Goal: Use online tool/utility: Use online tool/utility

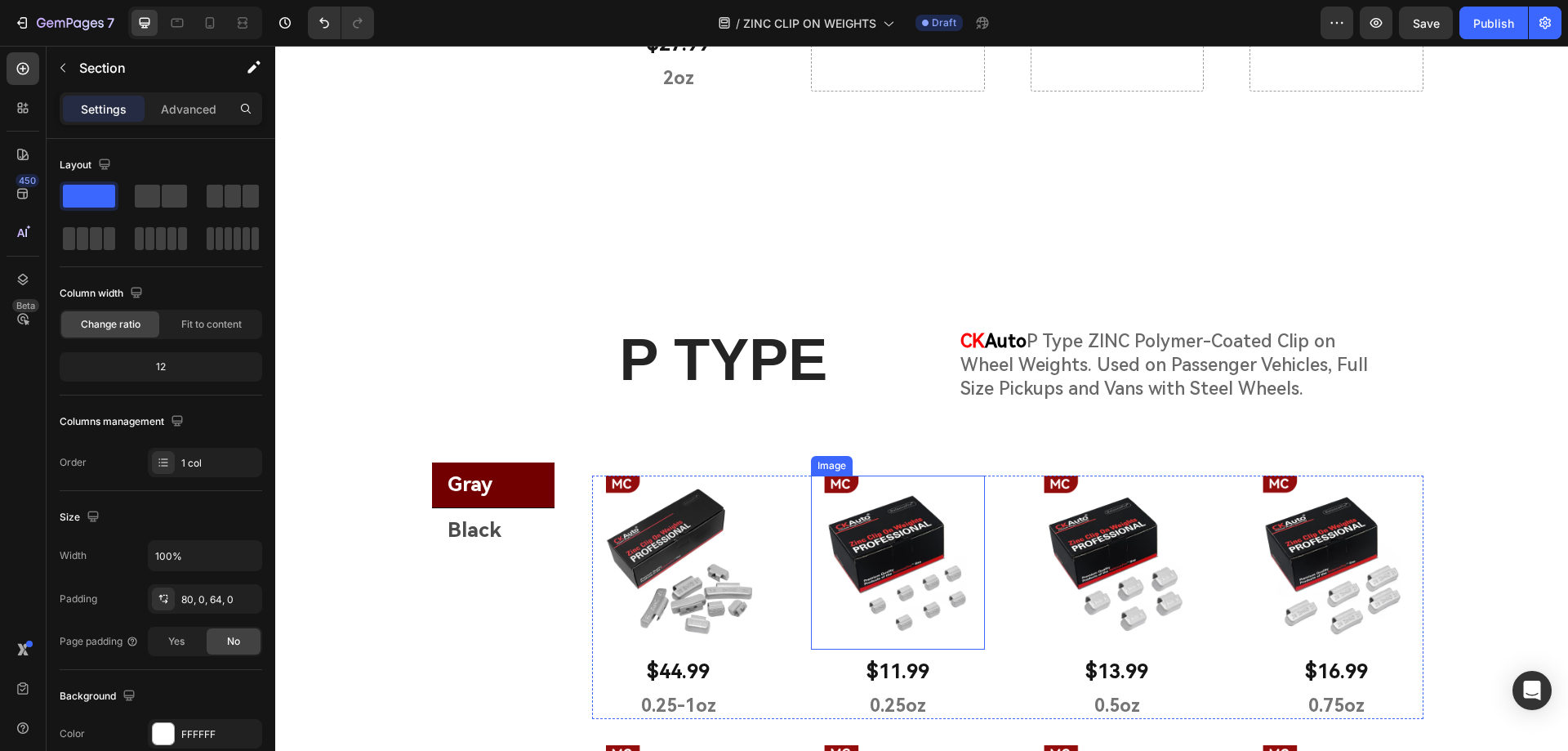
scroll to position [1488, 0]
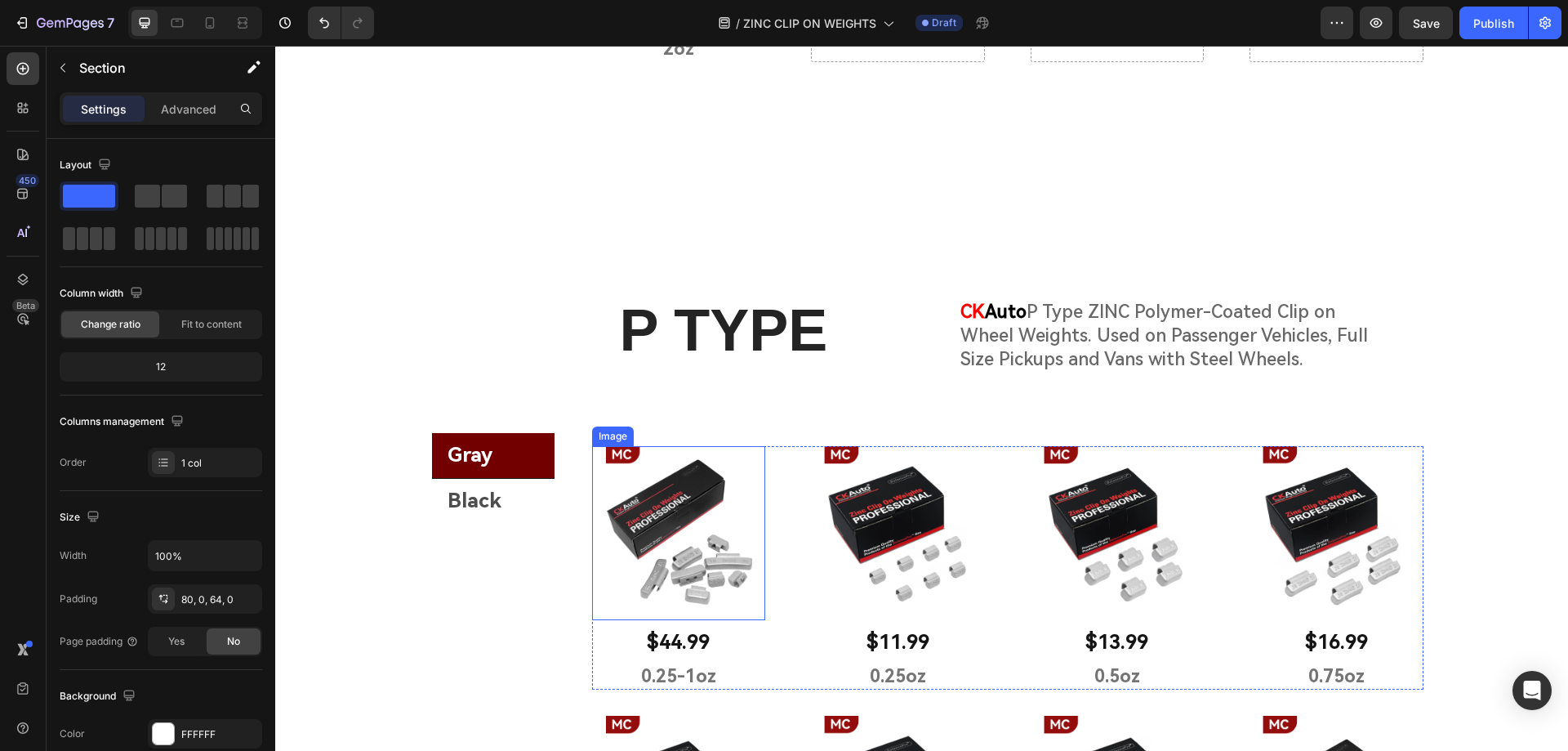
click at [722, 506] on img at bounding box center [678, 532] width 174 height 174
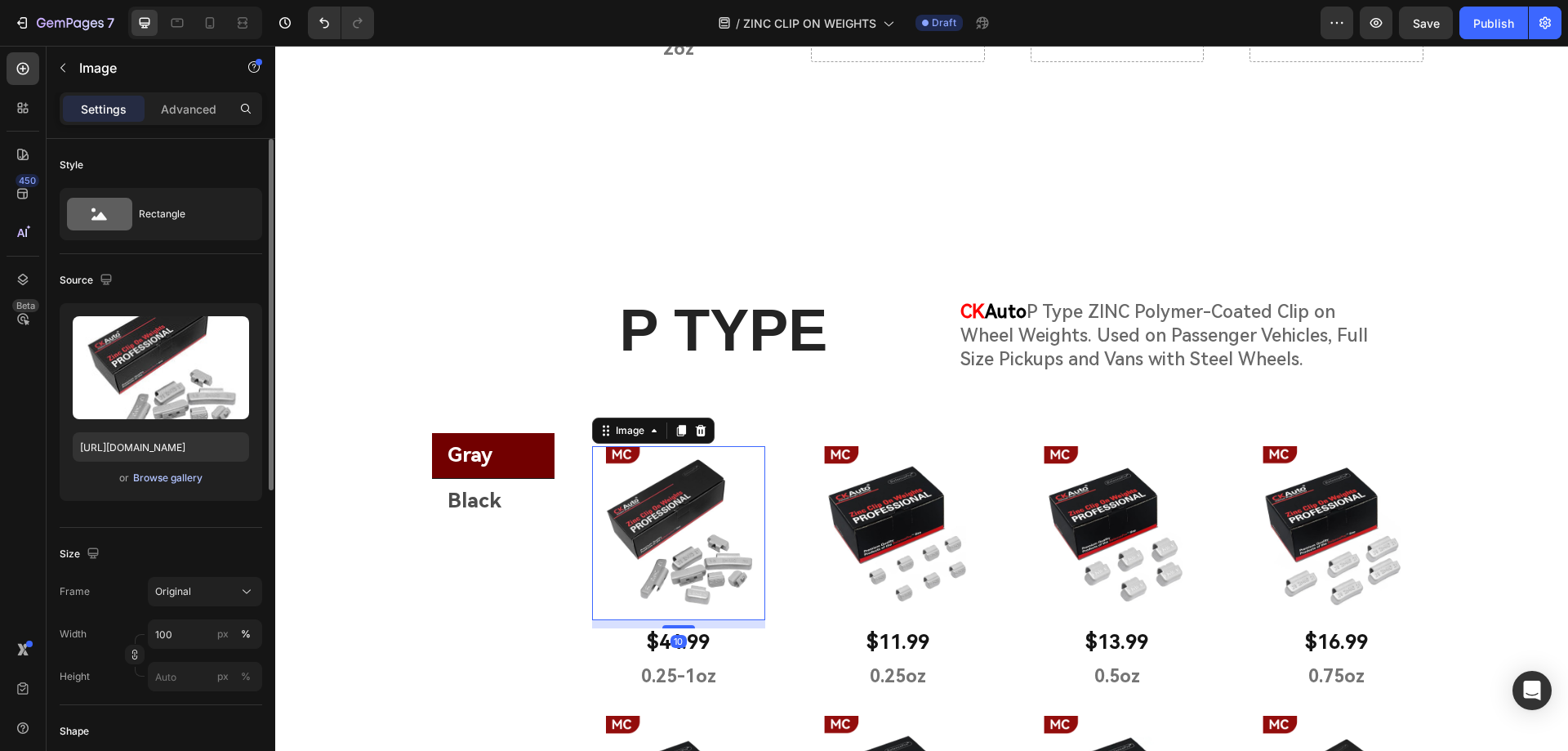
click at [150, 478] on div "Browse gallery" at bounding box center [167, 478] width 69 height 15
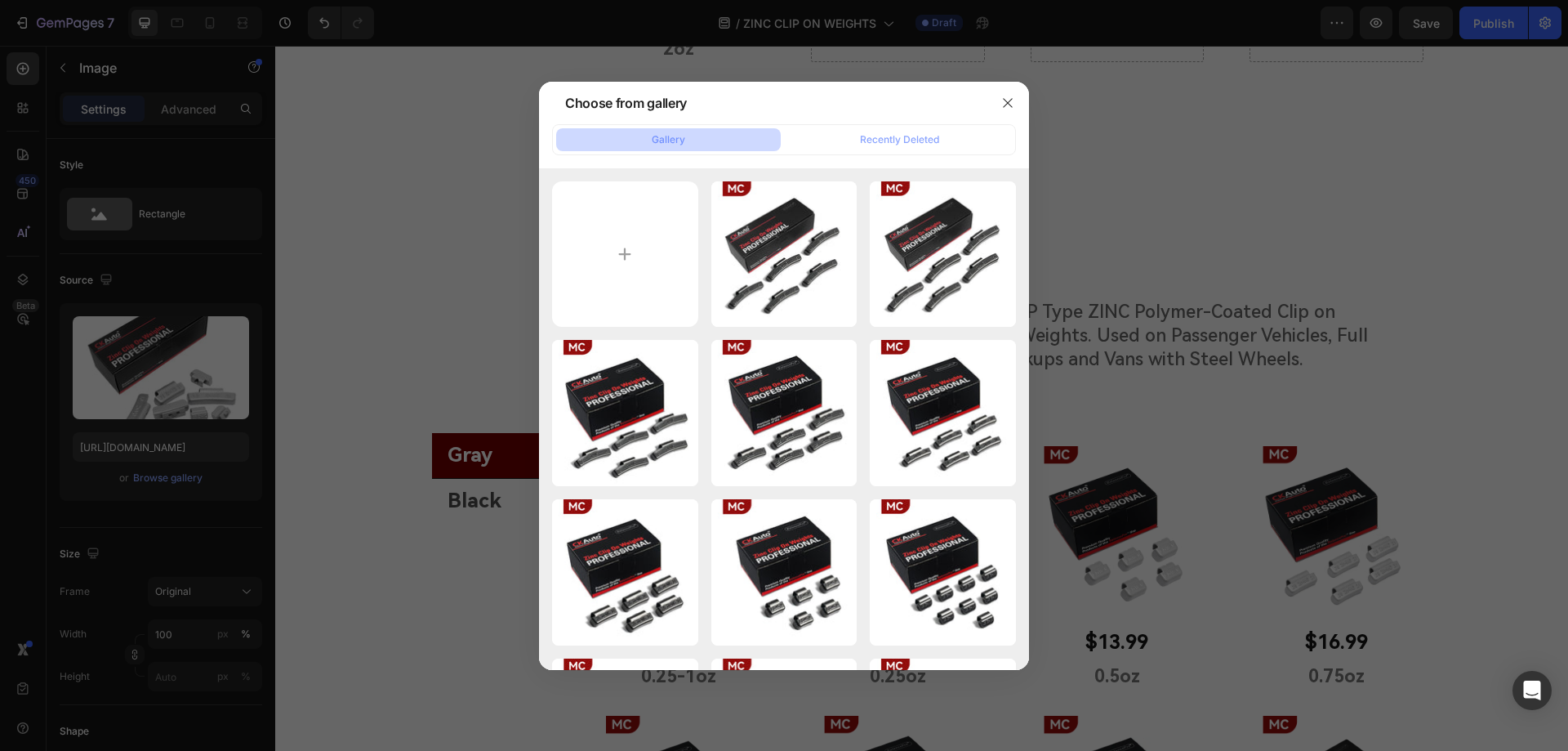
drag, startPoint x: 1005, startPoint y: 97, endPoint x: 803, endPoint y: 160, distance: 211.6
click at [1005, 98] on icon "button" at bounding box center [1008, 103] width 13 height 13
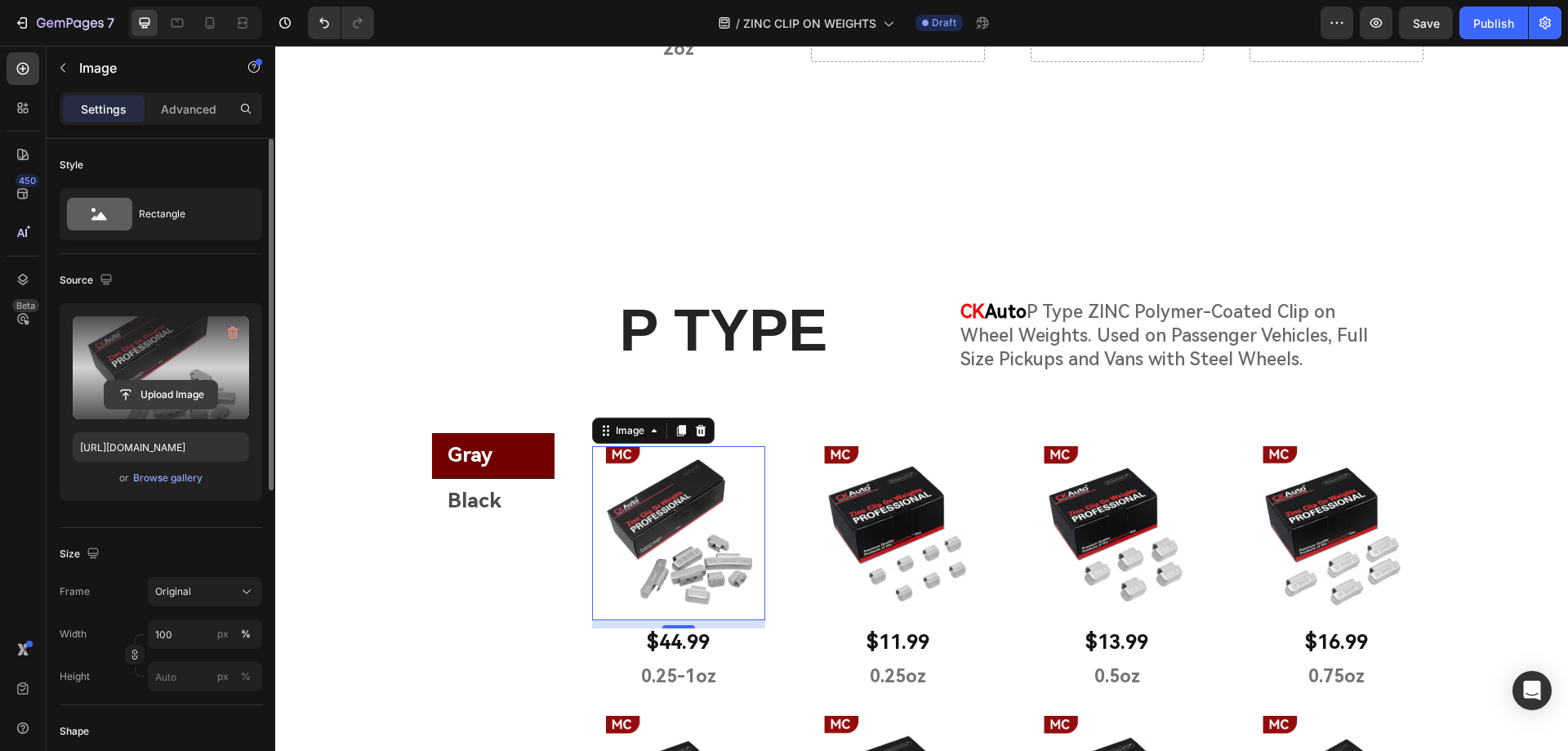
click at [154, 396] on input "file" at bounding box center [161, 394] width 113 height 27
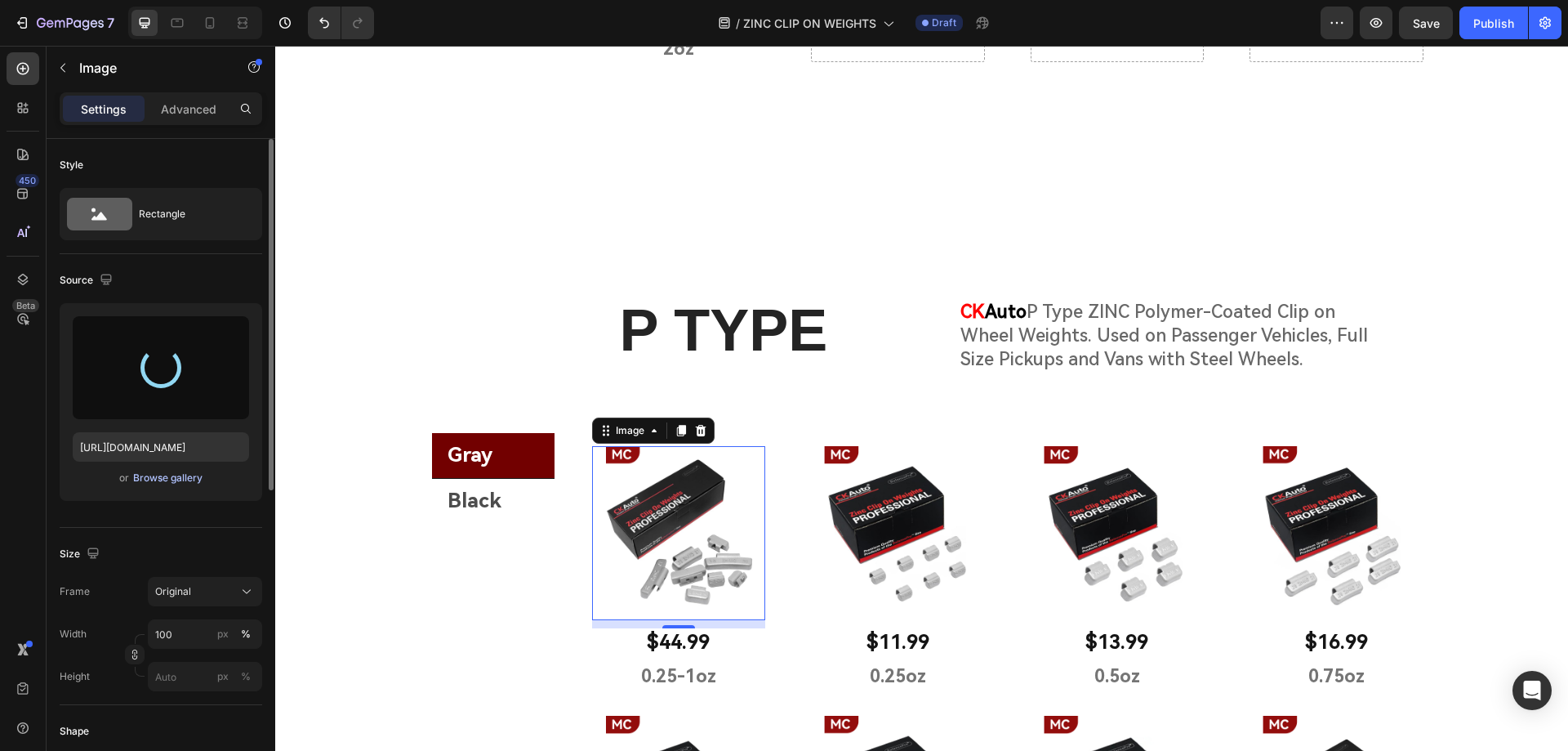
click at [168, 478] on div "Browse gallery" at bounding box center [167, 478] width 69 height 15
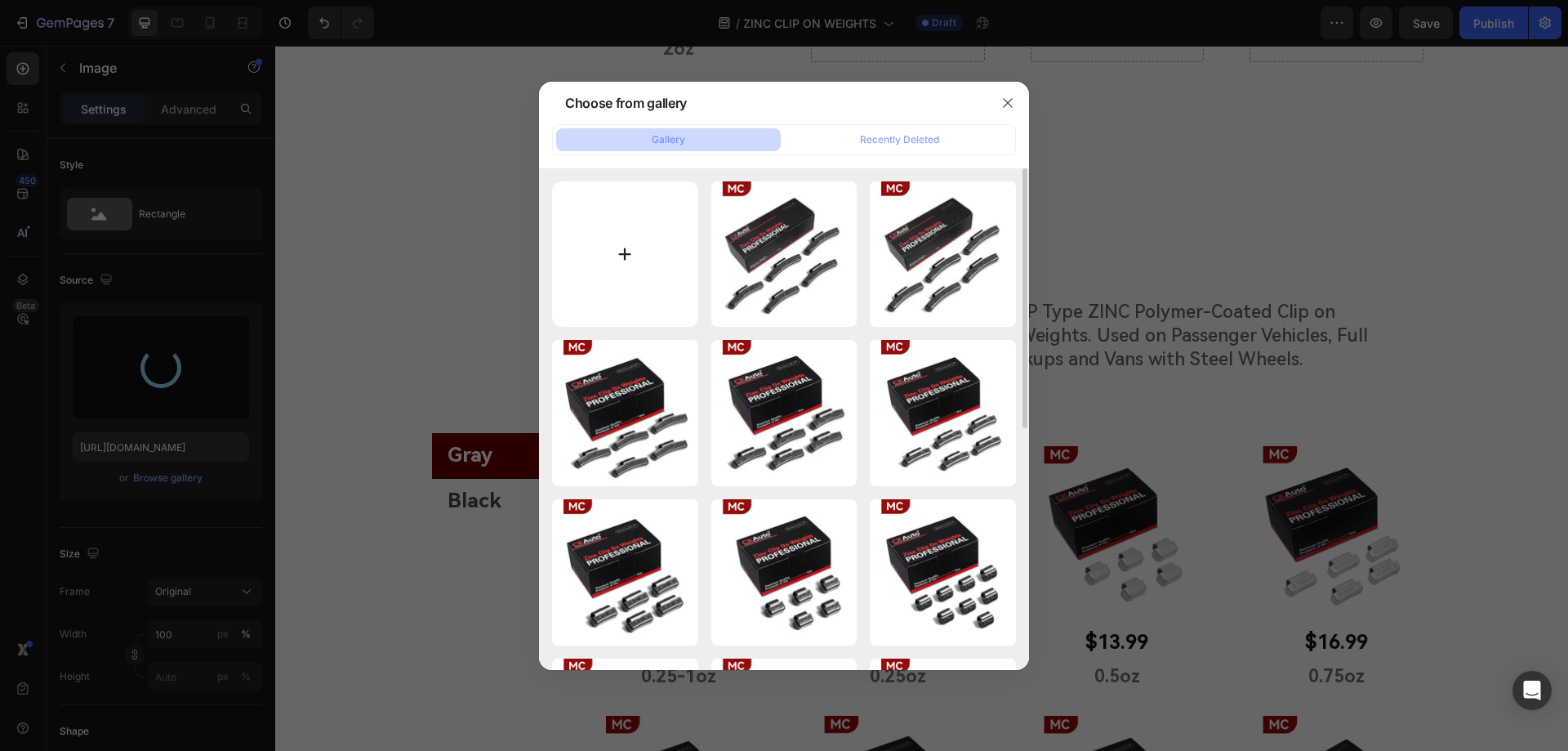
click at [627, 259] on input "file" at bounding box center [625, 254] width 146 height 146
type input "C:\fakepath\p 灰1.jpg"
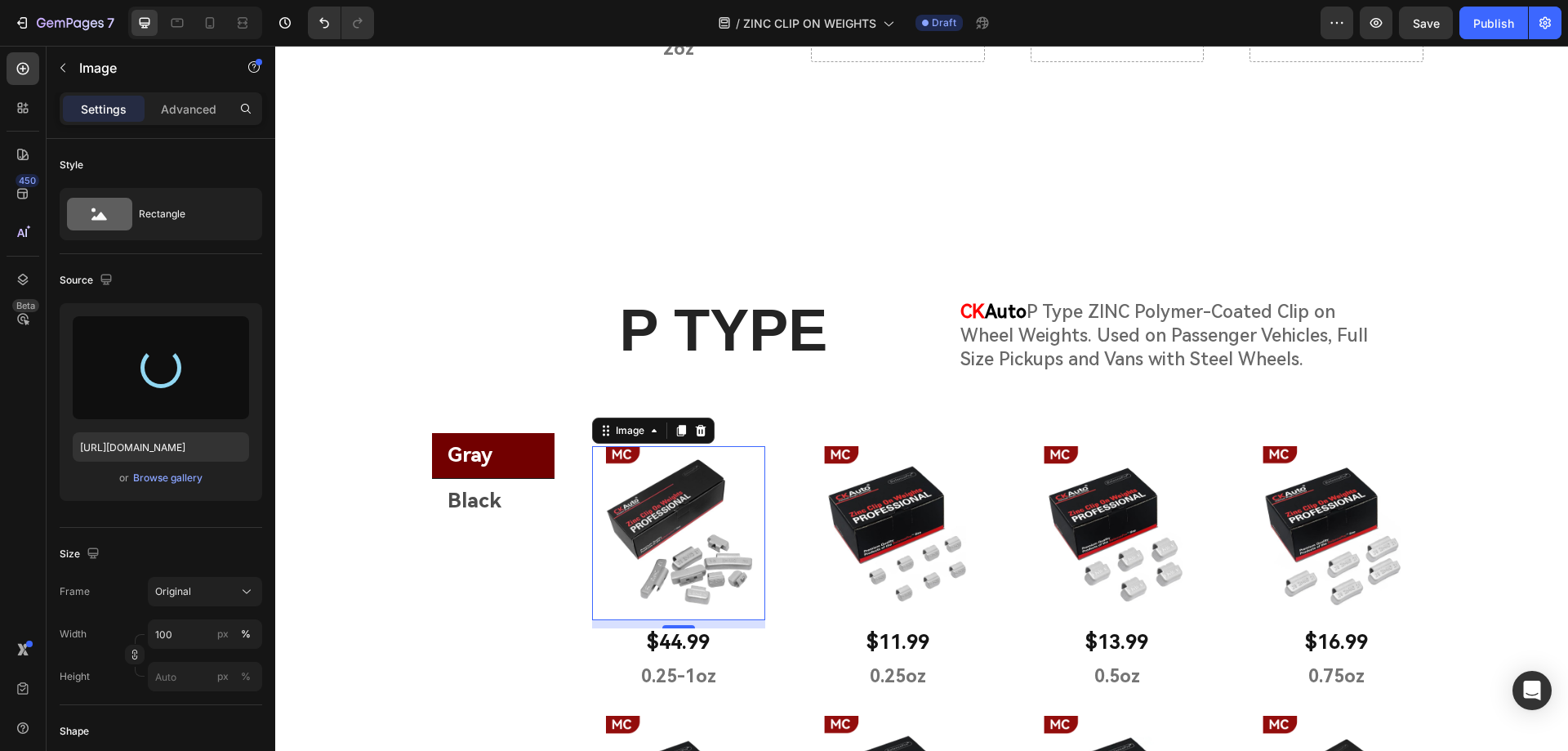
type input "[URL][DOMAIN_NAME]"
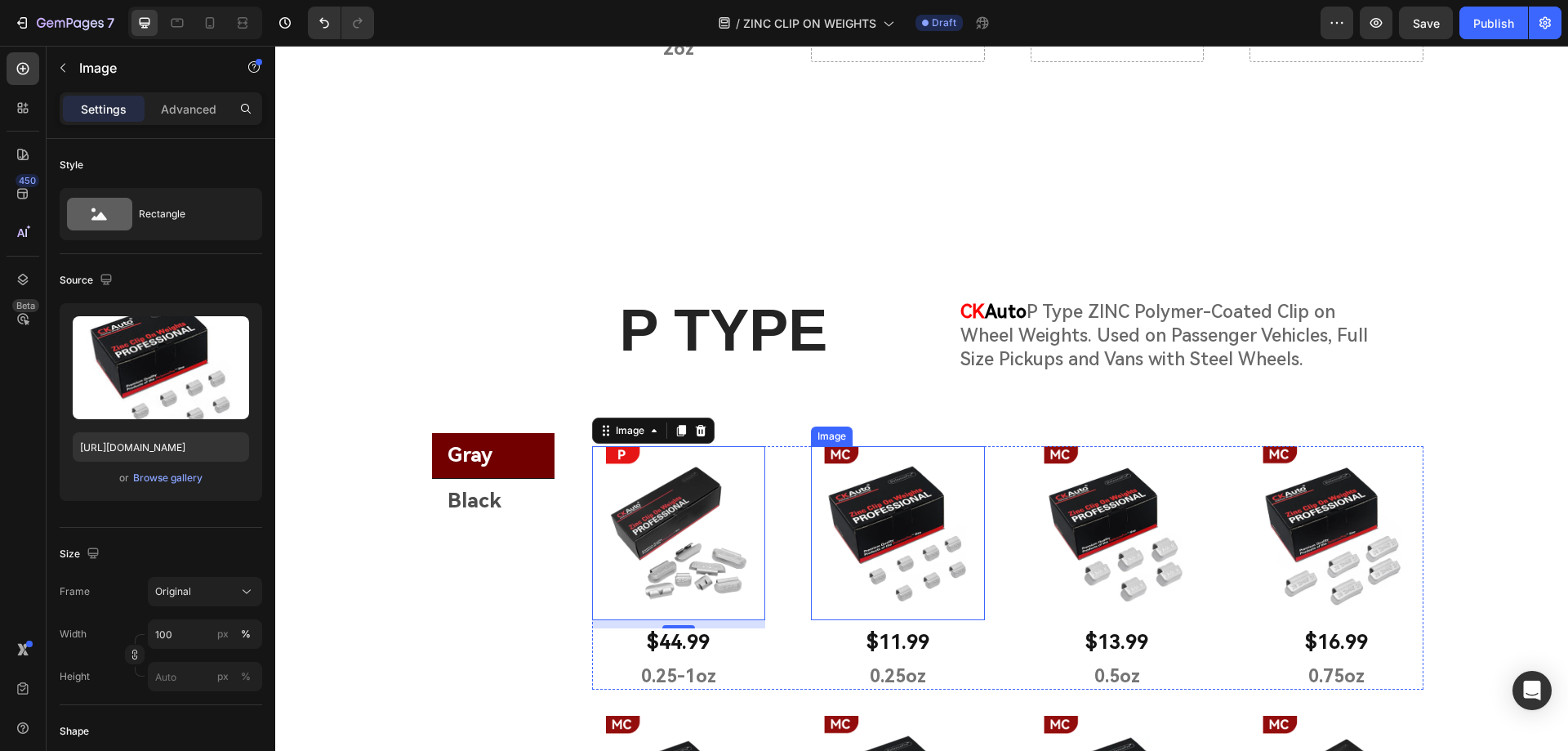
click at [912, 537] on img at bounding box center [897, 532] width 174 height 174
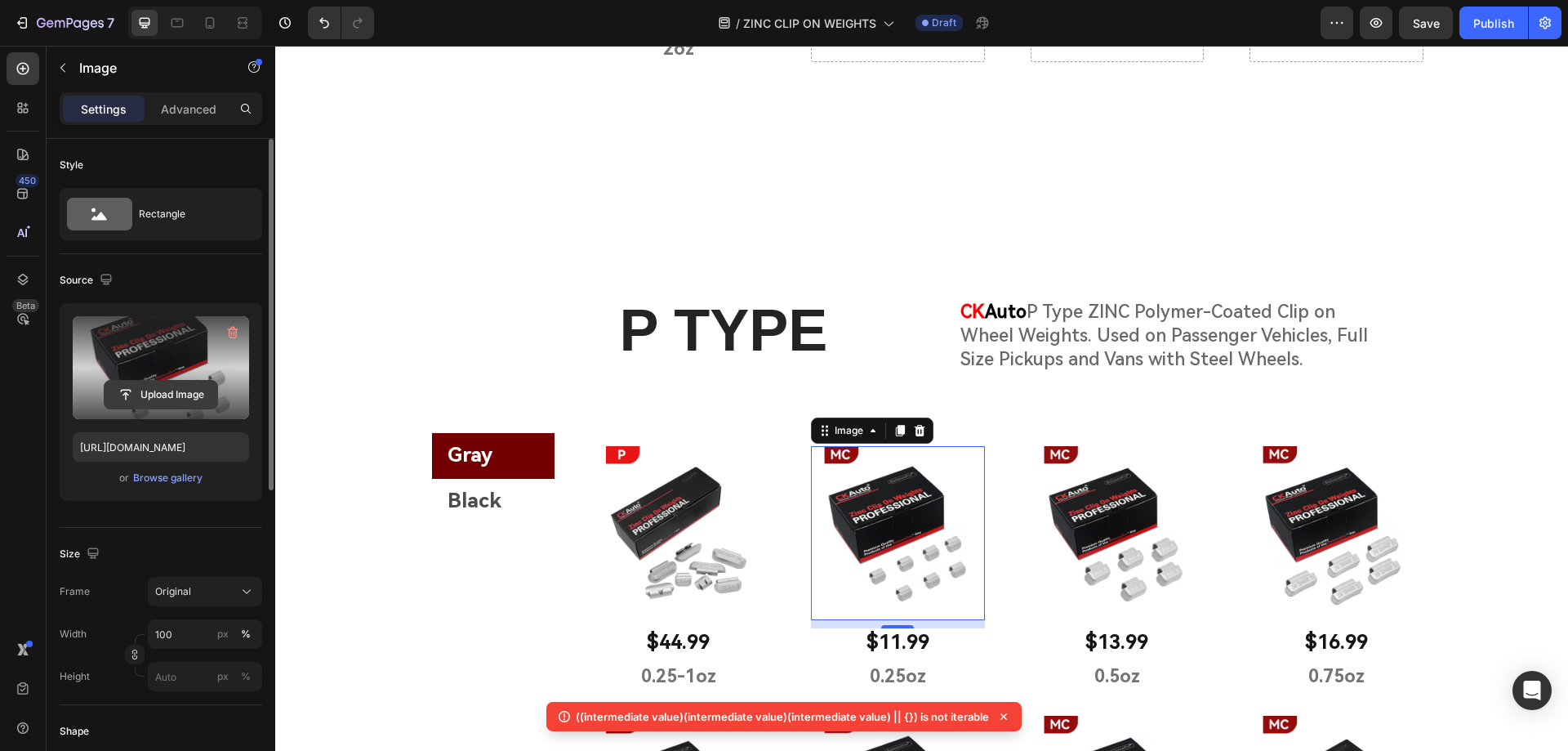
click at [167, 394] on input "file" at bounding box center [161, 394] width 113 height 27
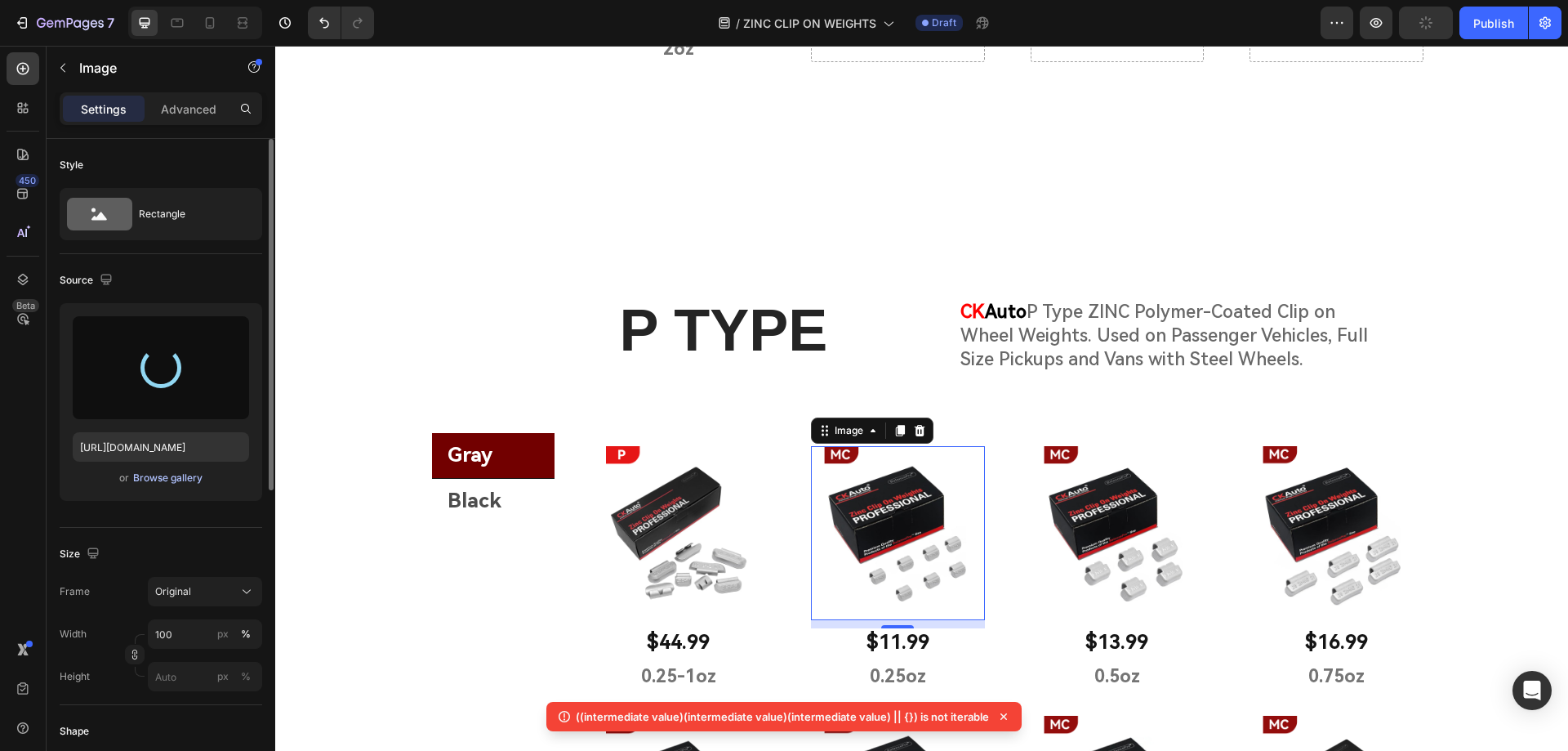
type input "[URL][DOMAIN_NAME]"
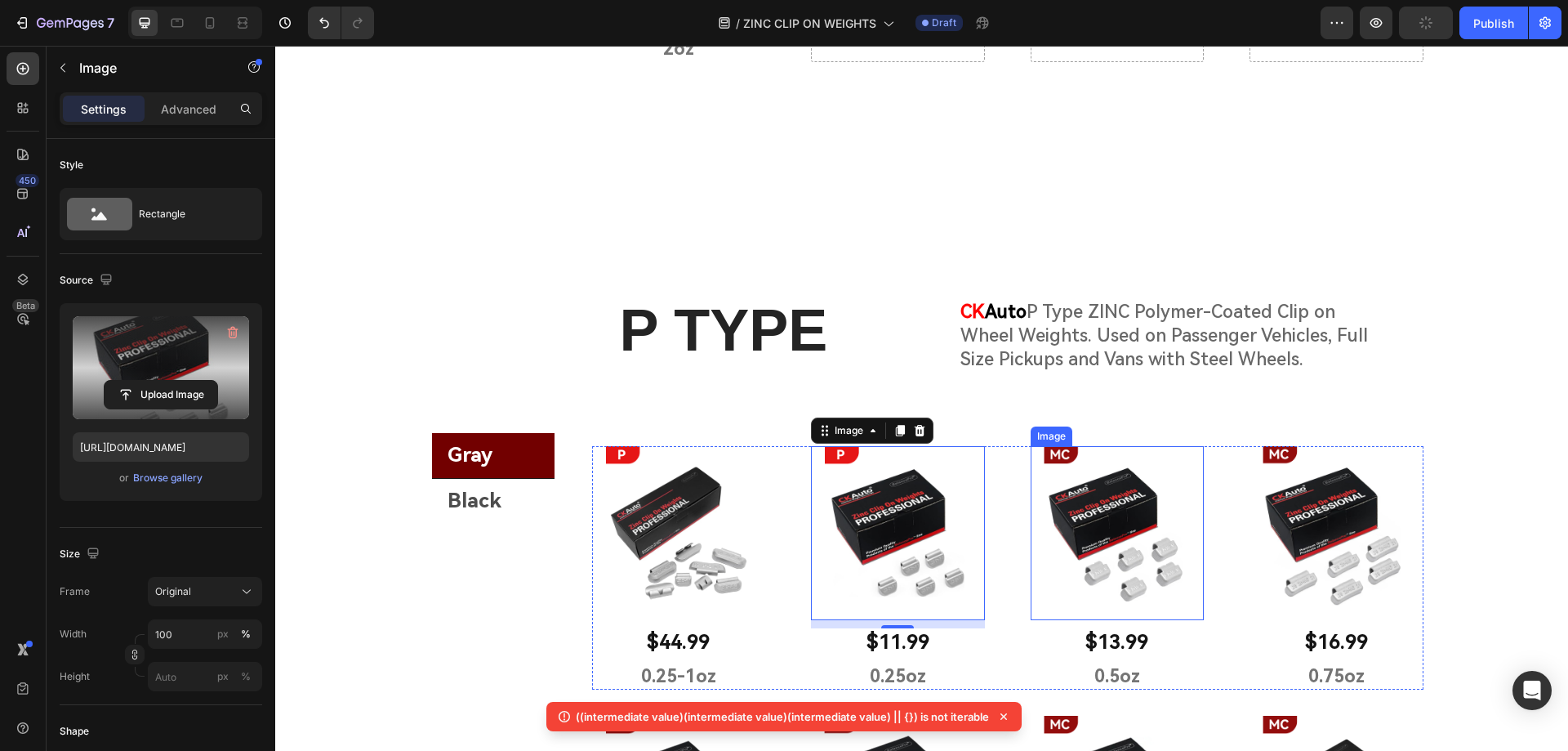
click at [1095, 528] on img at bounding box center [1117, 532] width 174 height 174
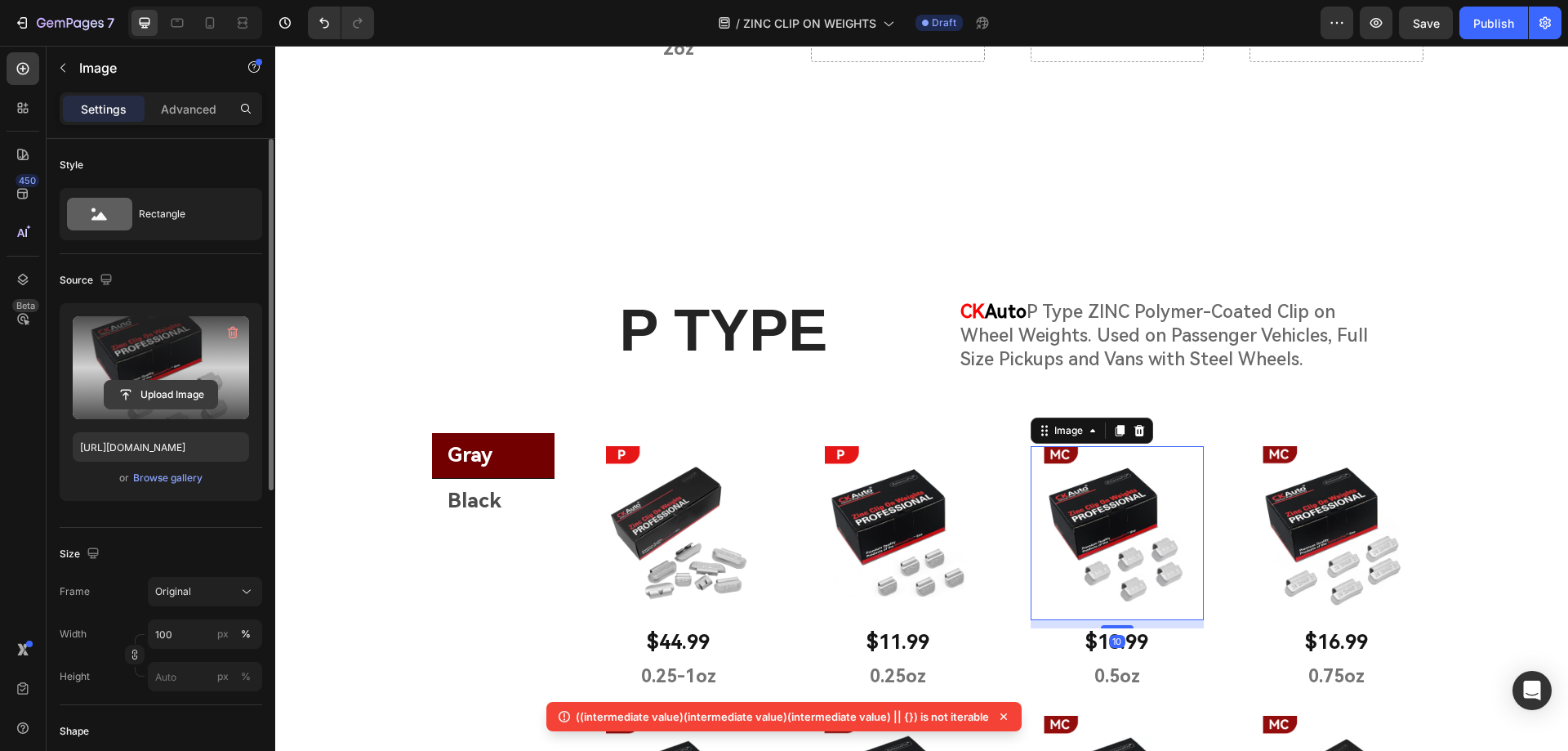
click at [175, 400] on input "file" at bounding box center [161, 394] width 113 height 27
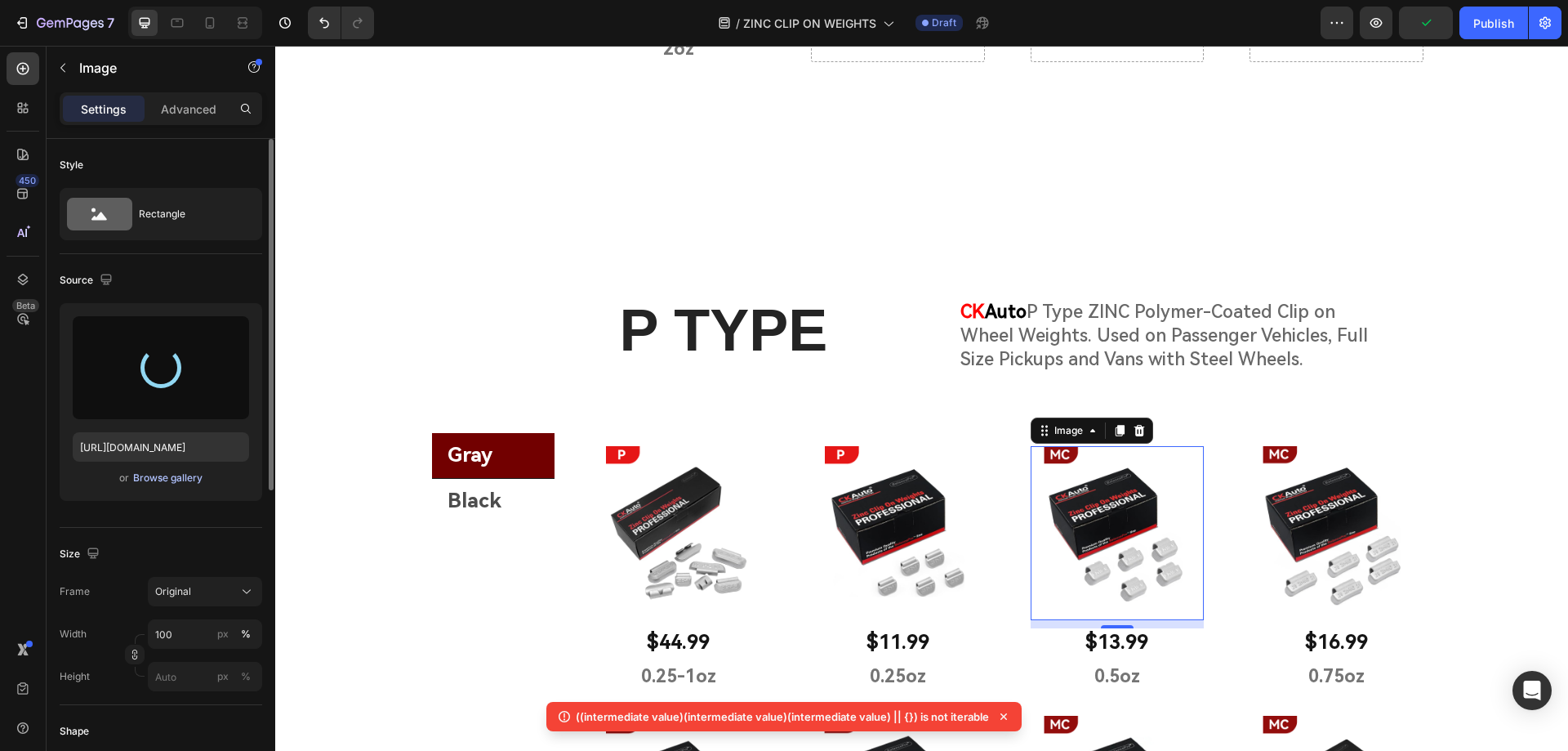
click at [178, 477] on div "Browse gallery" at bounding box center [167, 478] width 69 height 15
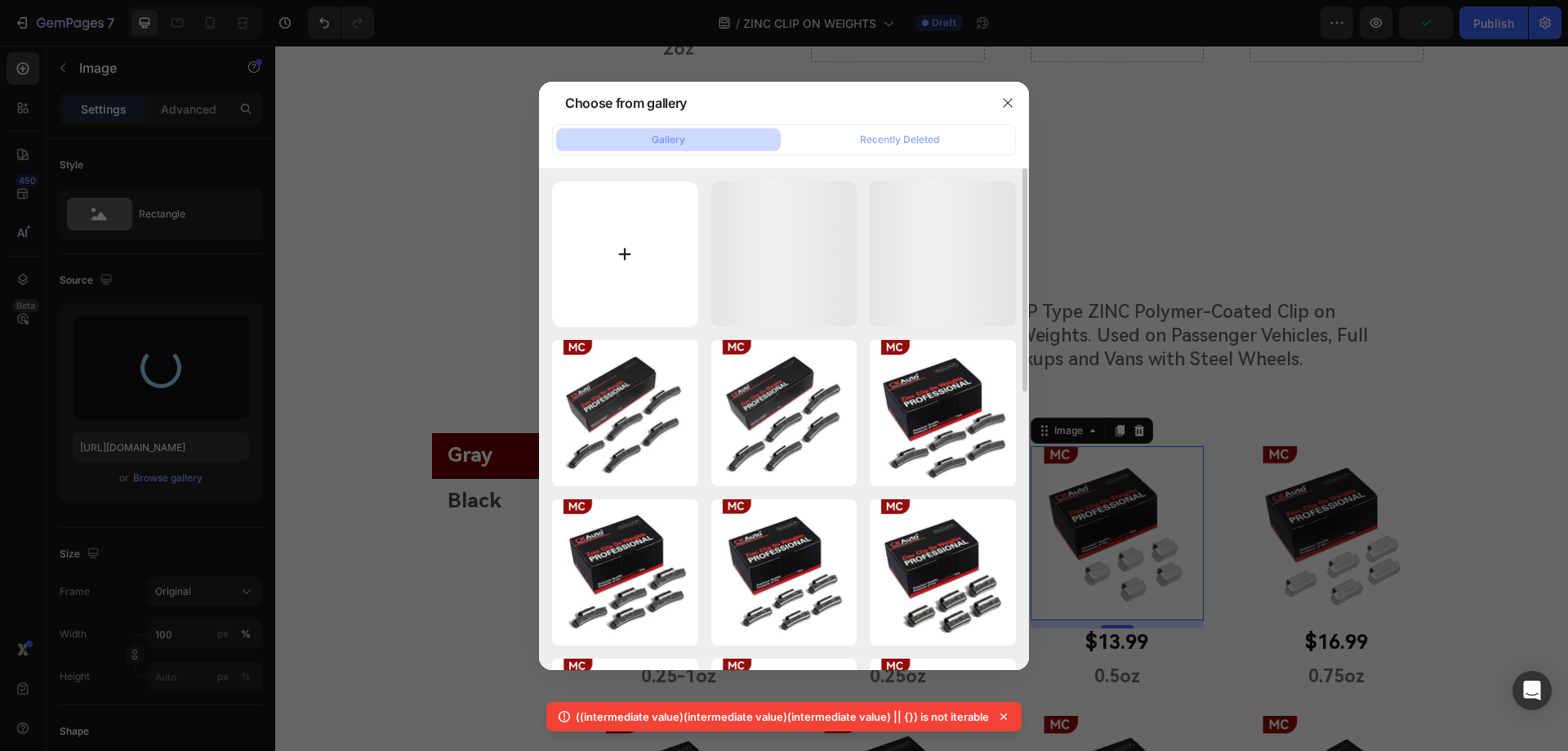
type input "[URL][DOMAIN_NAME]"
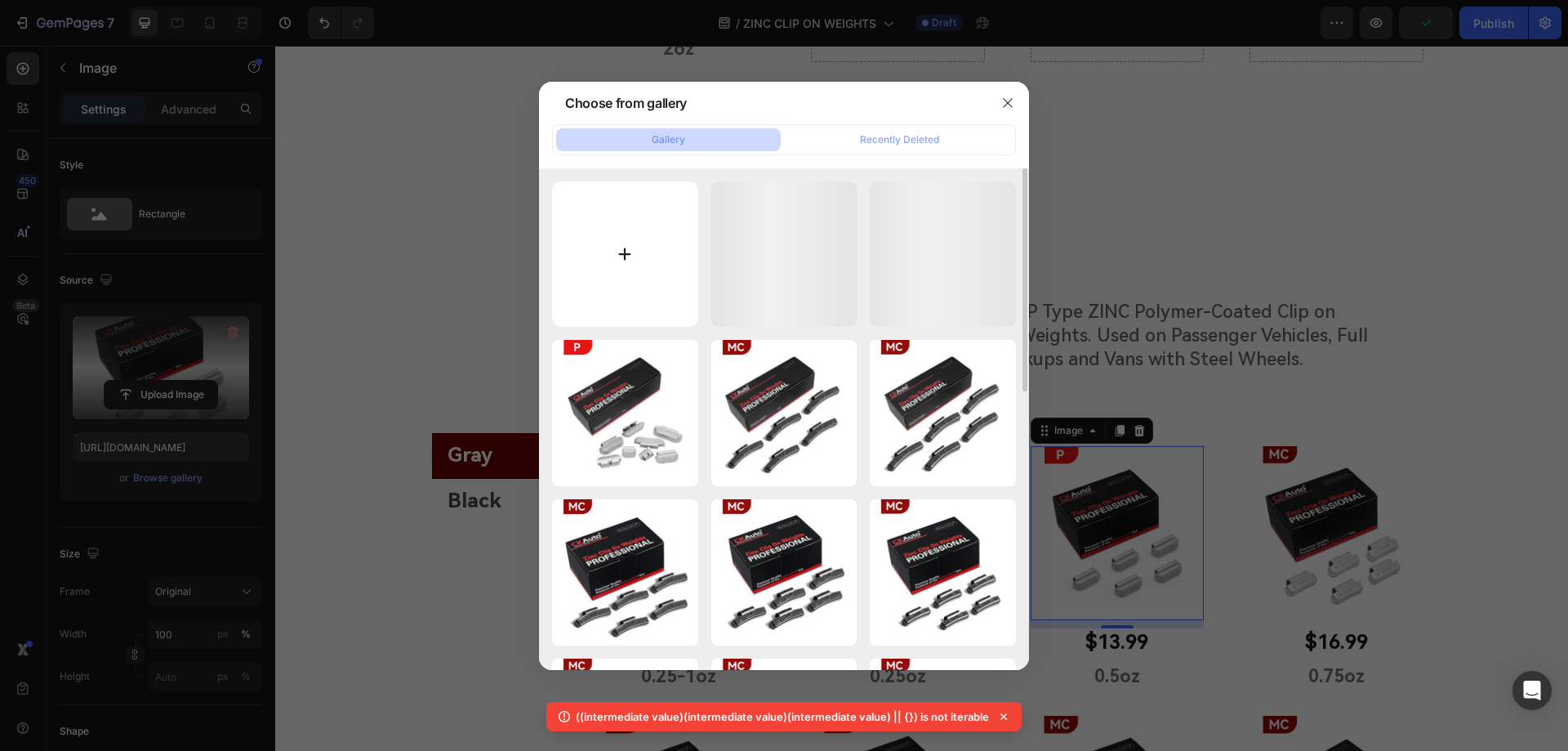
click at [616, 260] on input "file" at bounding box center [625, 254] width 146 height 146
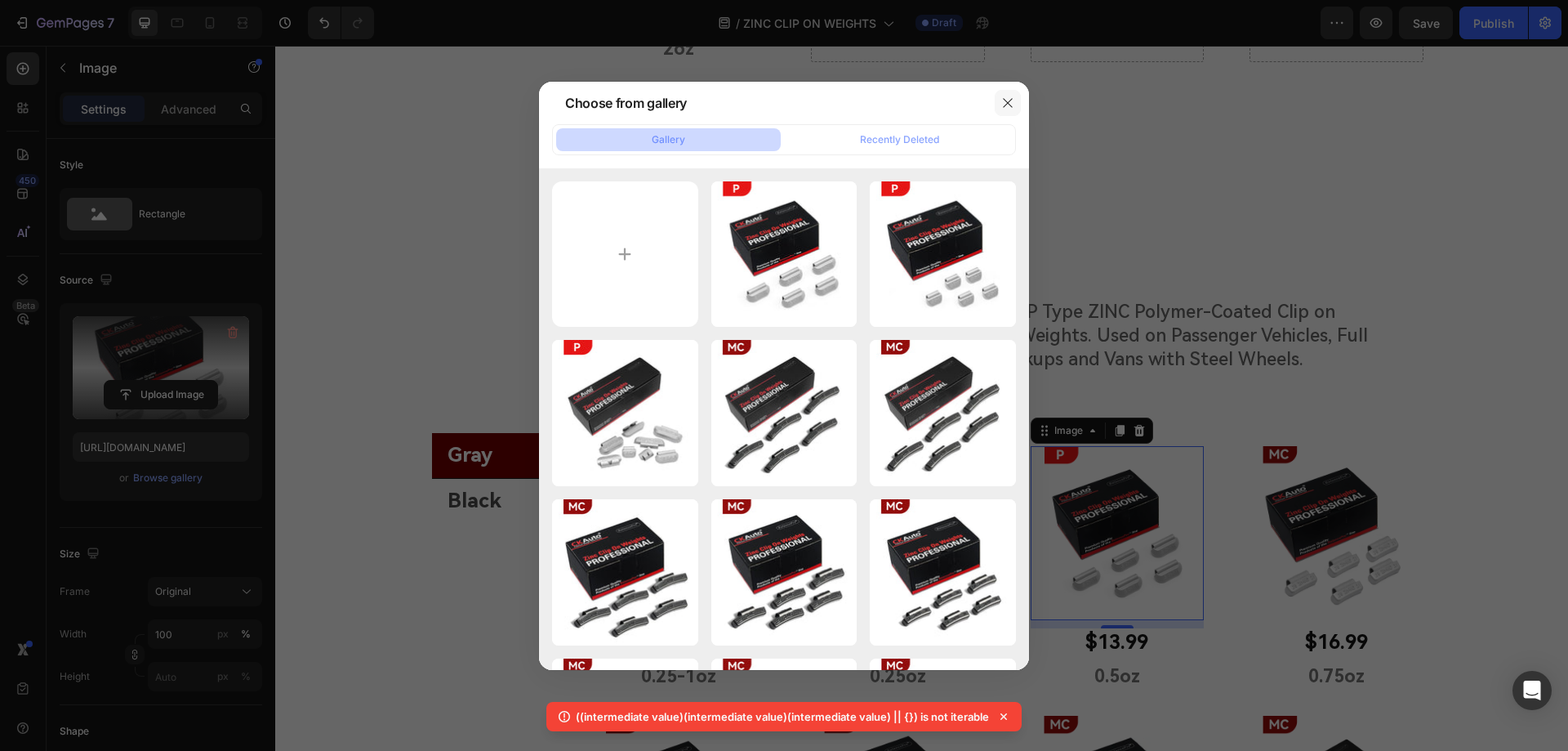
click at [1003, 101] on icon "button" at bounding box center [1008, 103] width 13 height 13
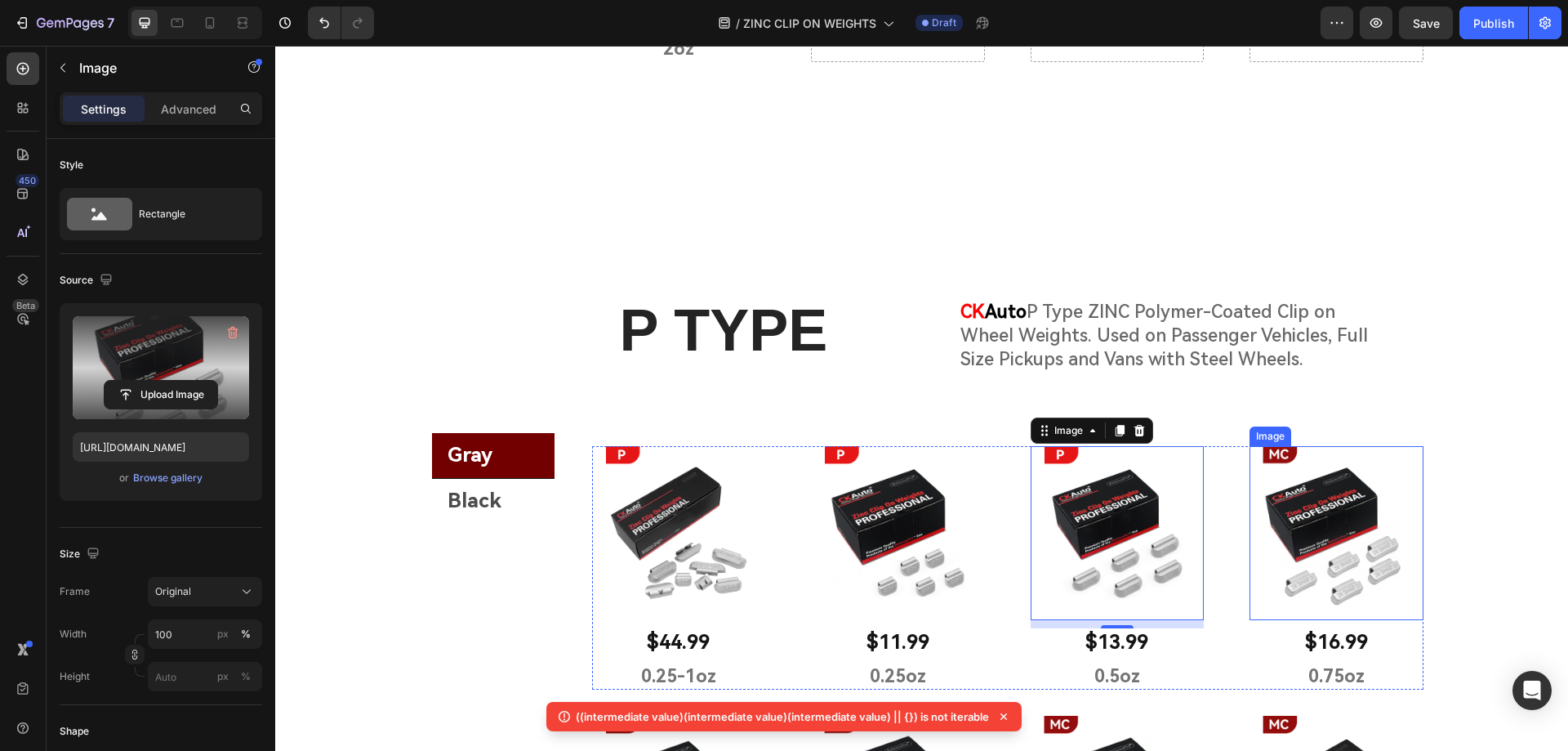
click at [1333, 512] on img at bounding box center [1336, 532] width 174 height 174
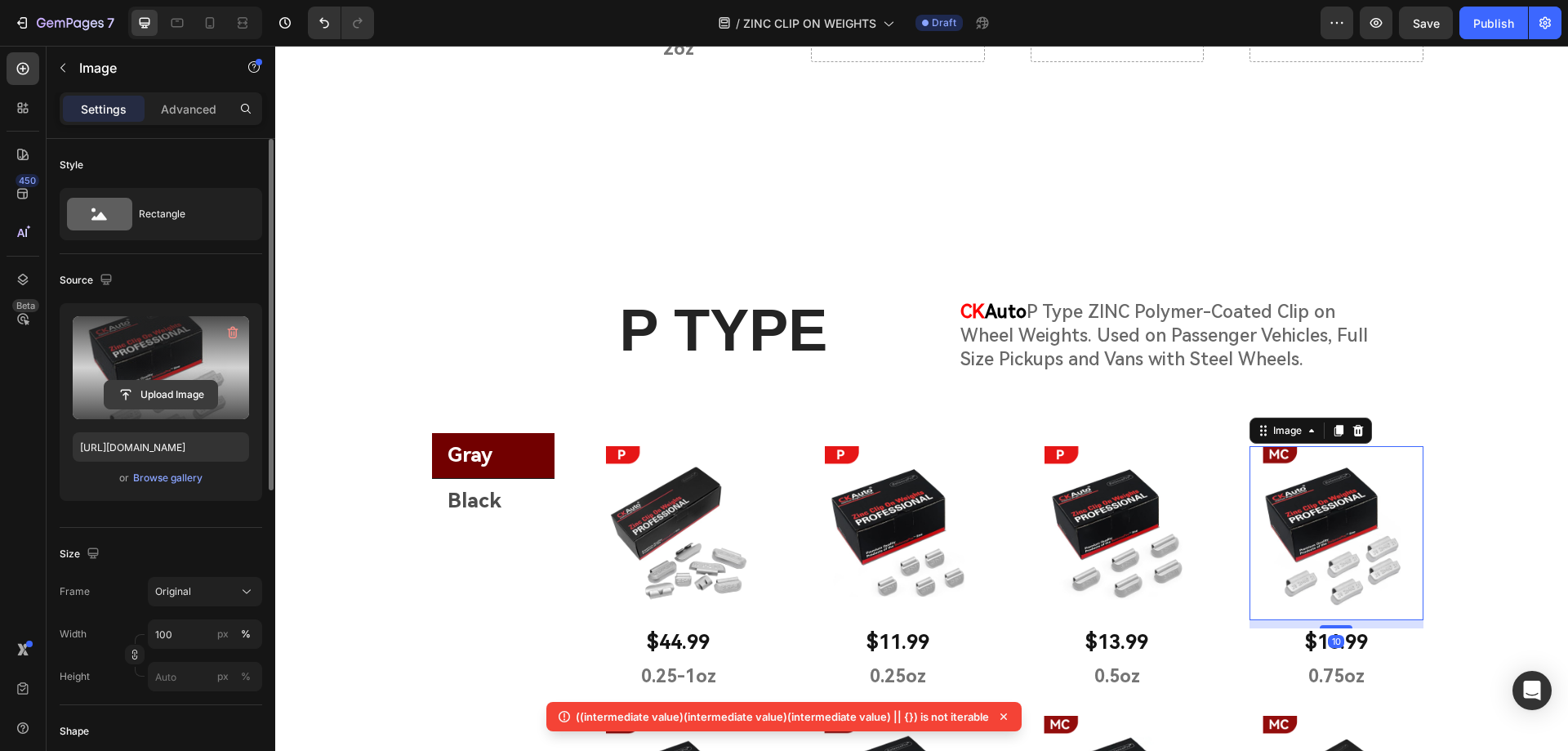
click at [156, 399] on input "file" at bounding box center [161, 394] width 113 height 27
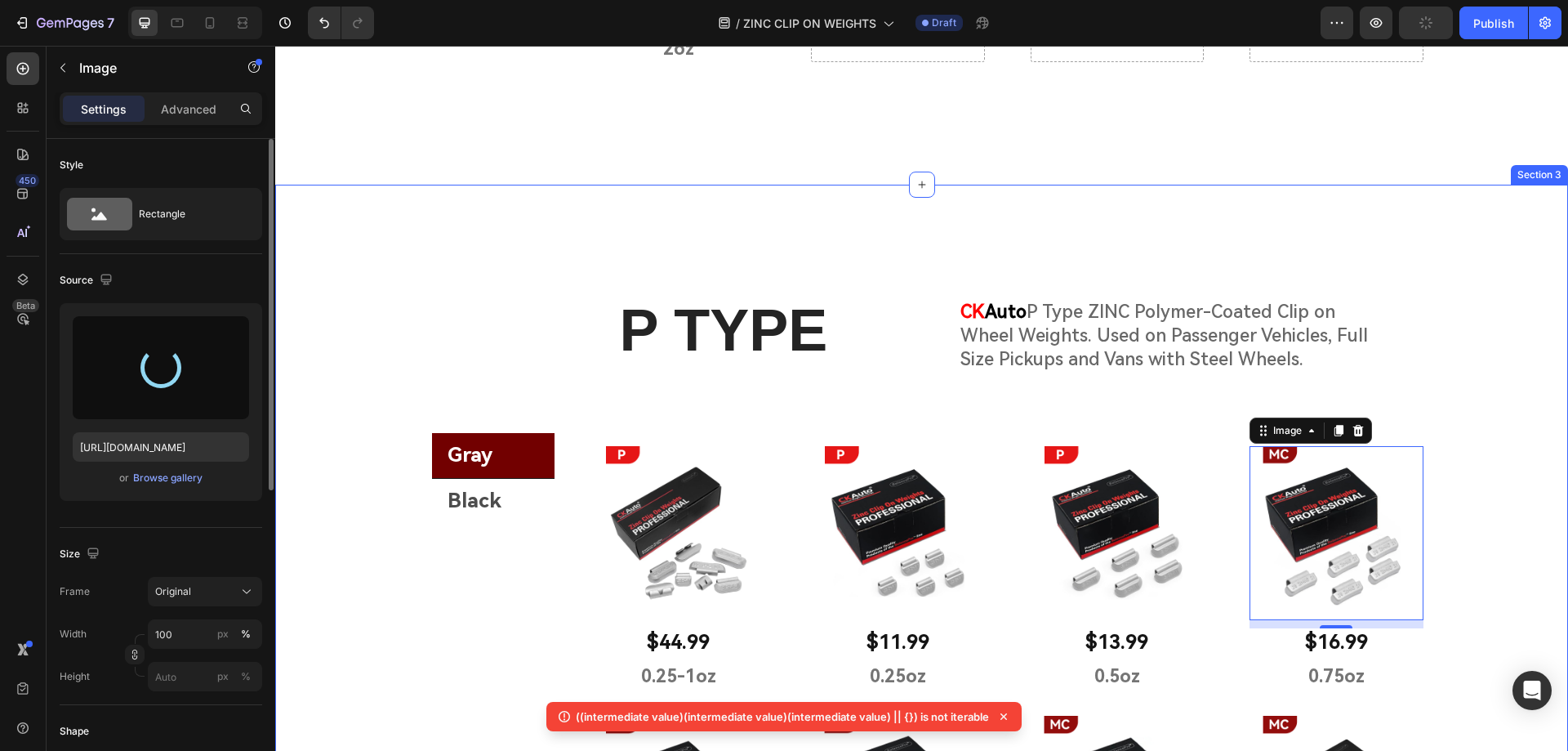
type input "[URL][DOMAIN_NAME]"
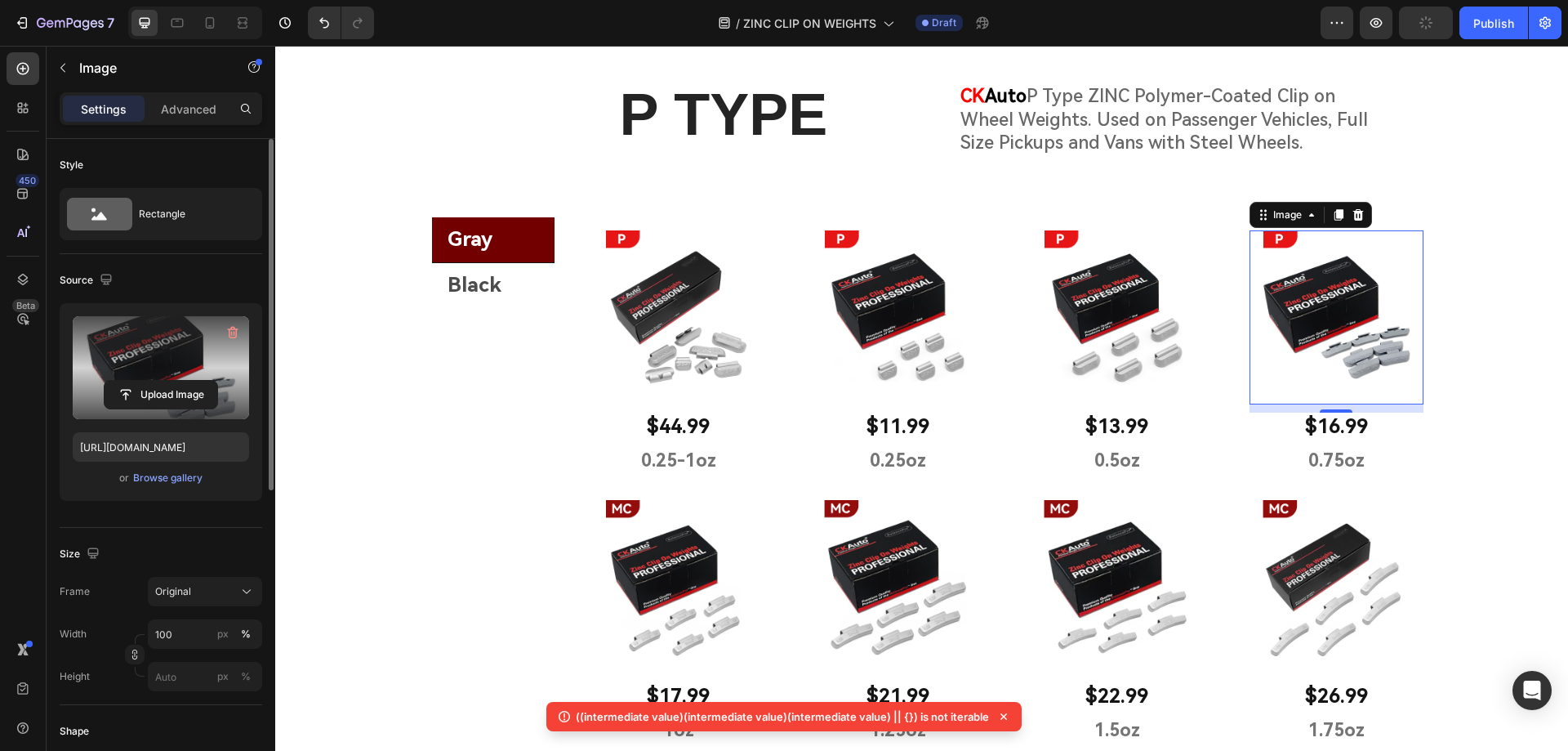
scroll to position [1733, 0]
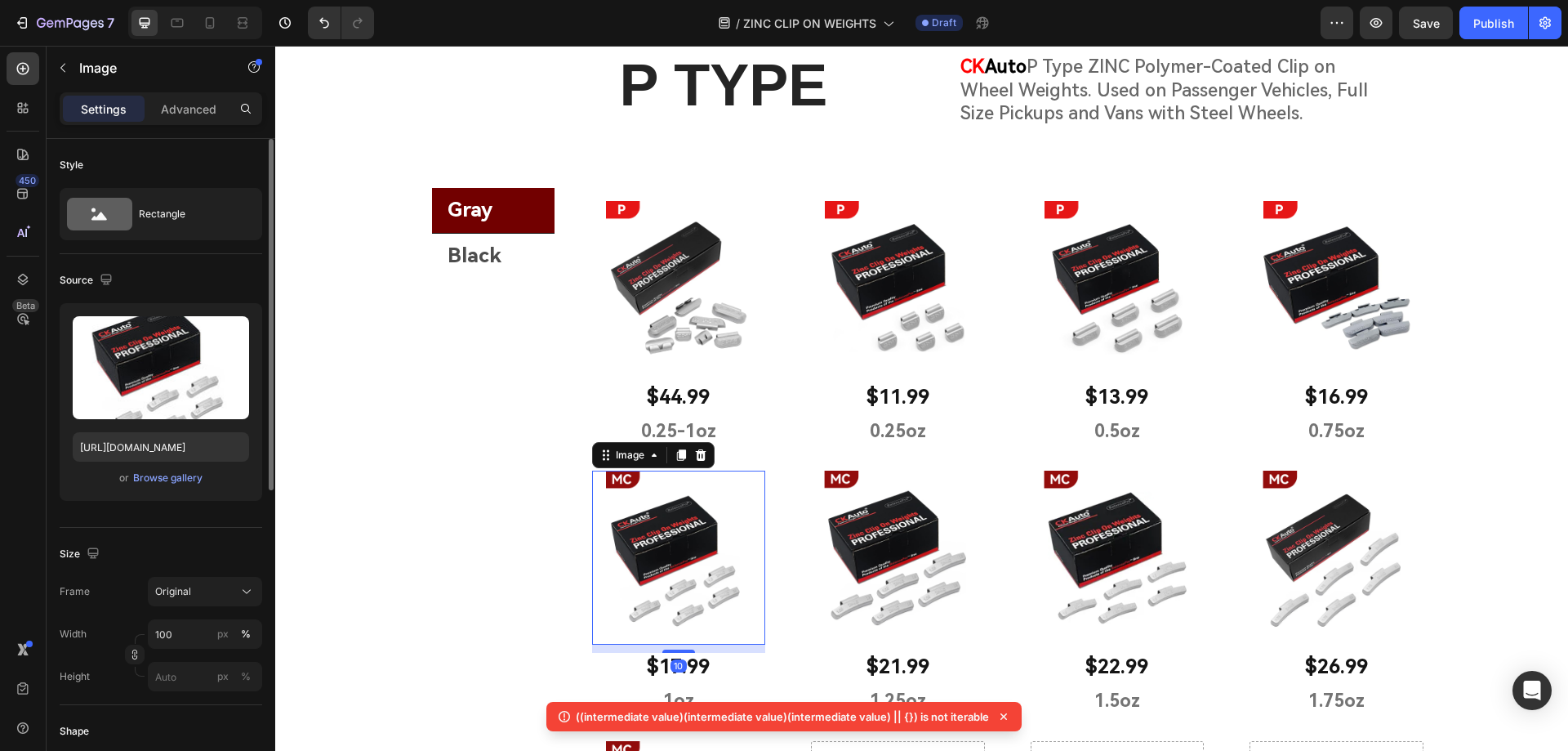
click at [620, 567] on img at bounding box center [678, 557] width 174 height 174
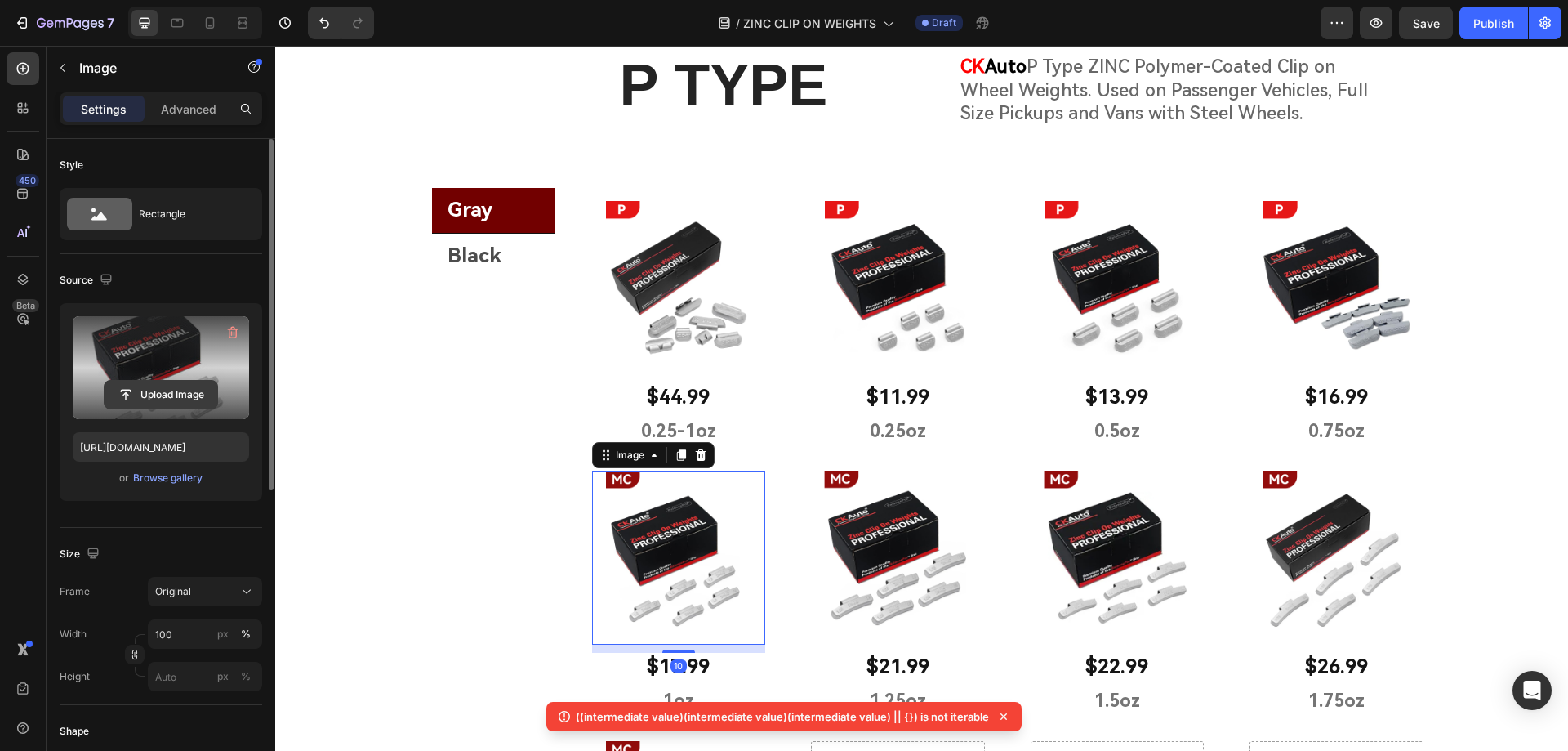
click at [156, 397] on input "file" at bounding box center [161, 394] width 113 height 27
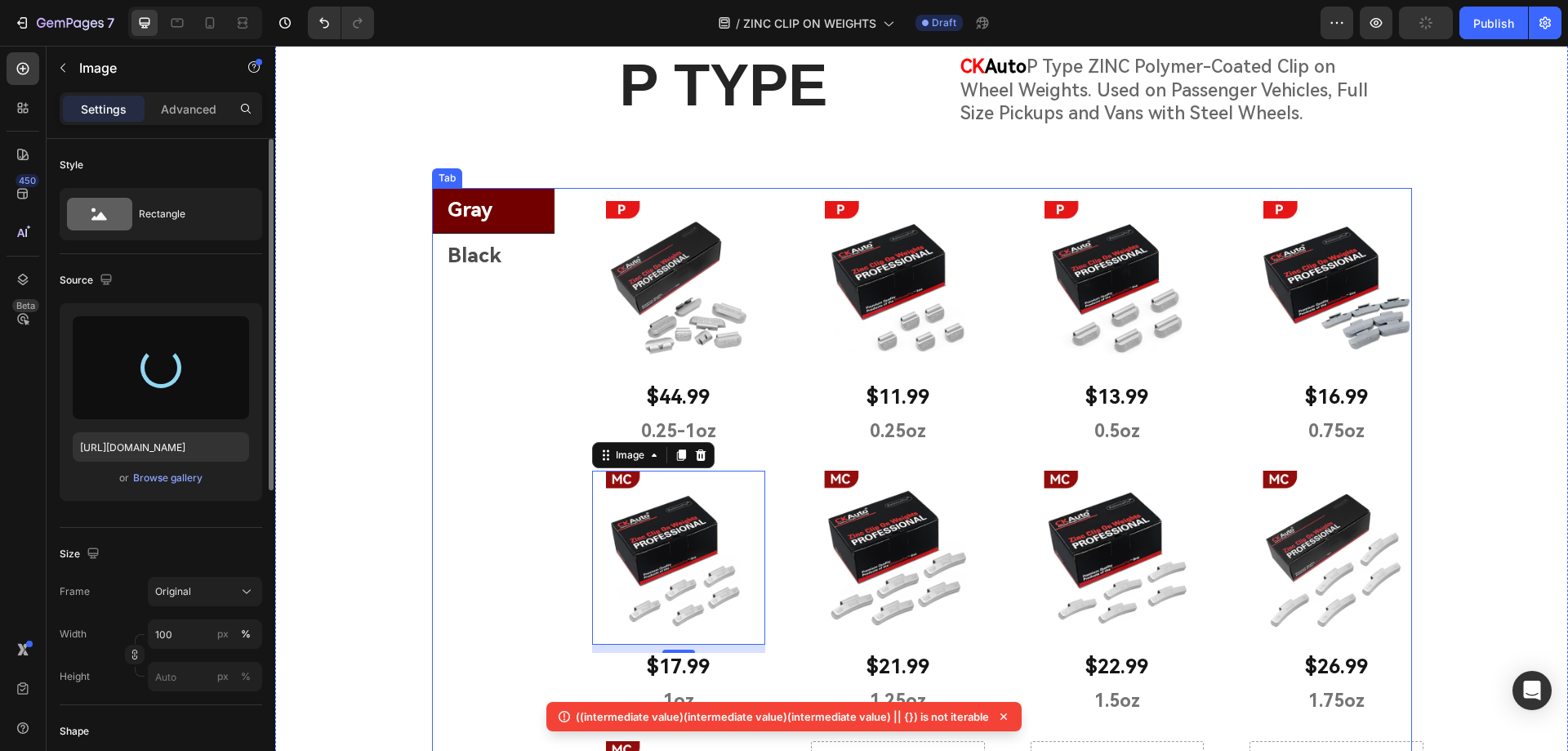
type input "[URL][DOMAIN_NAME]"
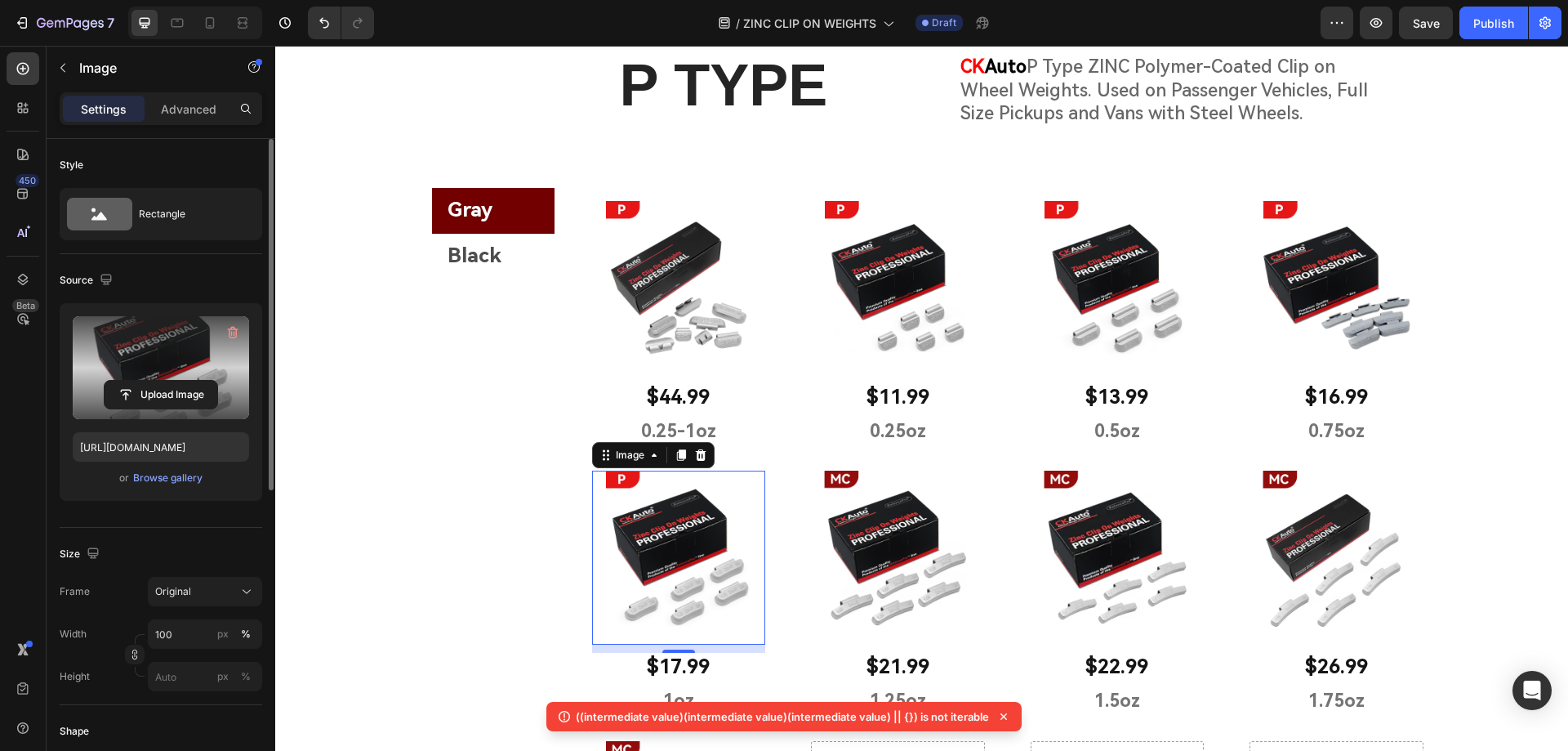
click at [1003, 714] on icon at bounding box center [1003, 717] width 17 height 17
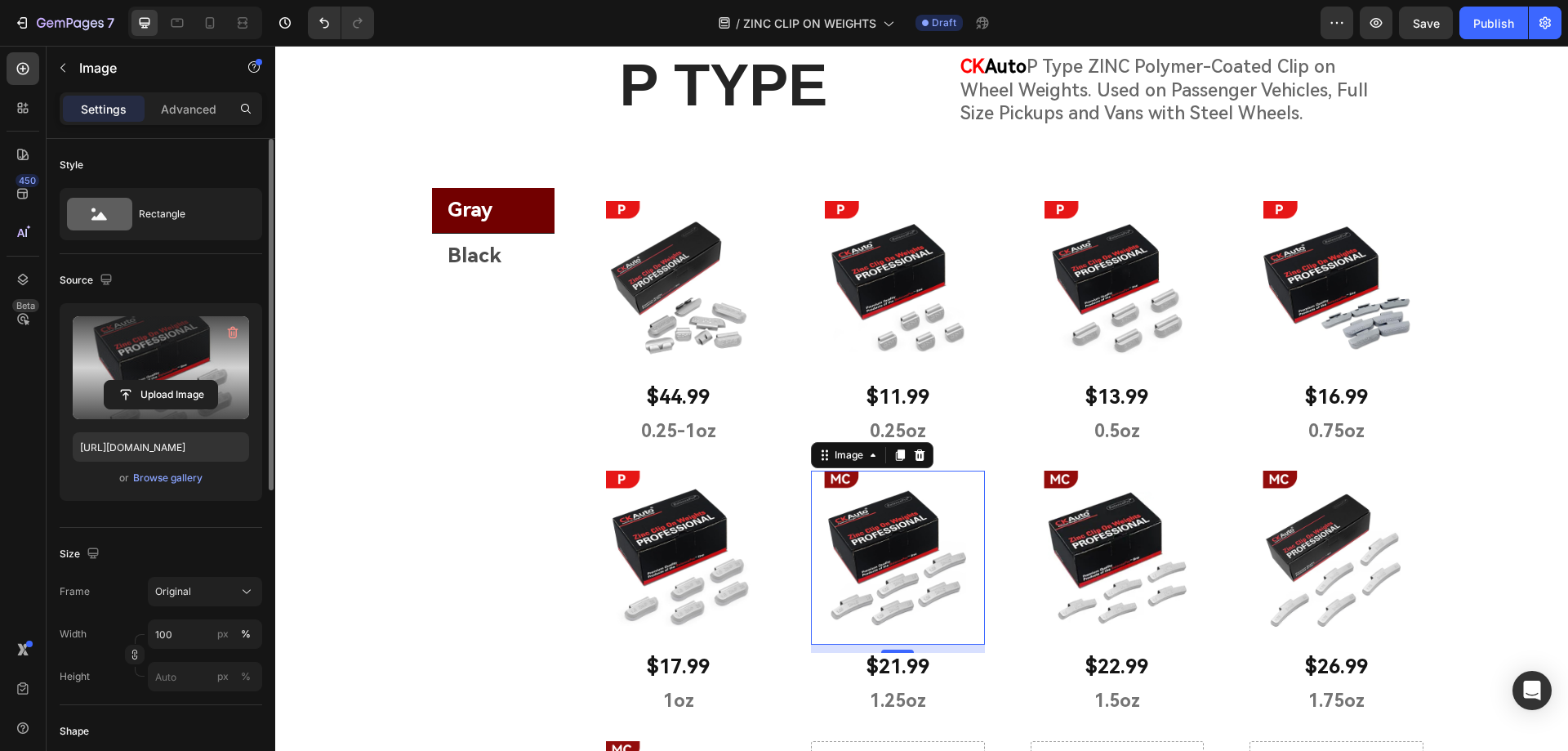
click at [880, 568] on img at bounding box center [897, 557] width 174 height 174
click at [172, 398] on input "file" at bounding box center [161, 394] width 113 height 27
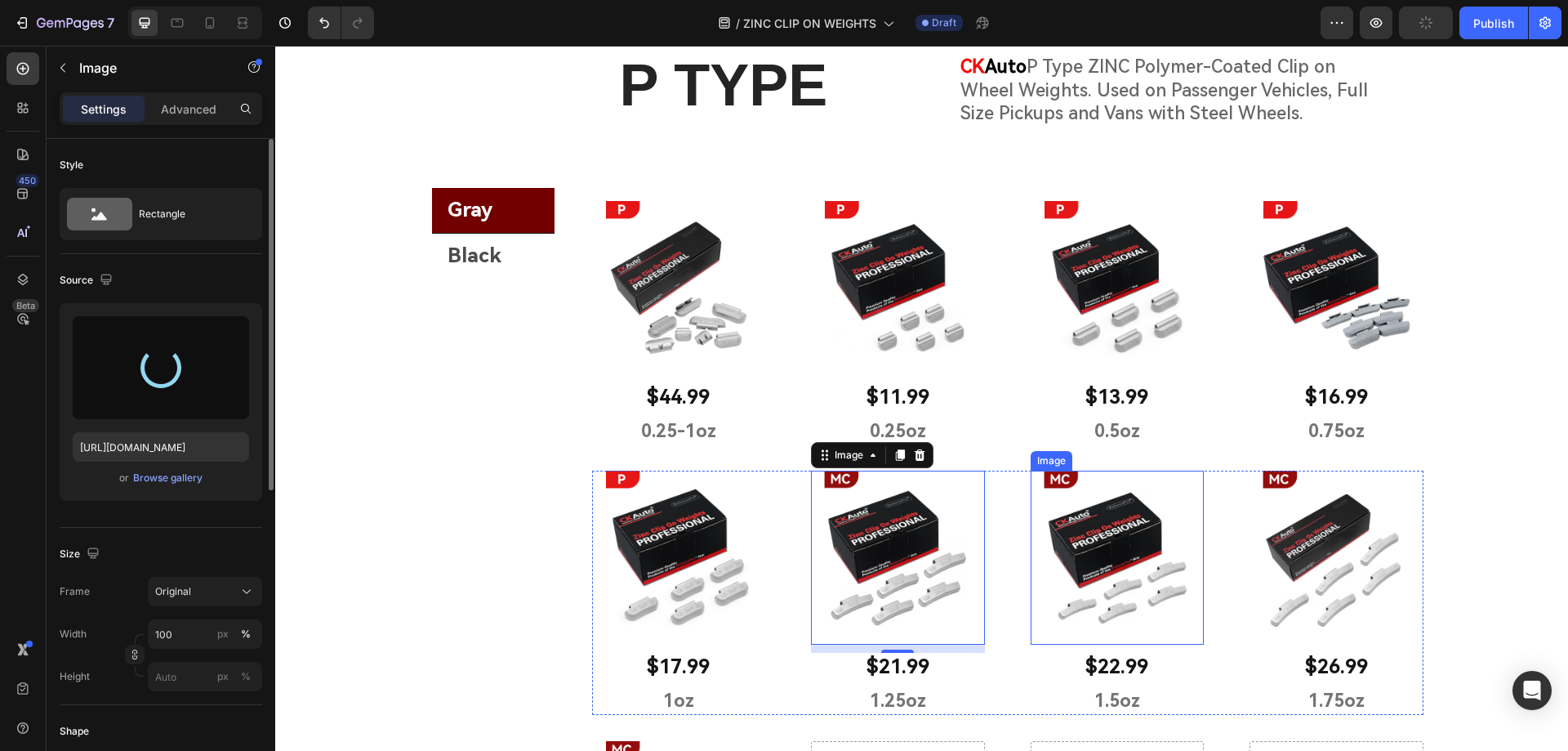
type input "[URL][DOMAIN_NAME]"
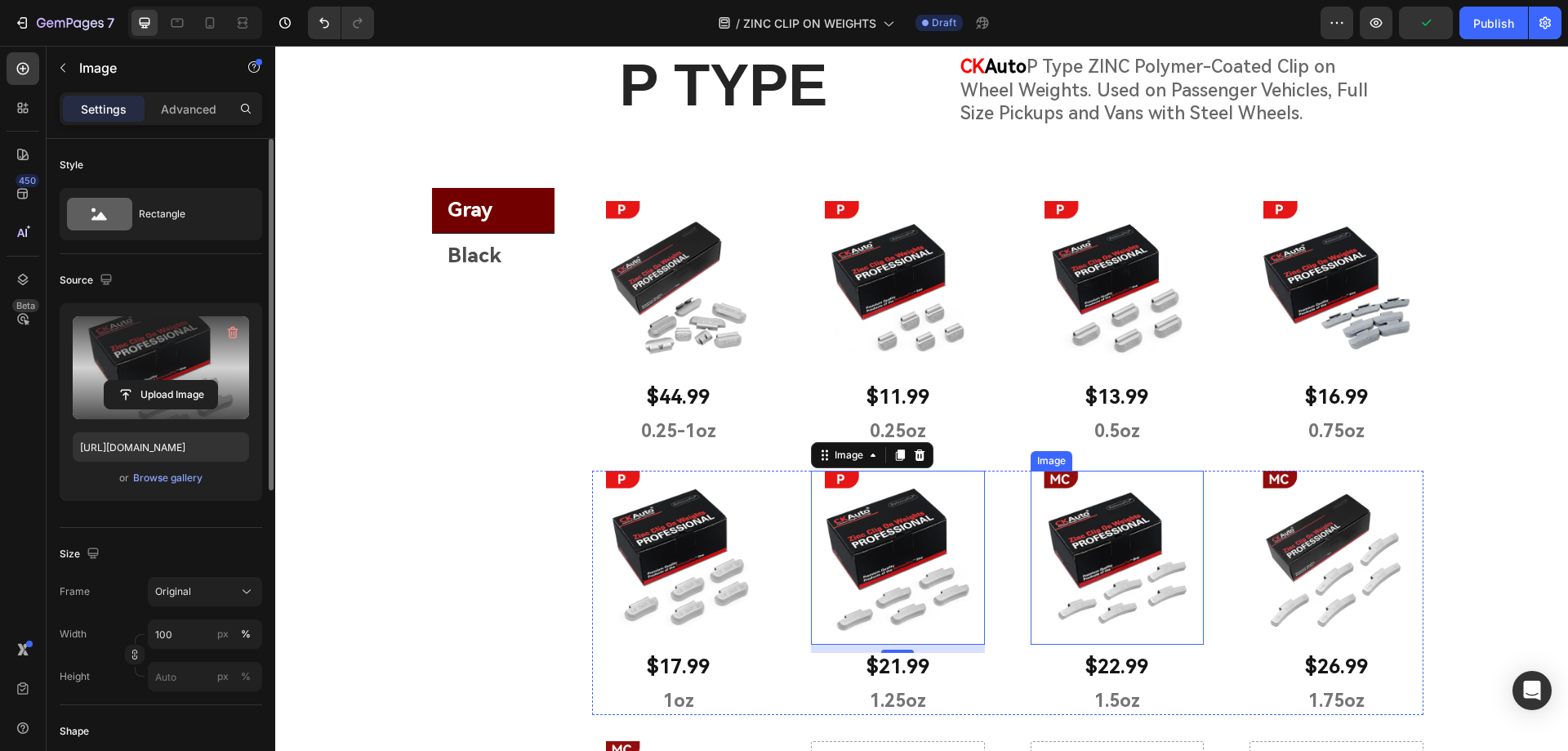
click at [1158, 558] on img at bounding box center [1117, 557] width 174 height 174
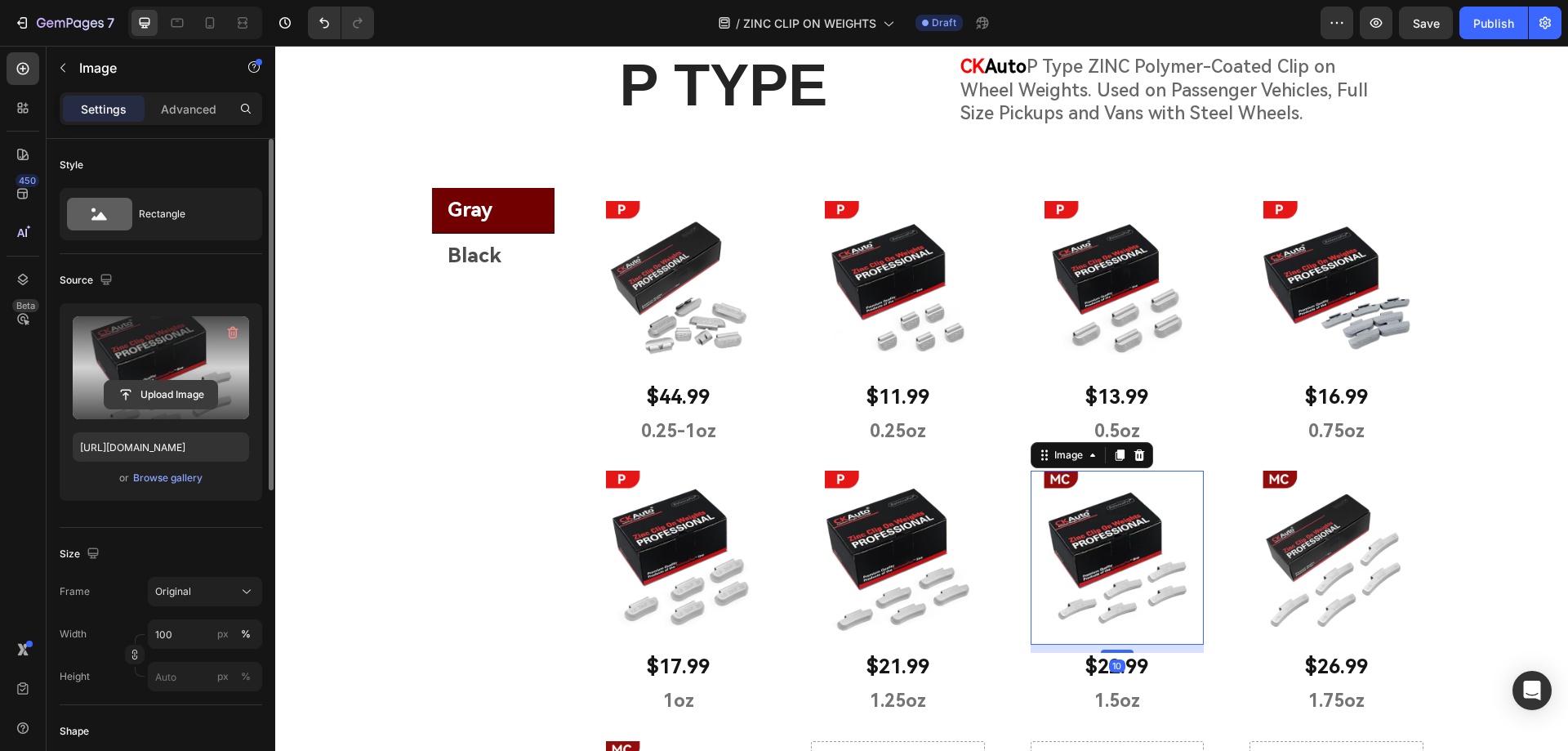
click at [136, 398] on input "file" at bounding box center [161, 394] width 113 height 27
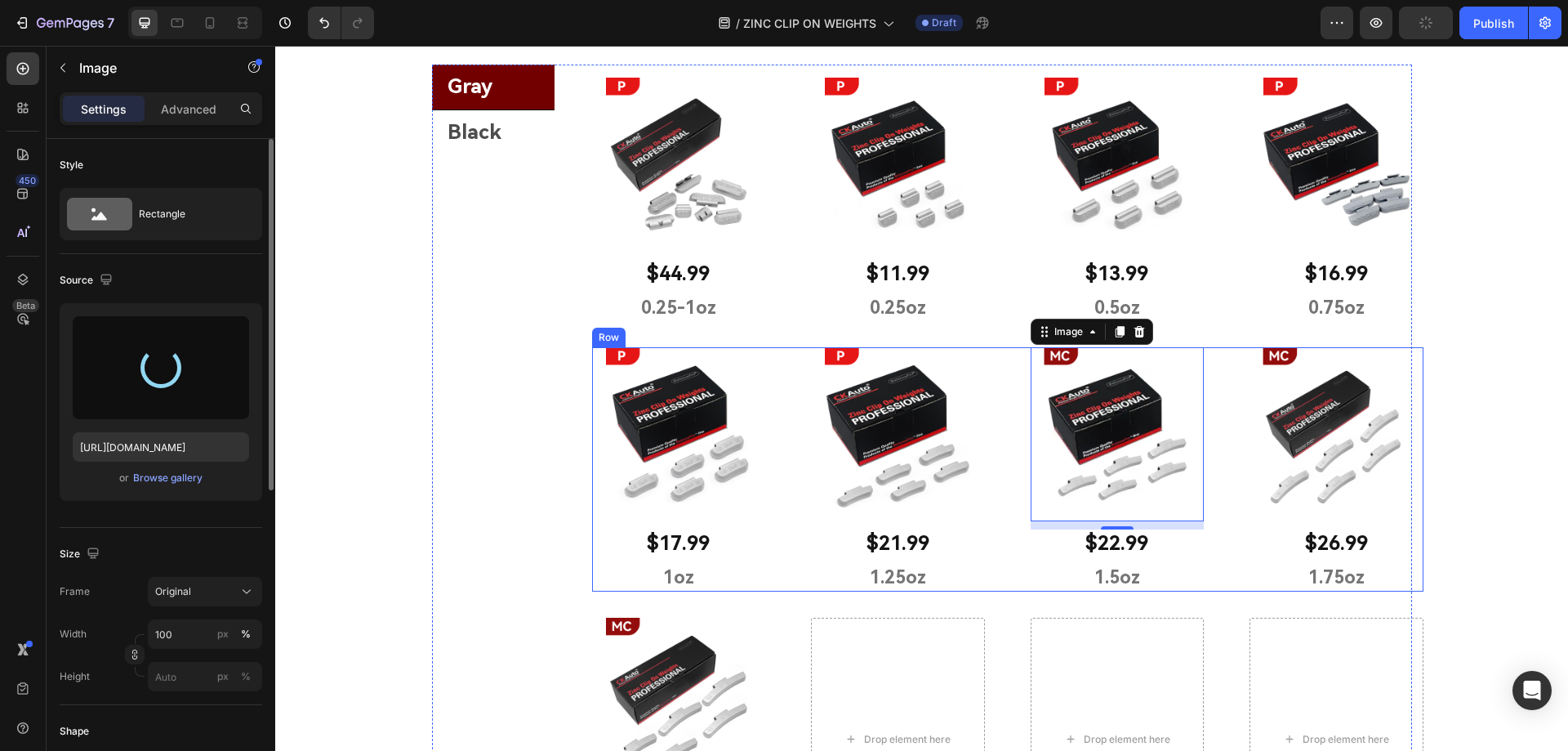
scroll to position [1897, 0]
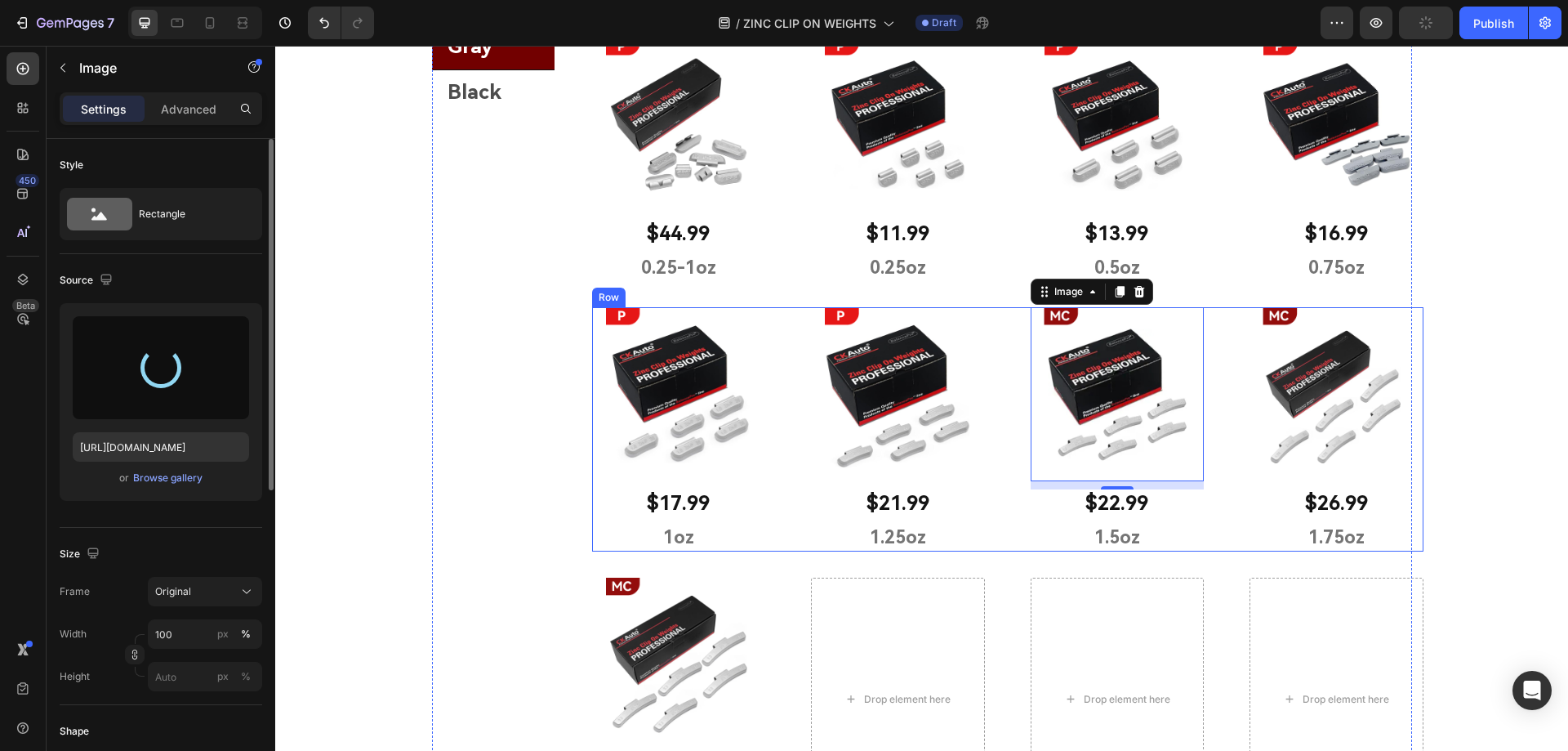
type input "[URL][DOMAIN_NAME]"
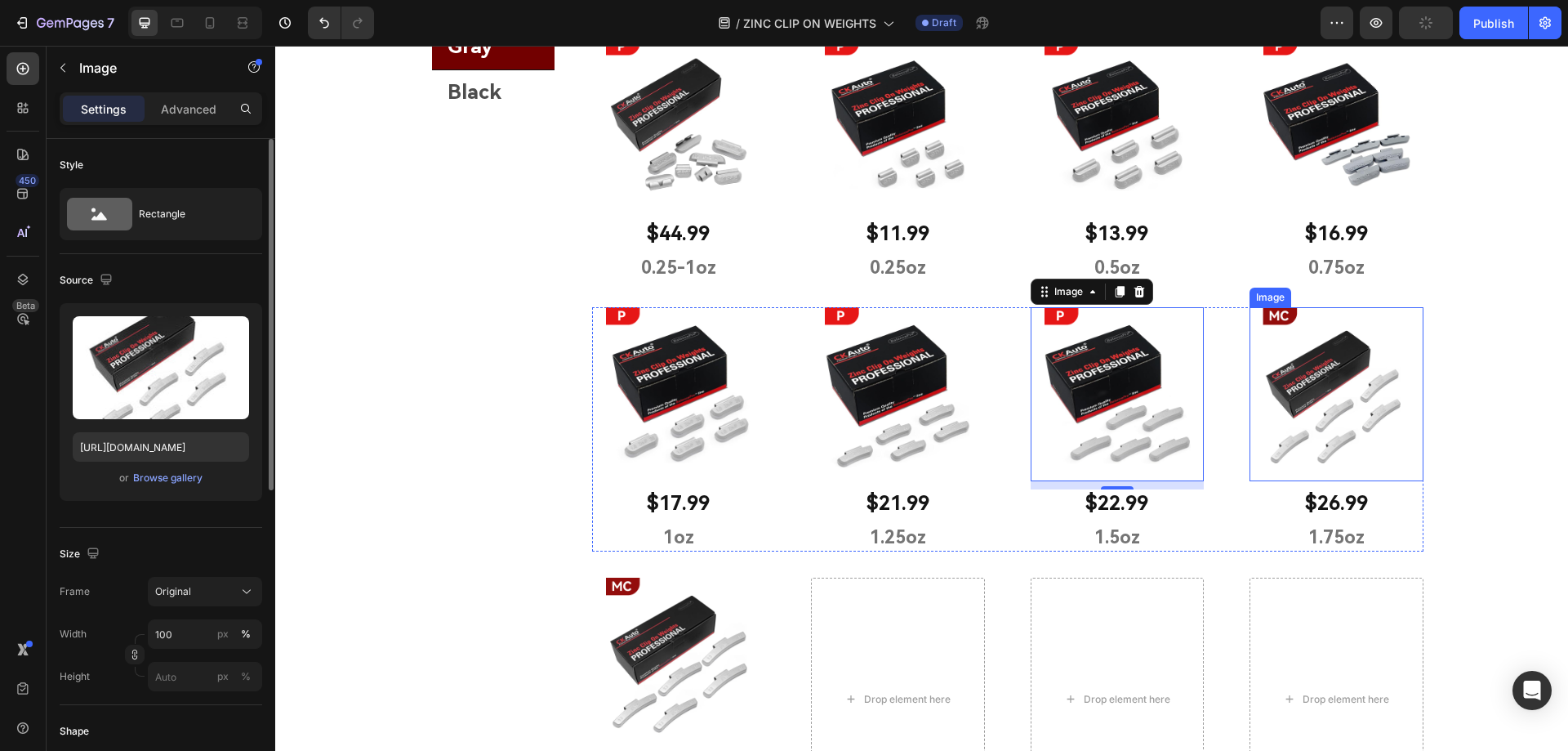
click at [1334, 412] on img at bounding box center [1336, 393] width 174 height 174
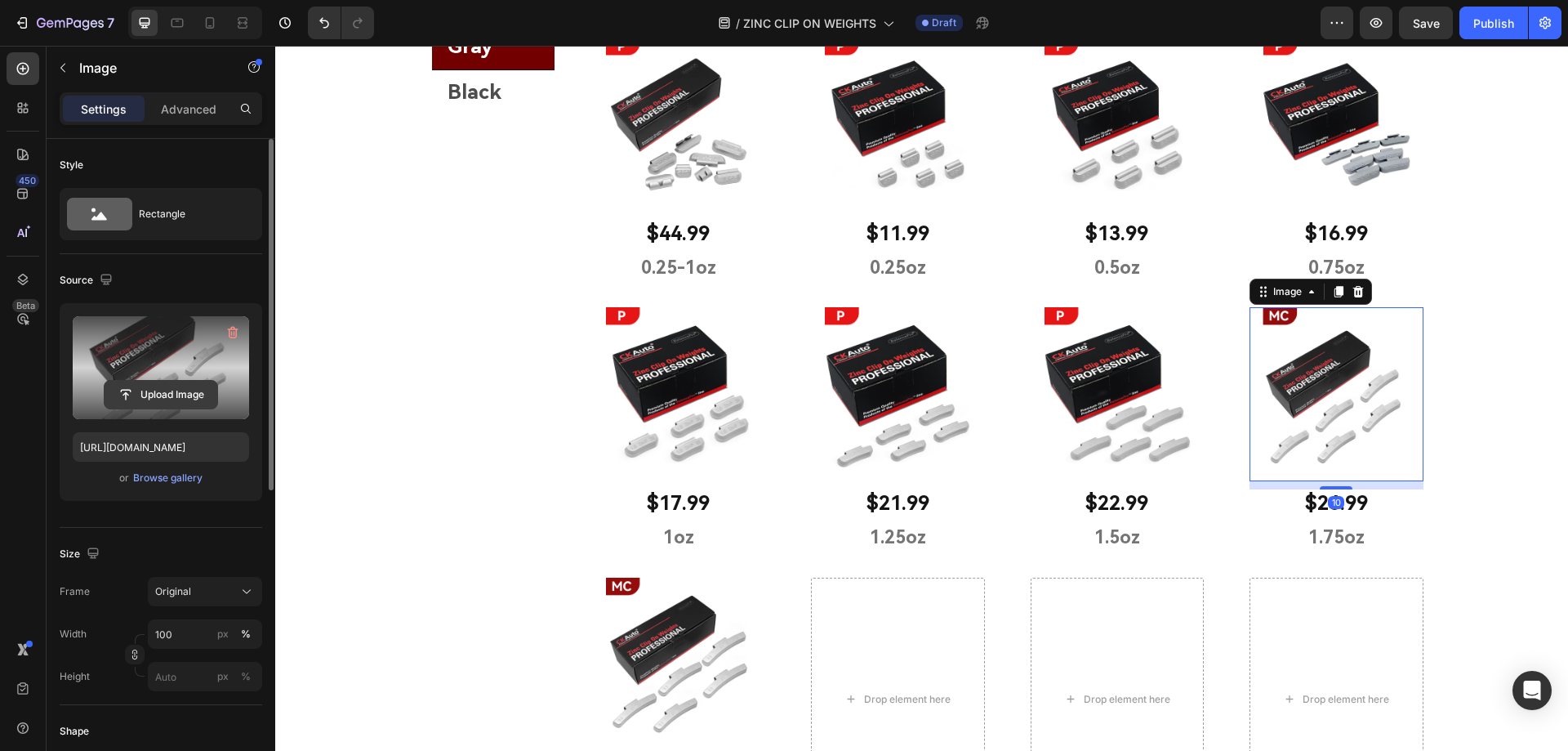
click at [178, 397] on input "file" at bounding box center [161, 394] width 113 height 27
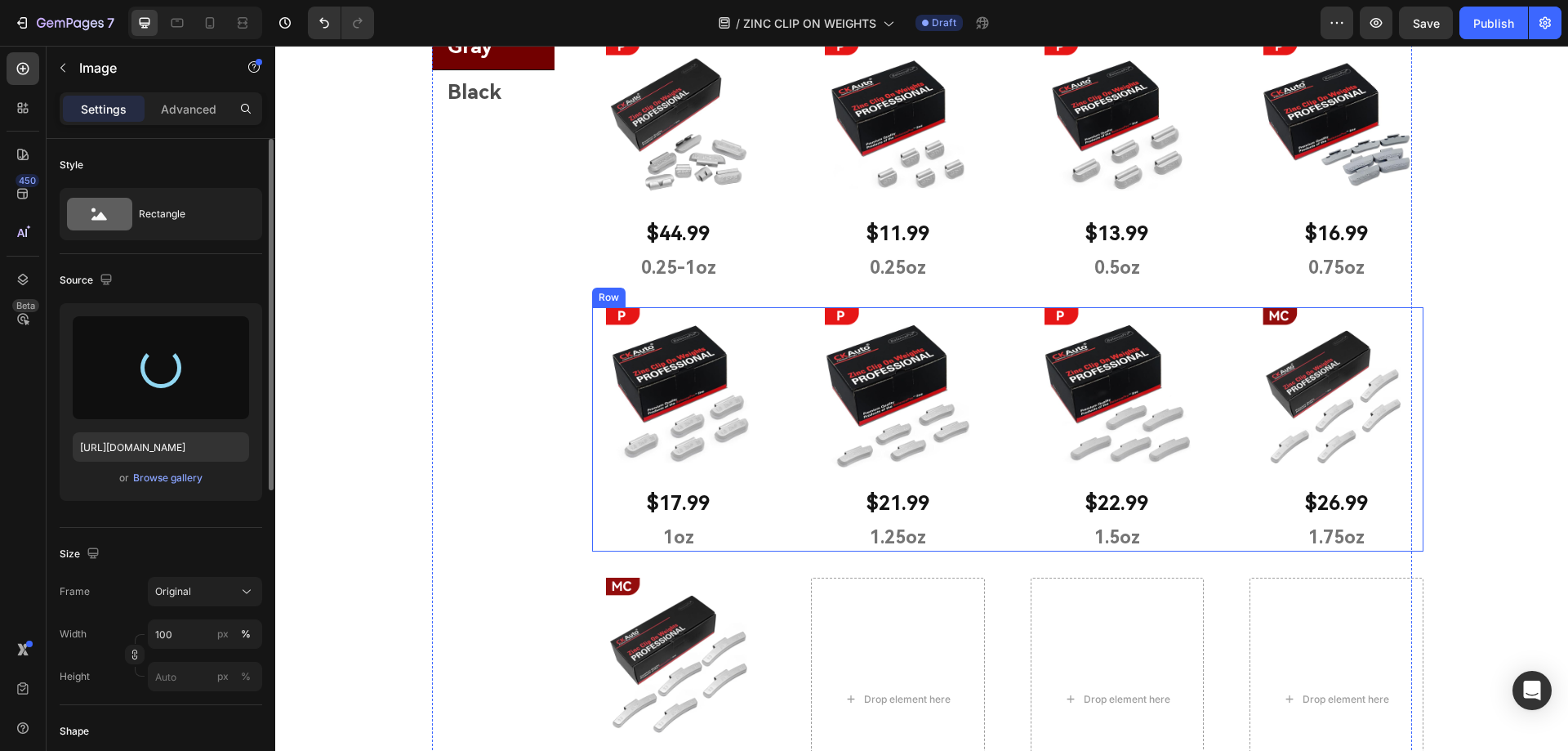
type input "[URL][DOMAIN_NAME]"
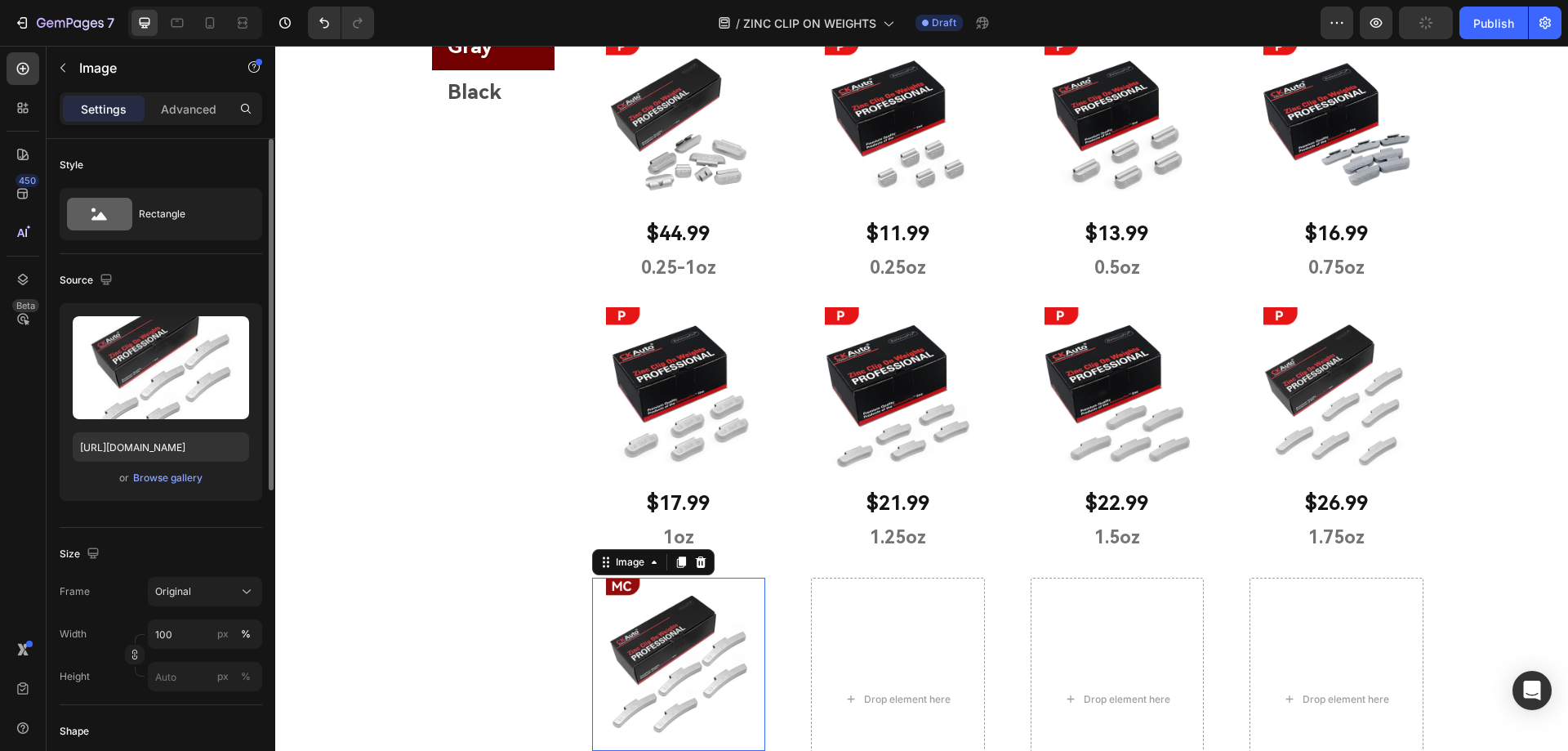
click at [677, 671] on img at bounding box center [678, 664] width 174 height 174
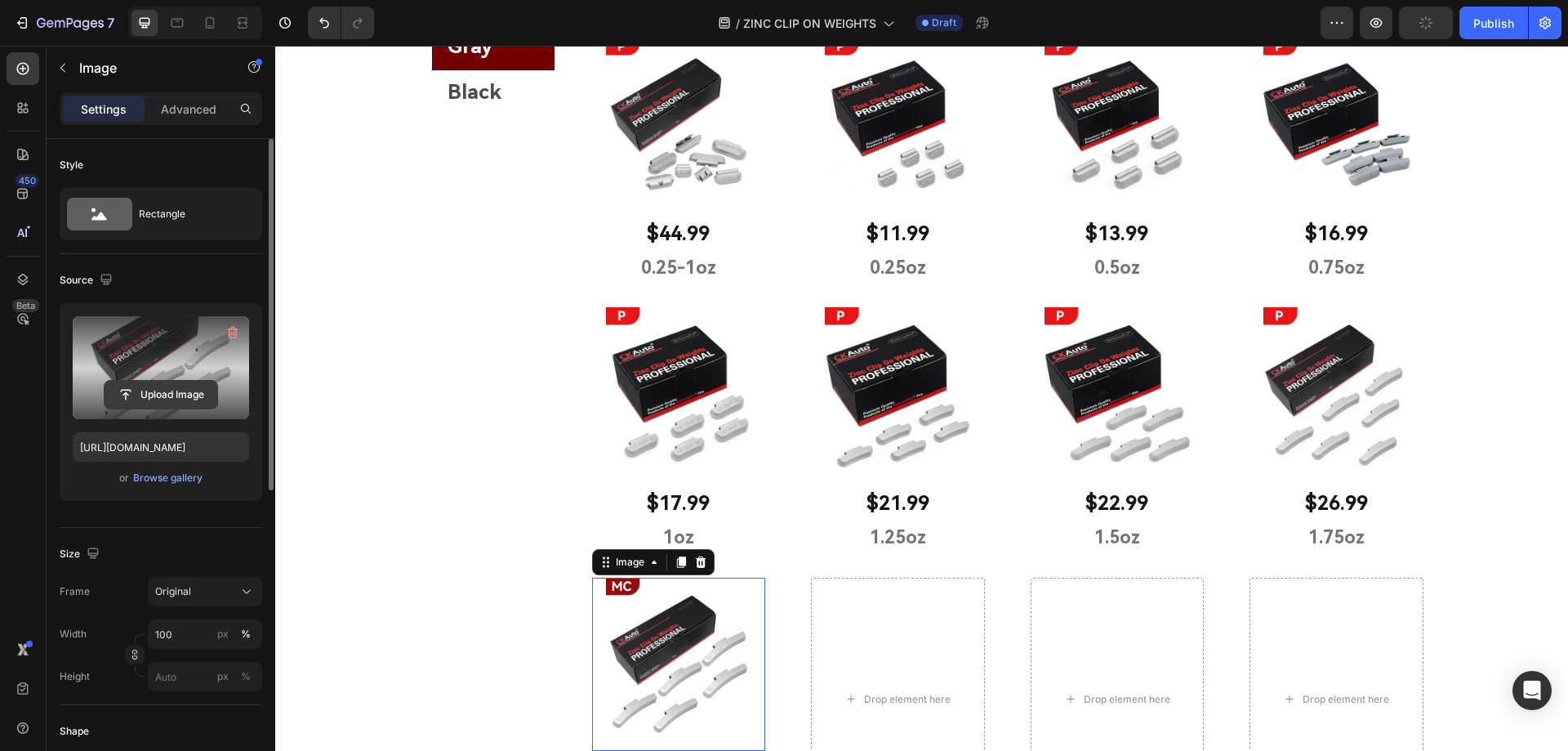
click at [188, 393] on input "file" at bounding box center [161, 394] width 113 height 27
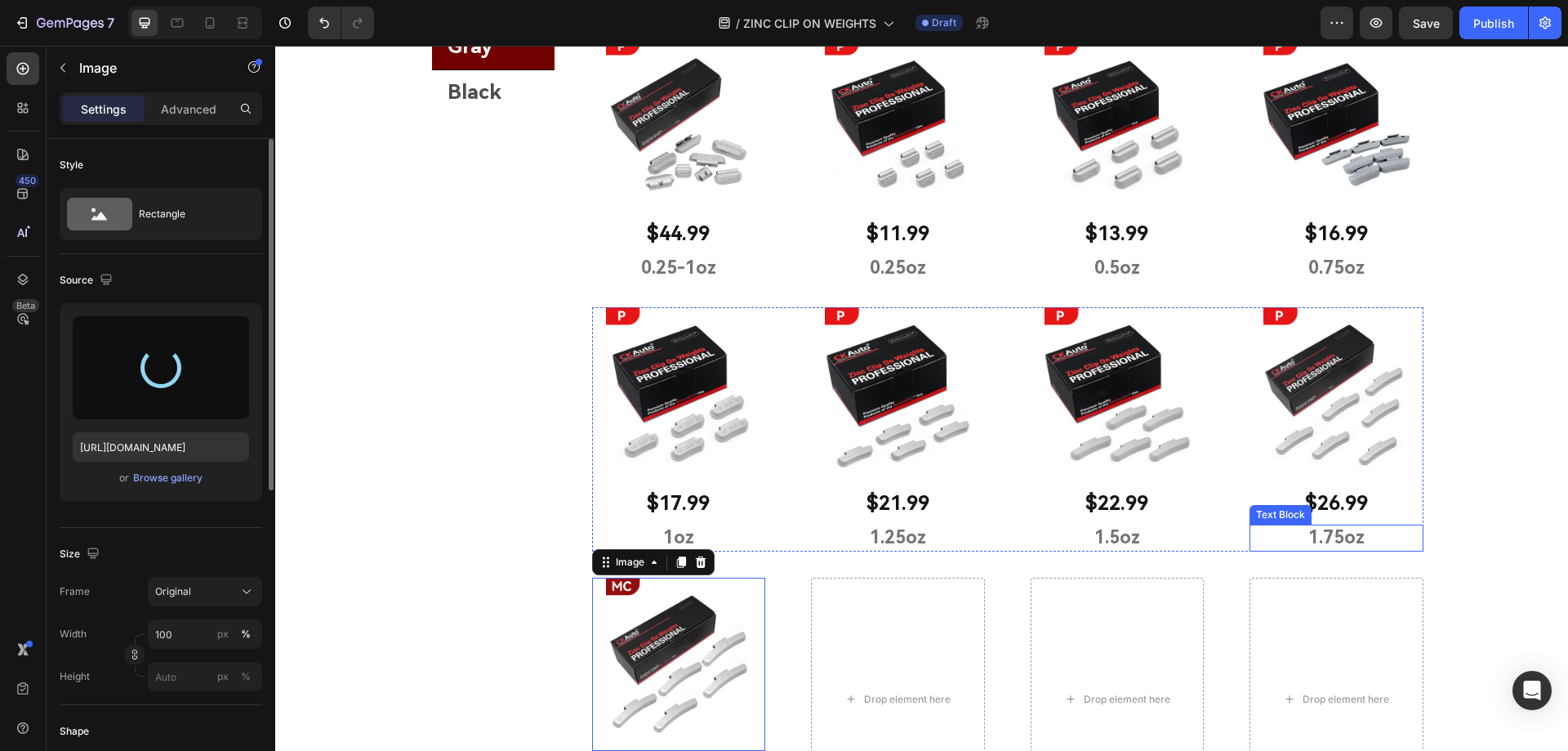
scroll to position [1979, 0]
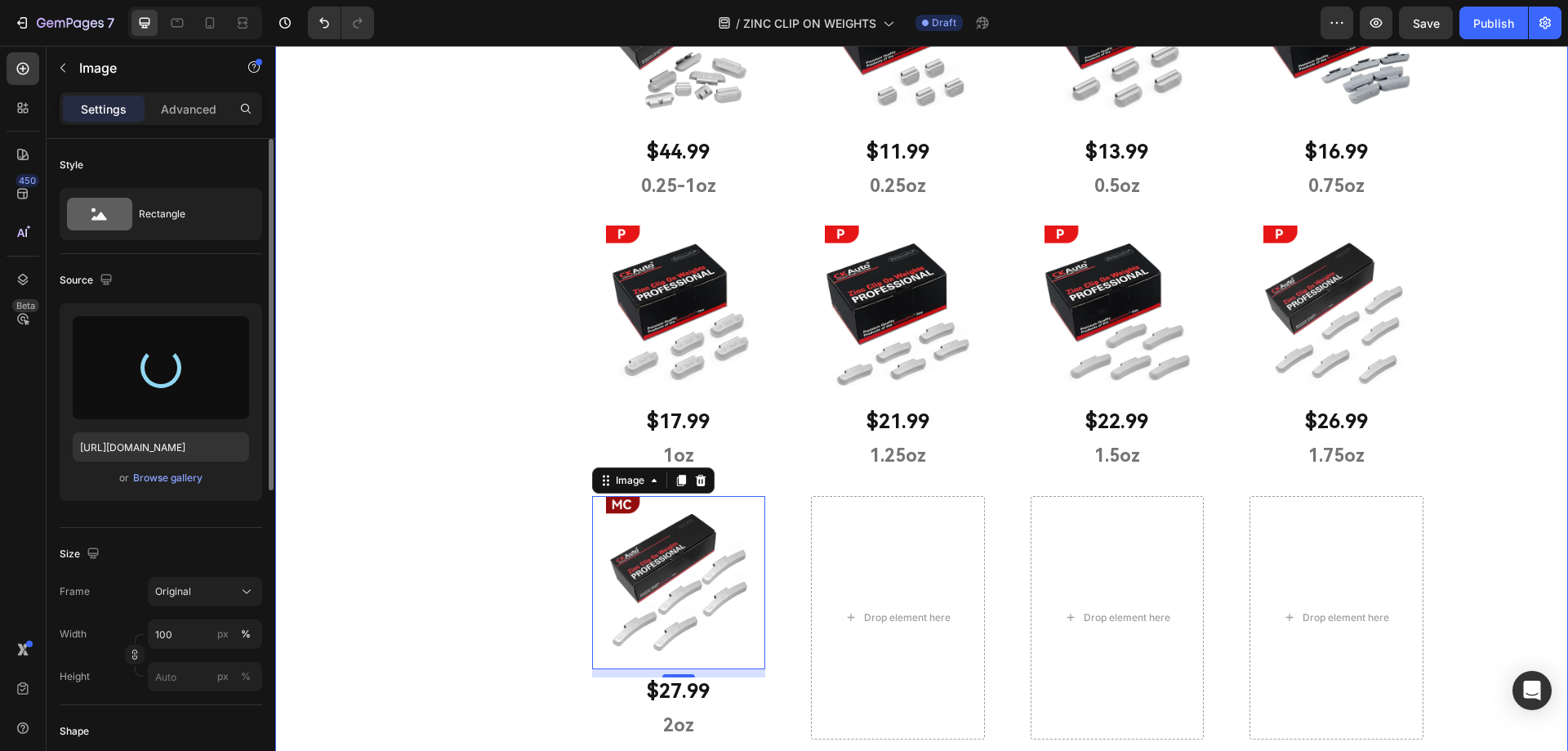
type input "[URL][DOMAIN_NAME]"
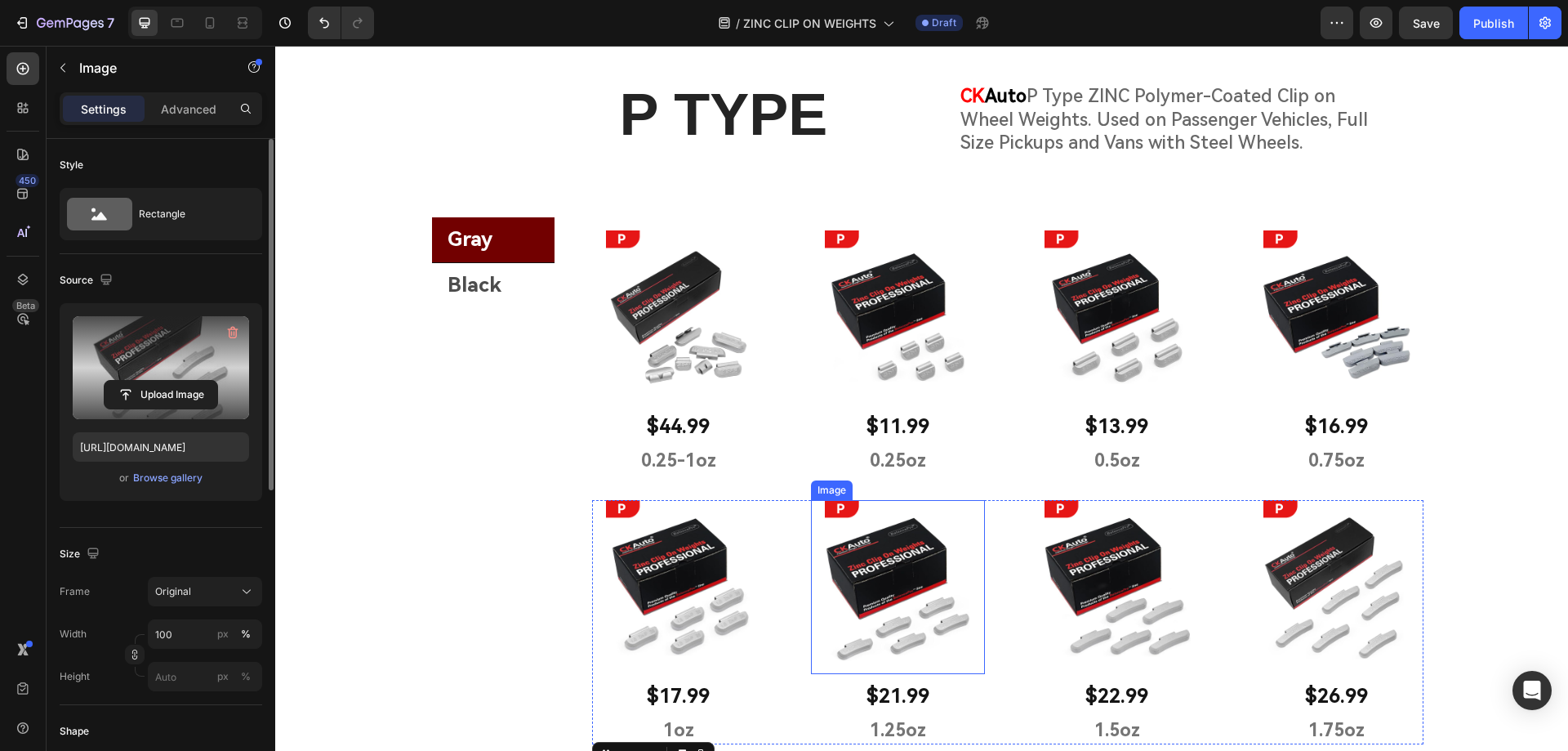
scroll to position [1733, 0]
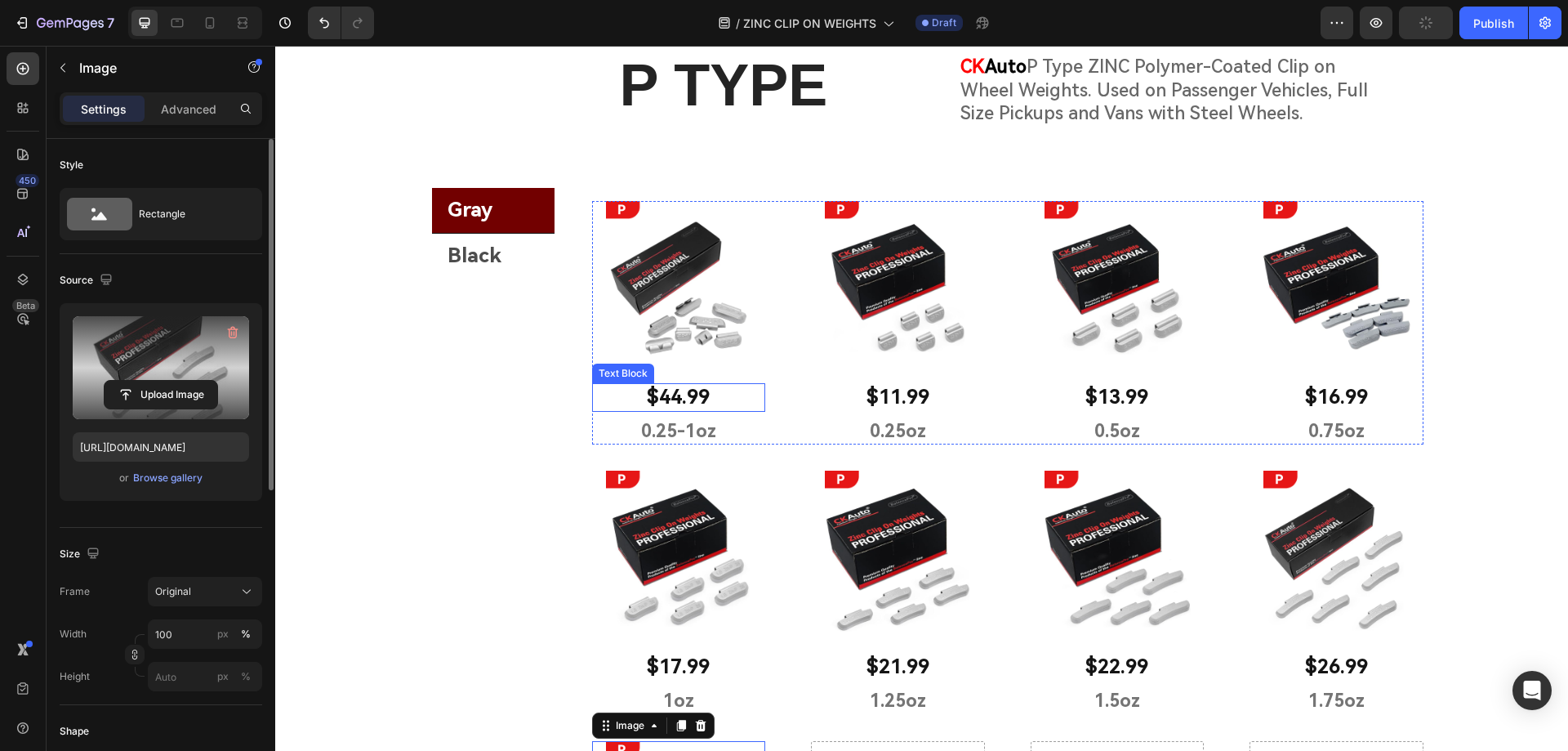
click at [668, 400] on p "$44.99" at bounding box center [678, 398] width 170 height 25
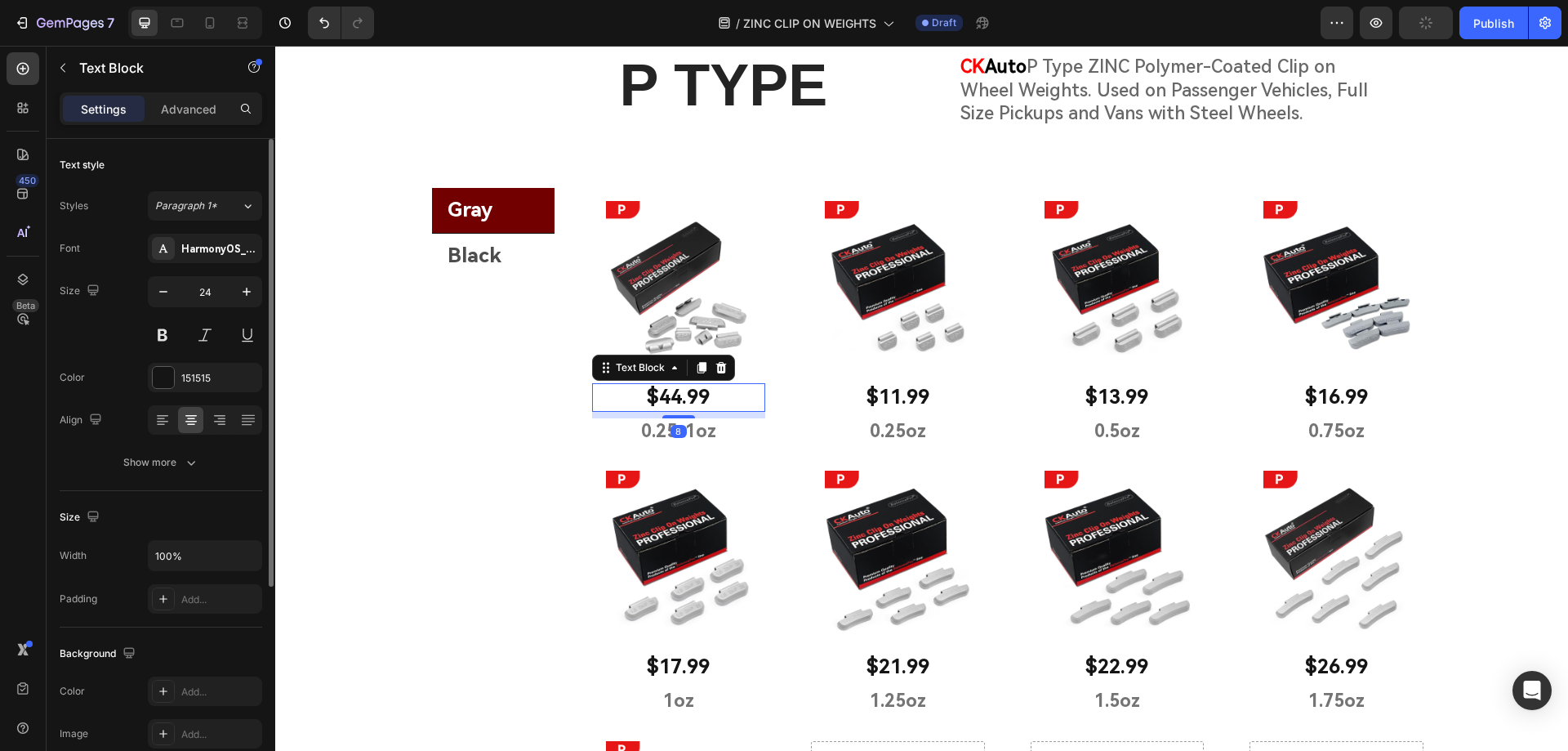
click at [668, 397] on p "$44.99" at bounding box center [678, 398] width 170 height 25
click at [668, 396] on p "$44.99" at bounding box center [678, 398] width 170 height 25
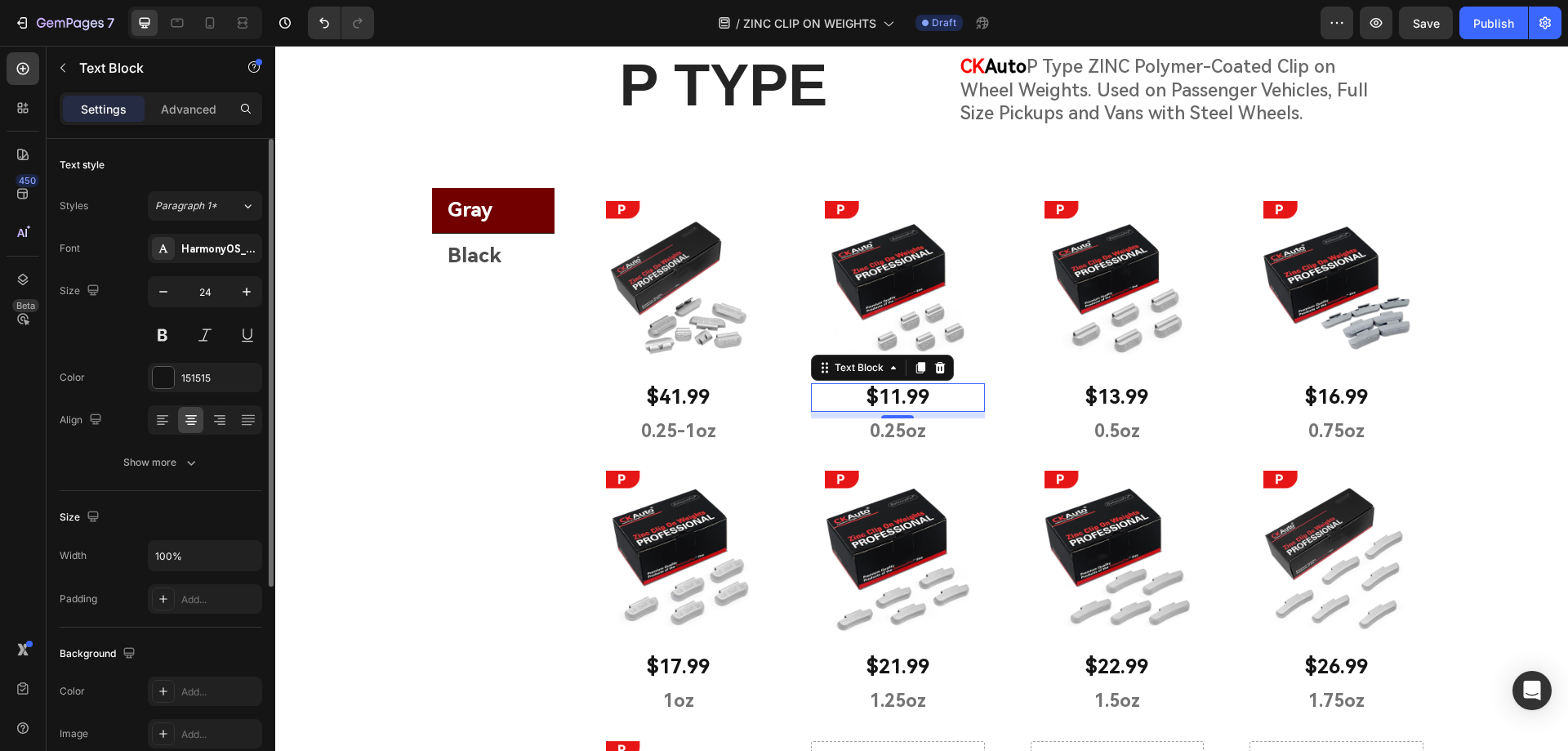
click at [892, 392] on p "$11.99" at bounding box center [897, 398] width 170 height 25
click at [896, 393] on p "$11.99" at bounding box center [897, 398] width 170 height 25
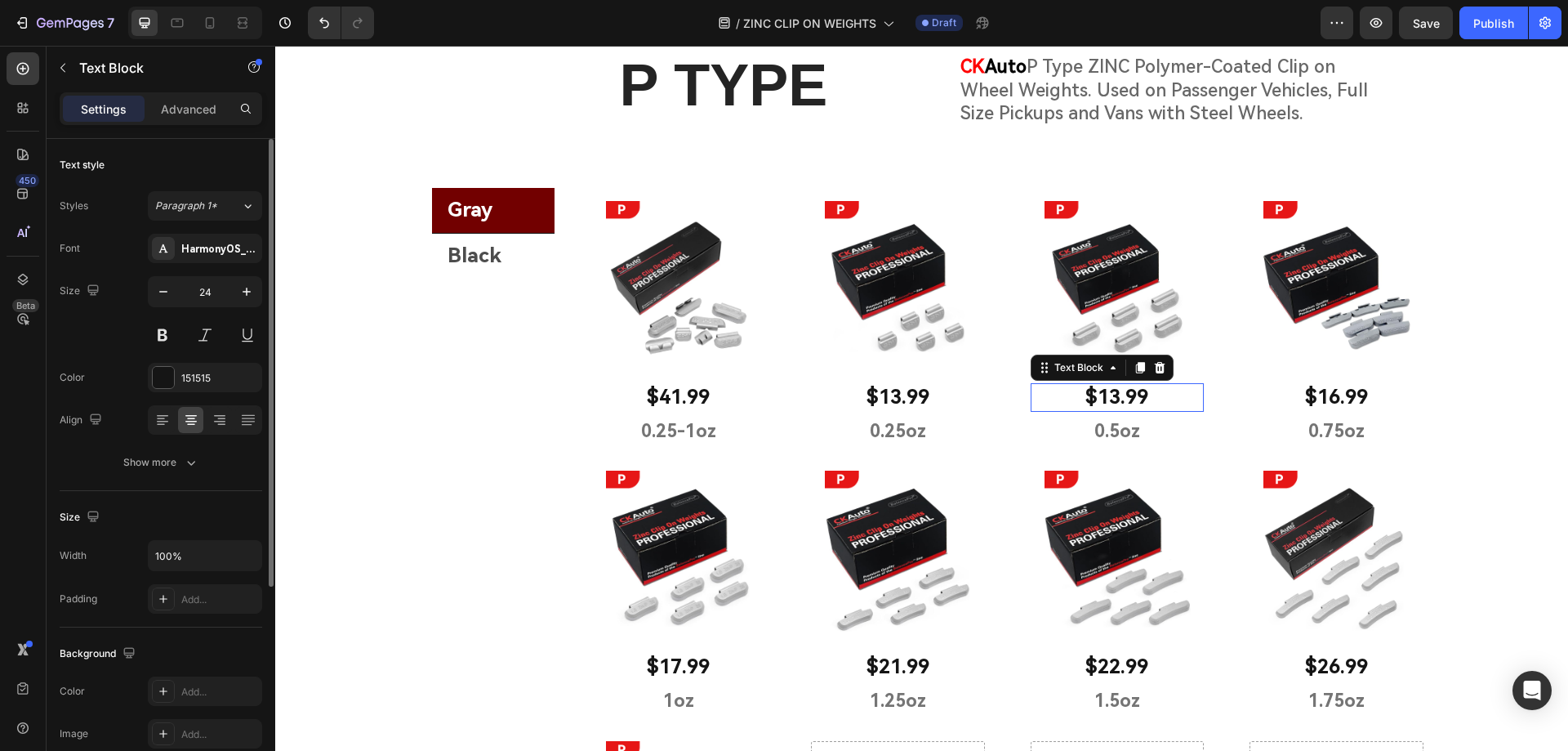
click at [1113, 396] on p "$13.99" at bounding box center [1117, 398] width 170 height 25
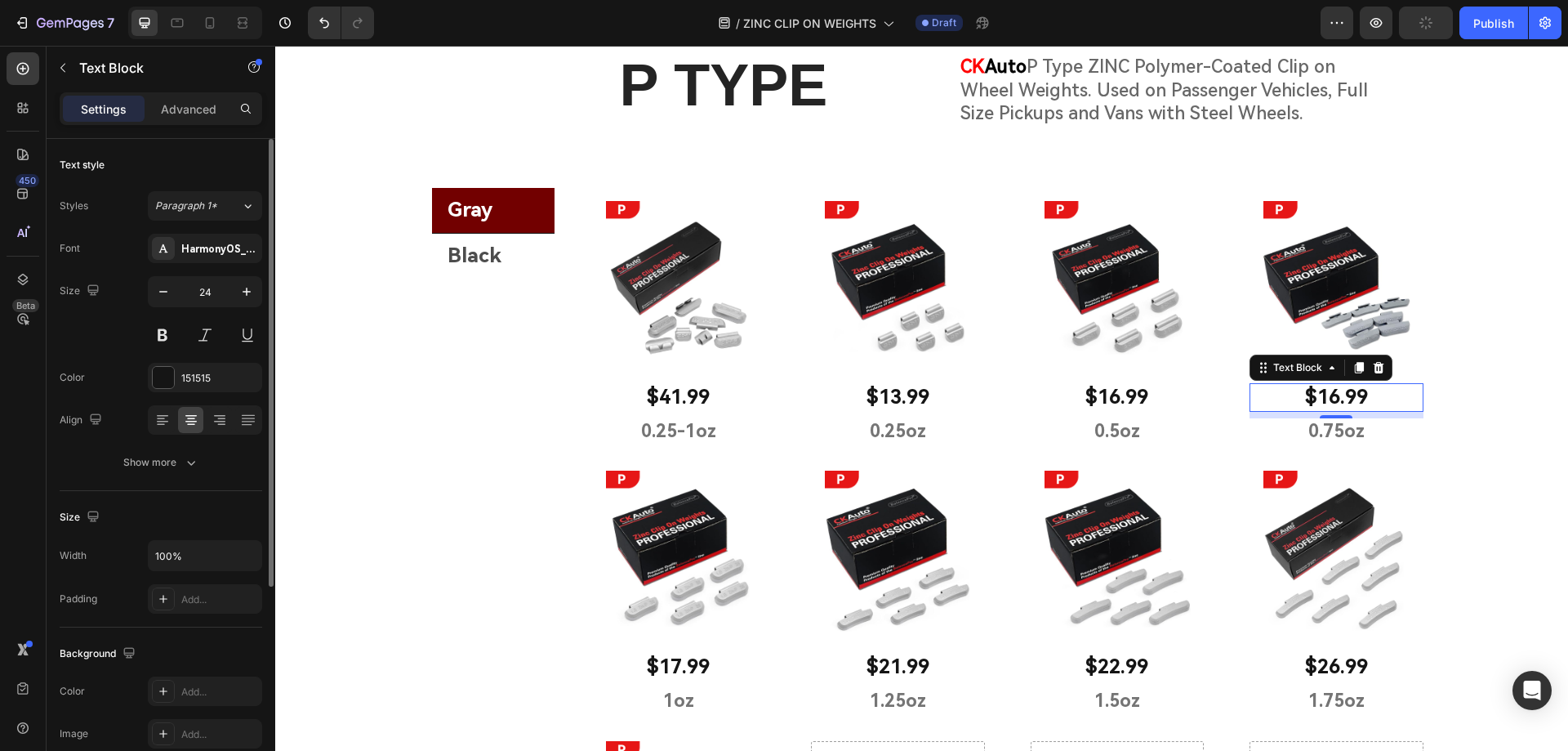
click at [1332, 398] on p "$16.99" at bounding box center [1336, 398] width 170 height 25
click at [1333, 398] on p "$16.99" at bounding box center [1336, 398] width 170 height 25
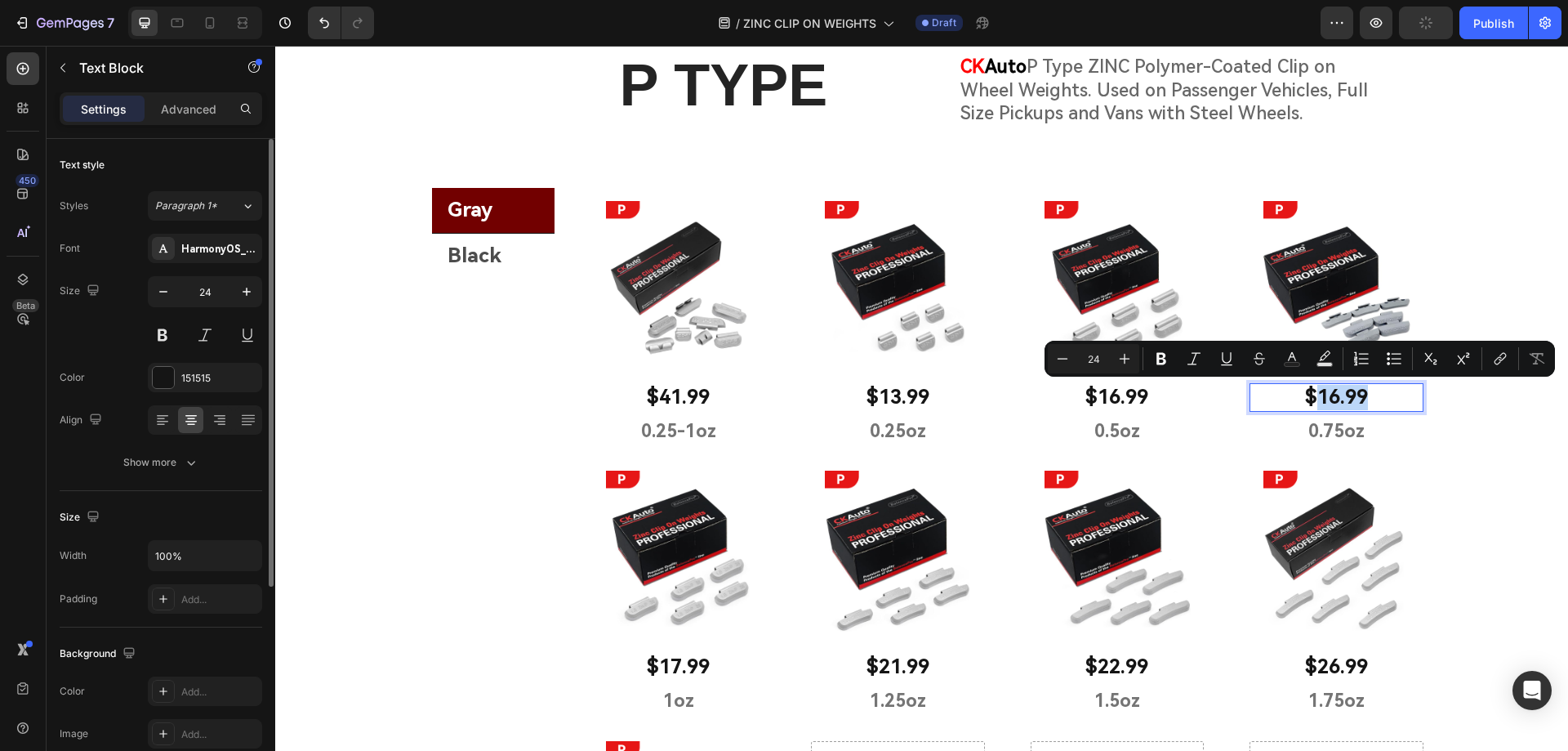
click at [1333, 398] on p "$16.99" at bounding box center [1336, 398] width 170 height 25
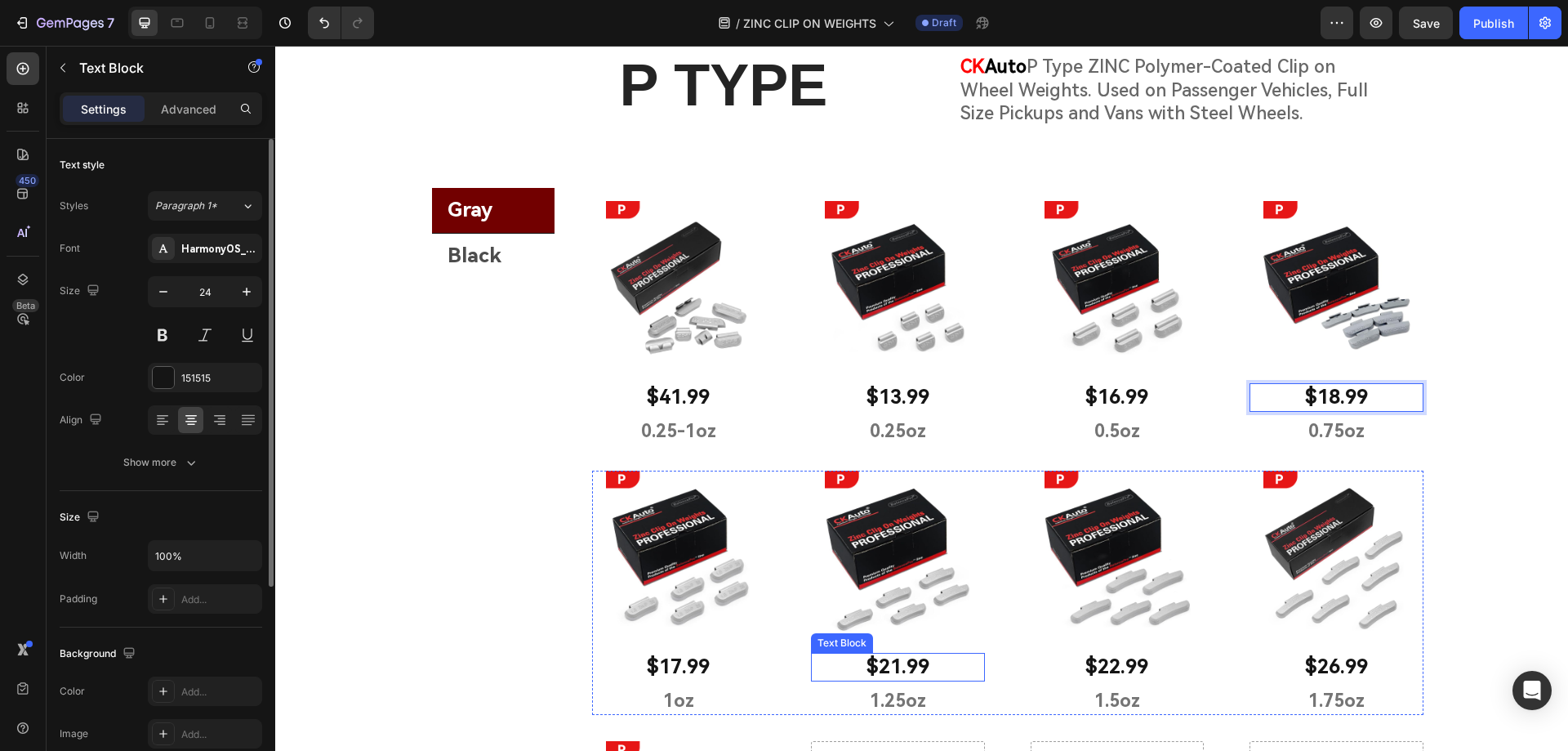
click at [890, 670] on p "$21.99" at bounding box center [897, 667] width 170 height 25
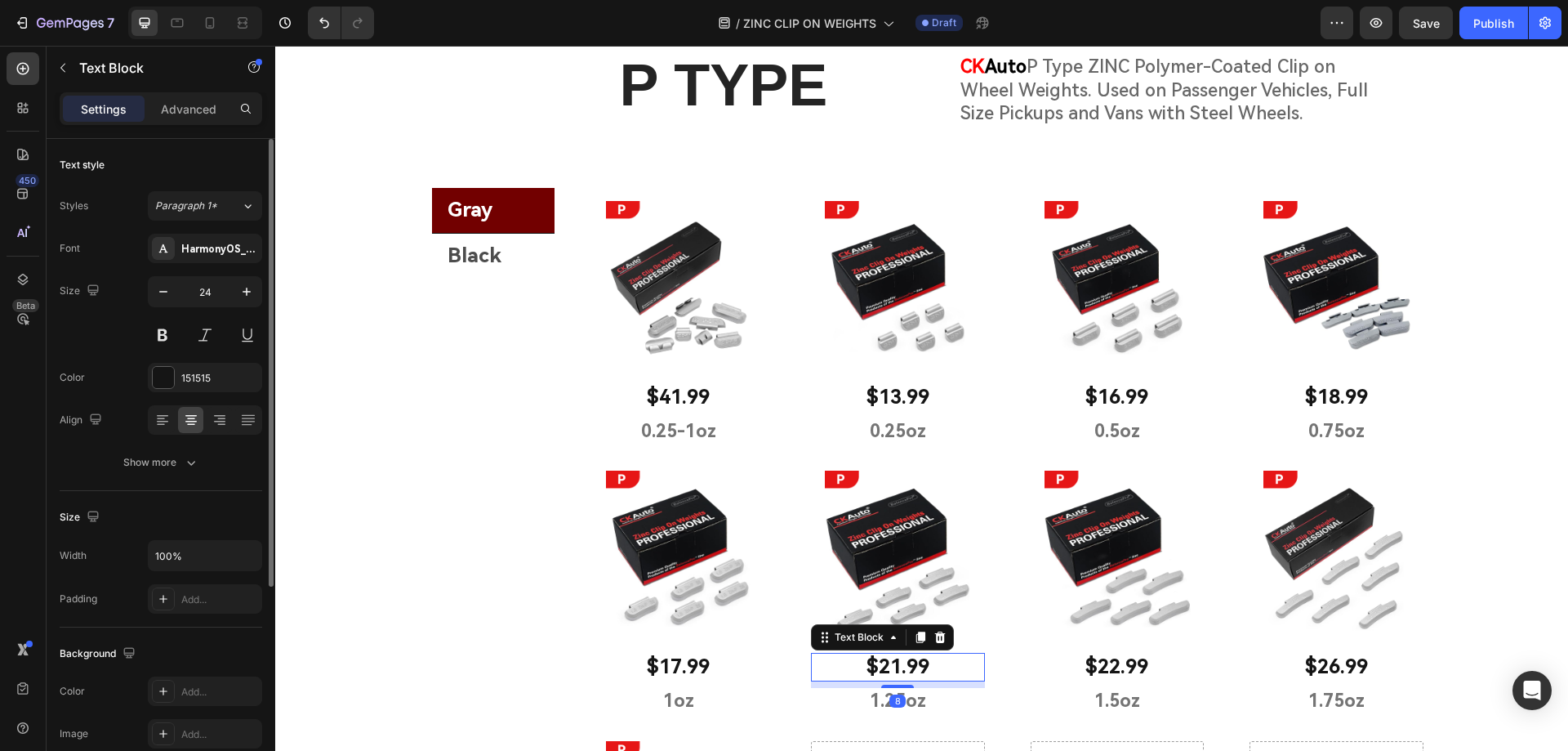
click at [895, 672] on p "$21.99" at bounding box center [897, 667] width 170 height 25
click at [1106, 668] on p "$22.99" at bounding box center [1117, 667] width 170 height 25
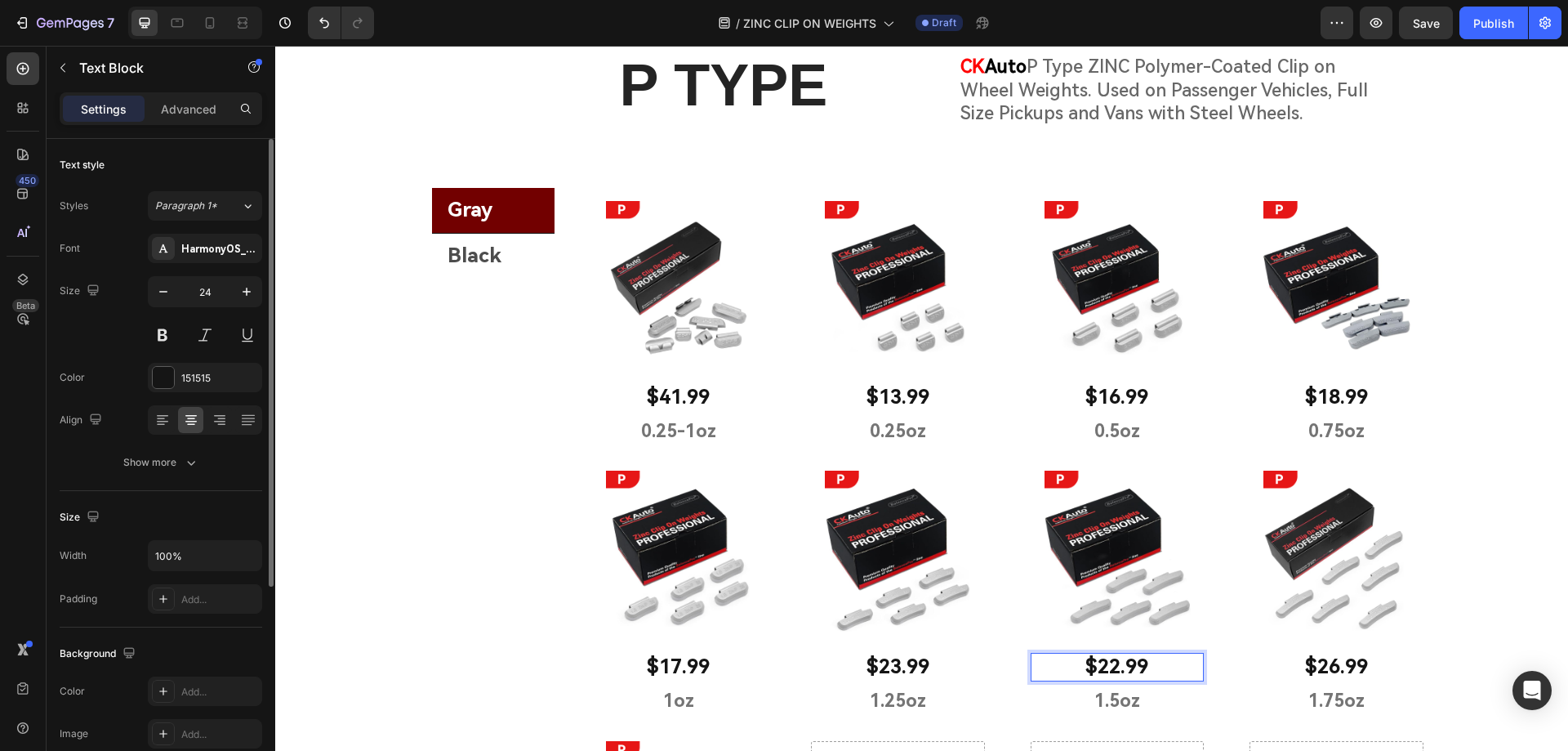
click at [1112, 669] on p "$22.99" at bounding box center [1117, 667] width 170 height 25
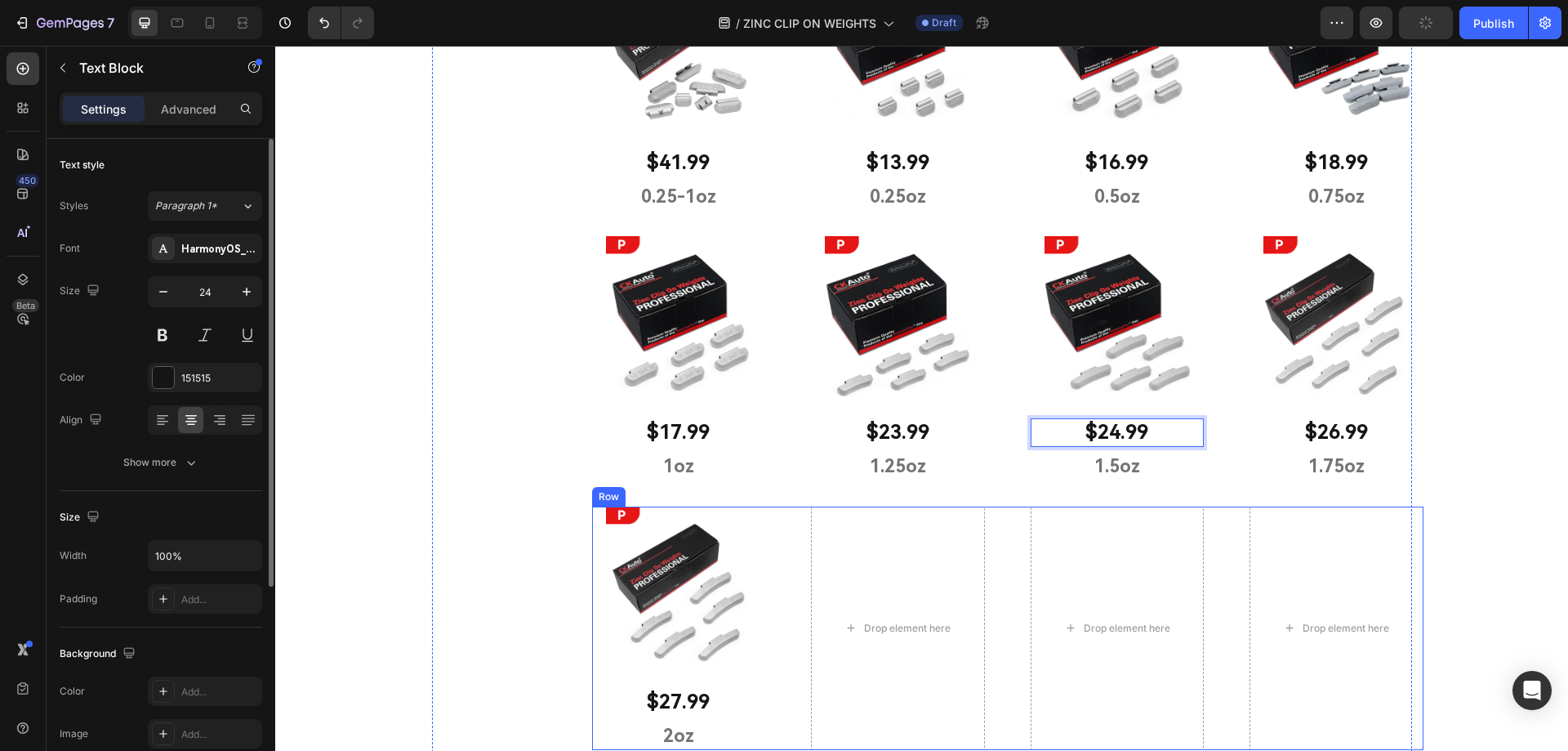
scroll to position [1979, 0]
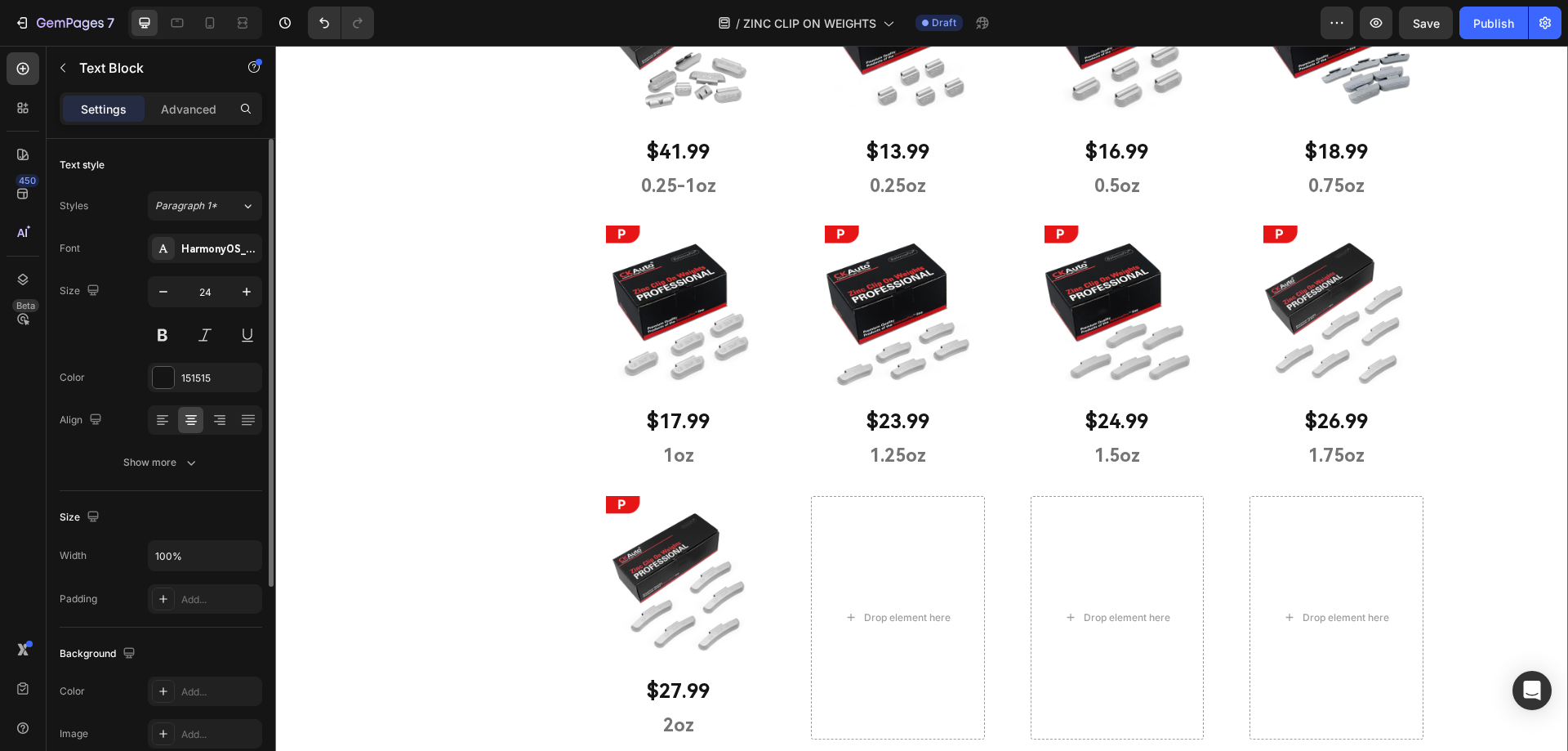
click at [1492, 402] on div "P TYPE Heading CK Auto P Type ZINC Polymer-Coated Clip on Wheel Weights. Used o…" at bounding box center [921, 284] width 1293 height 1050
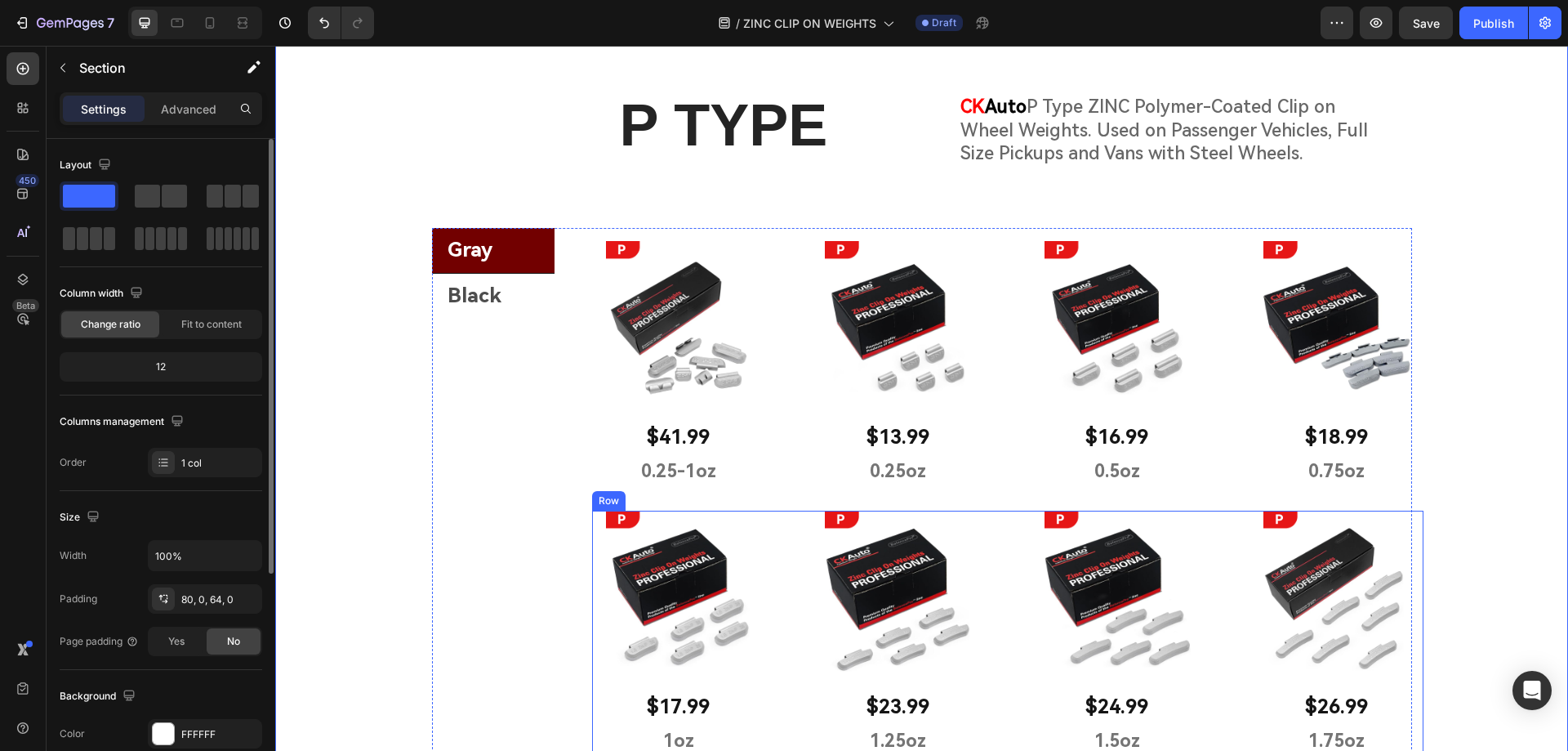
scroll to position [1671, 0]
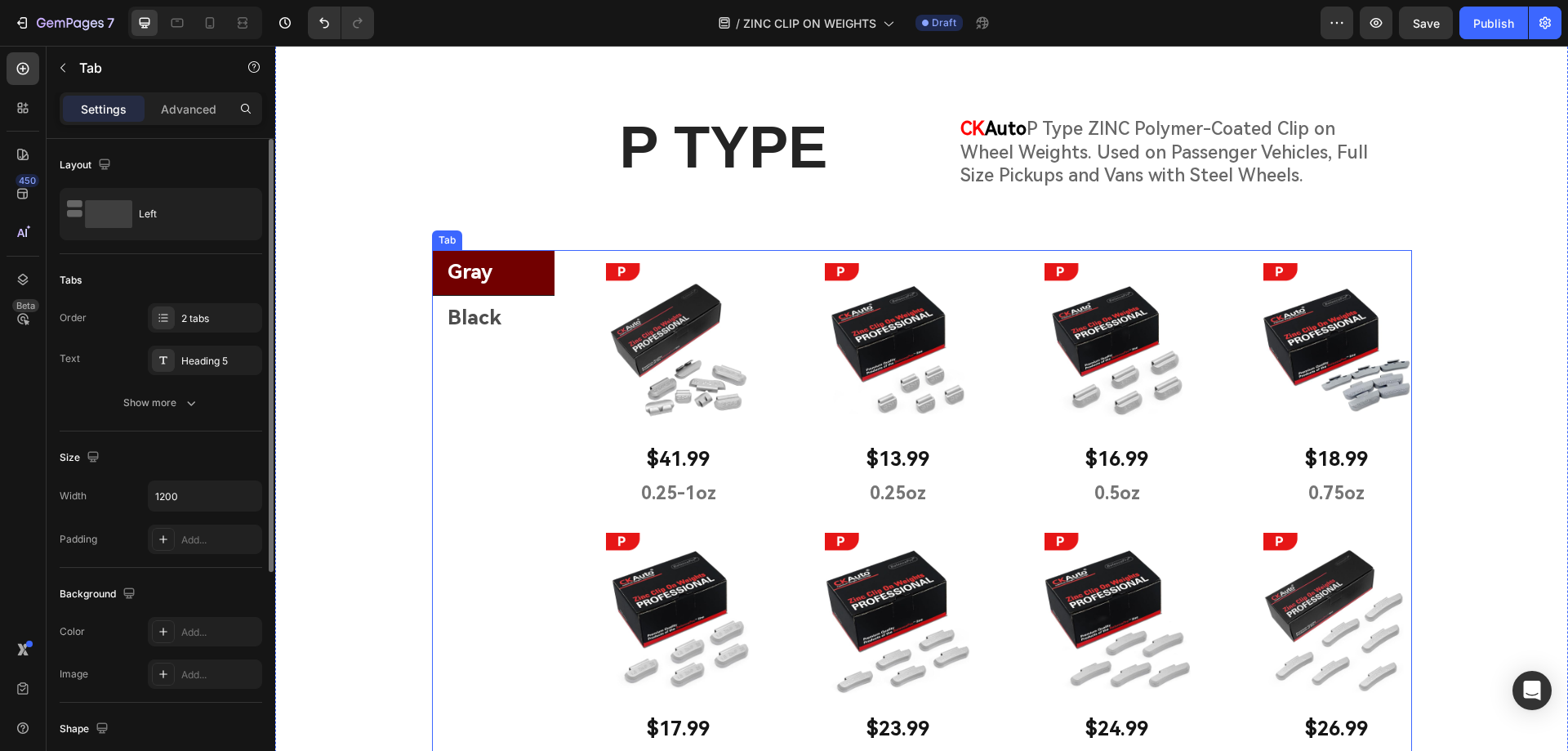
click at [526, 276] on li "Gray" at bounding box center [493, 273] width 122 height 46
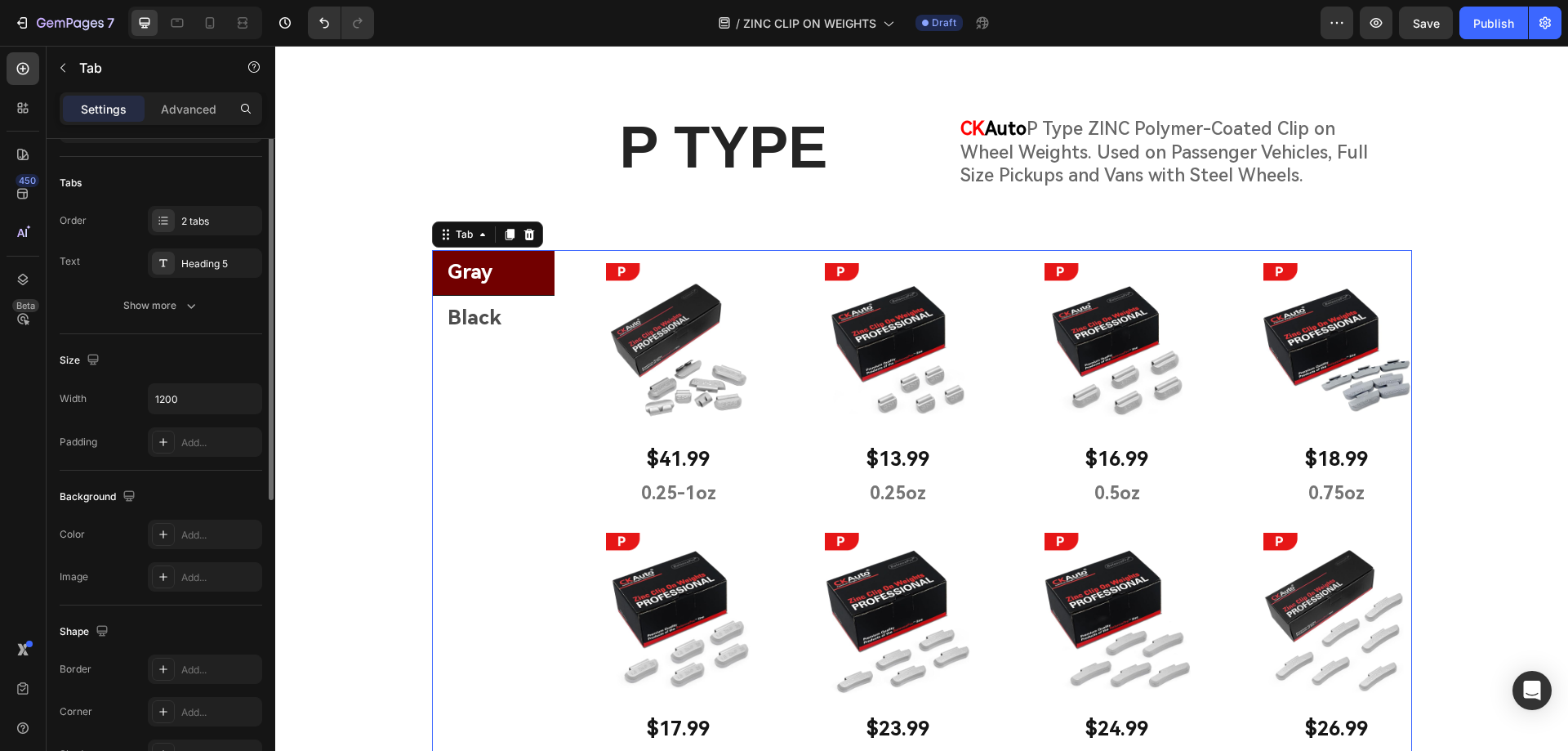
scroll to position [16, 0]
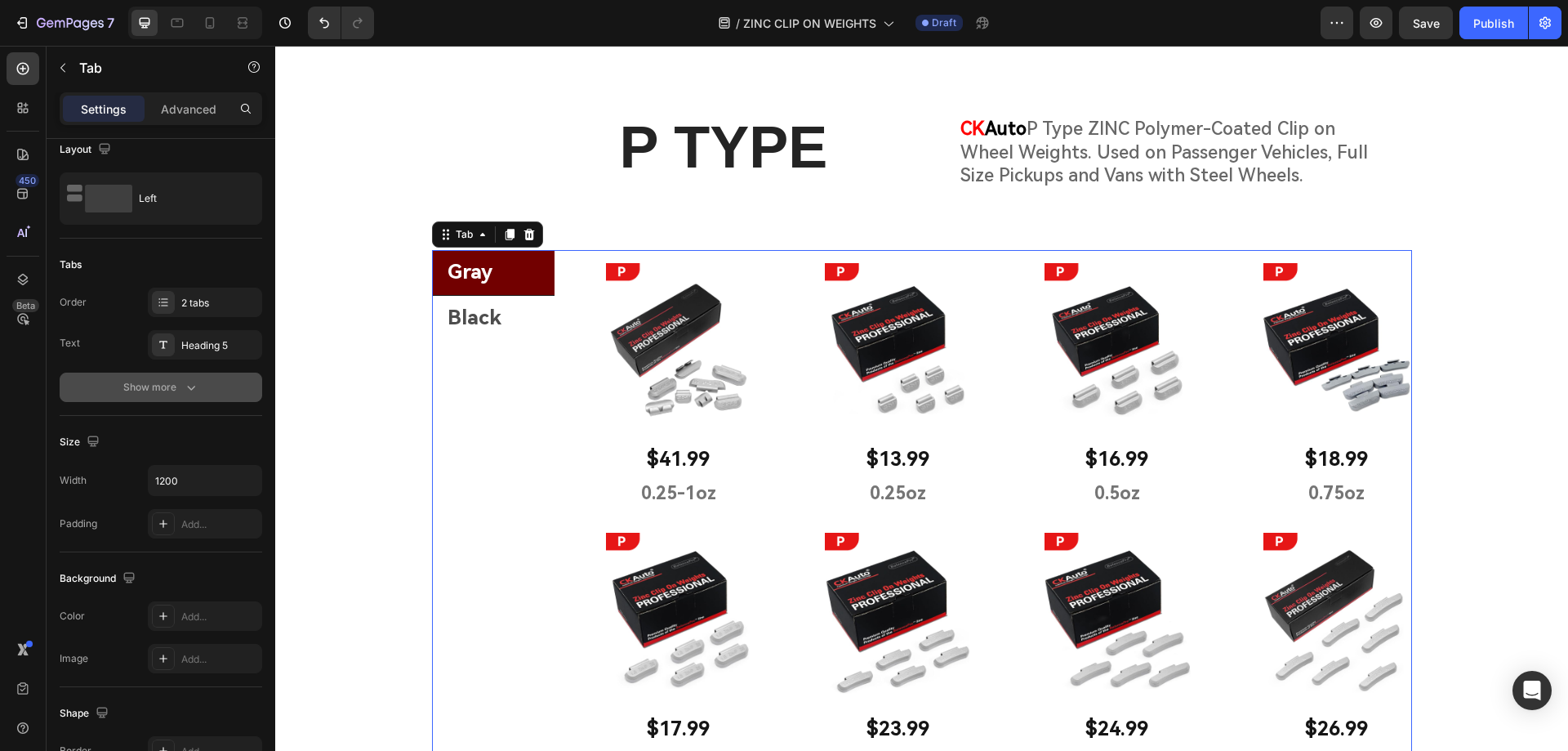
click at [146, 383] on div "Show more" at bounding box center [160, 388] width 76 height 17
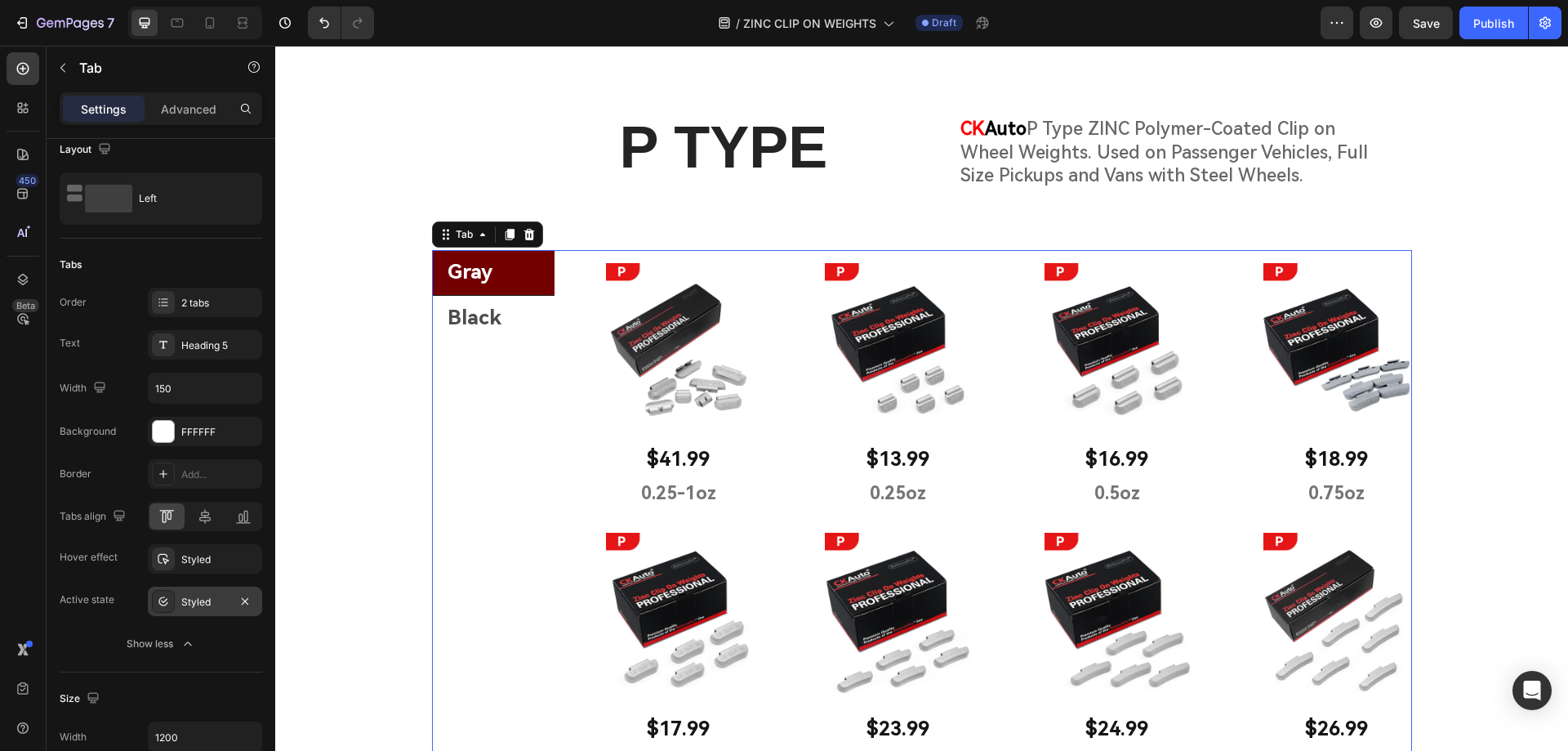
click at [185, 601] on div "Styled" at bounding box center [205, 602] width 47 height 15
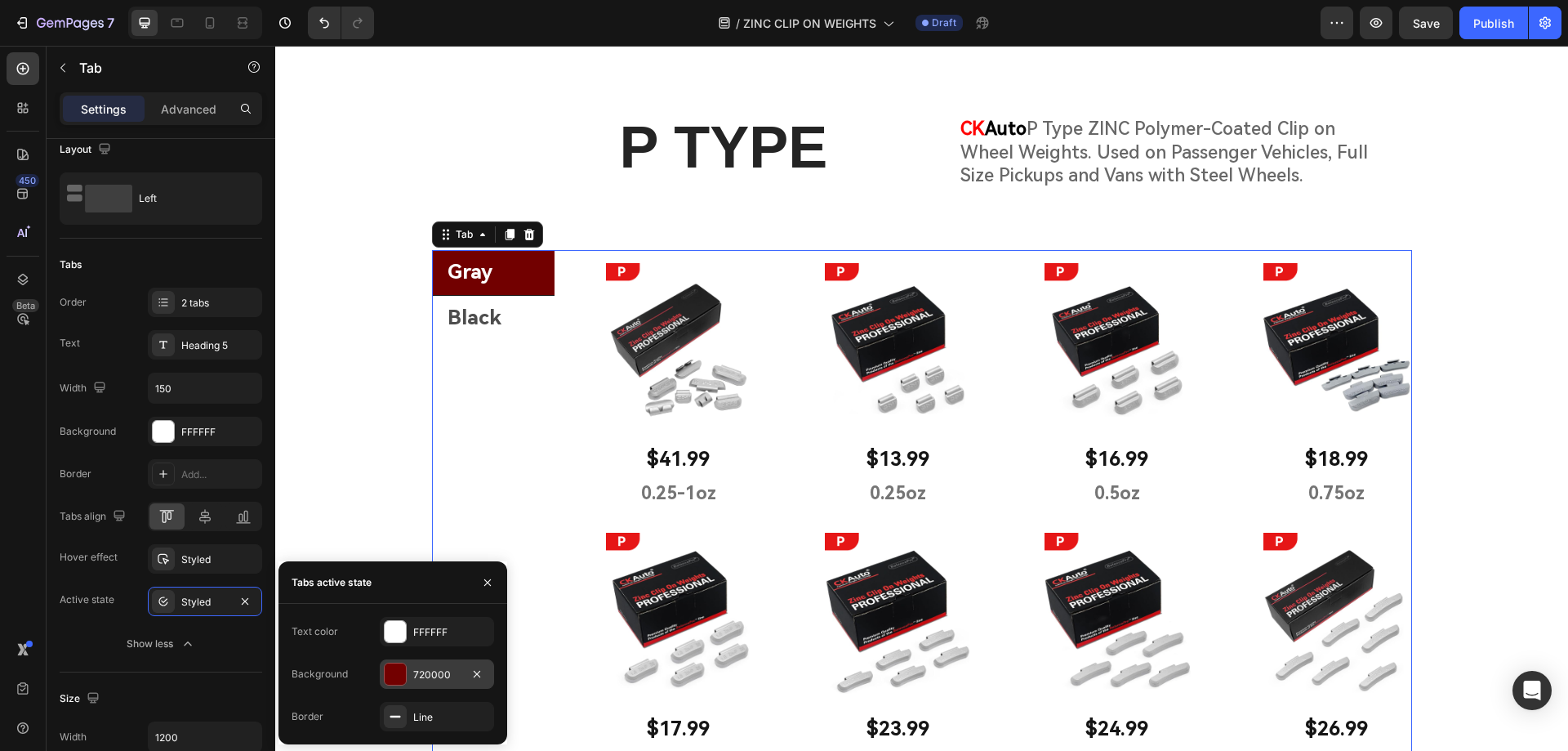
click at [385, 671] on div at bounding box center [396, 674] width 22 height 22
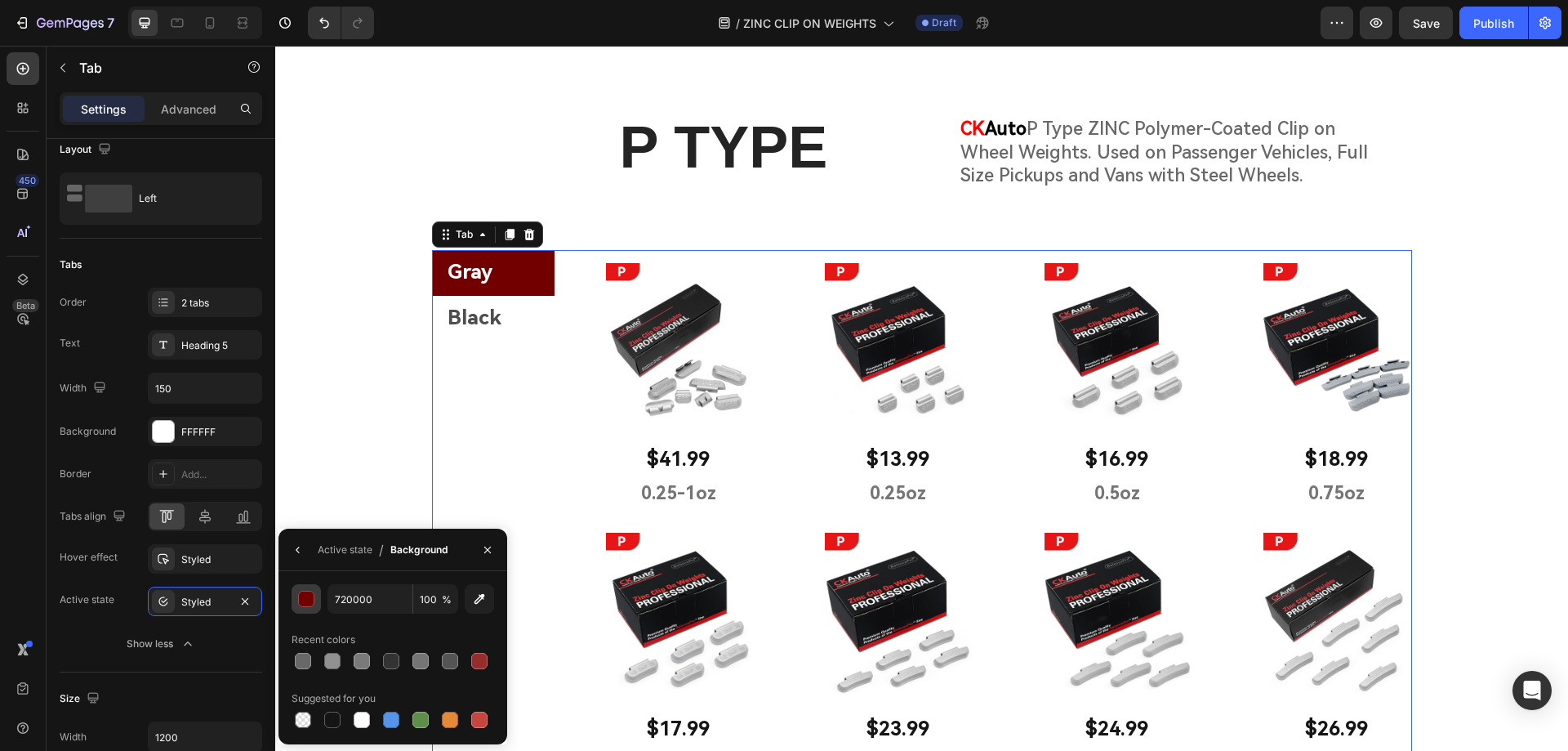
click at [304, 596] on div "button" at bounding box center [307, 600] width 17 height 17
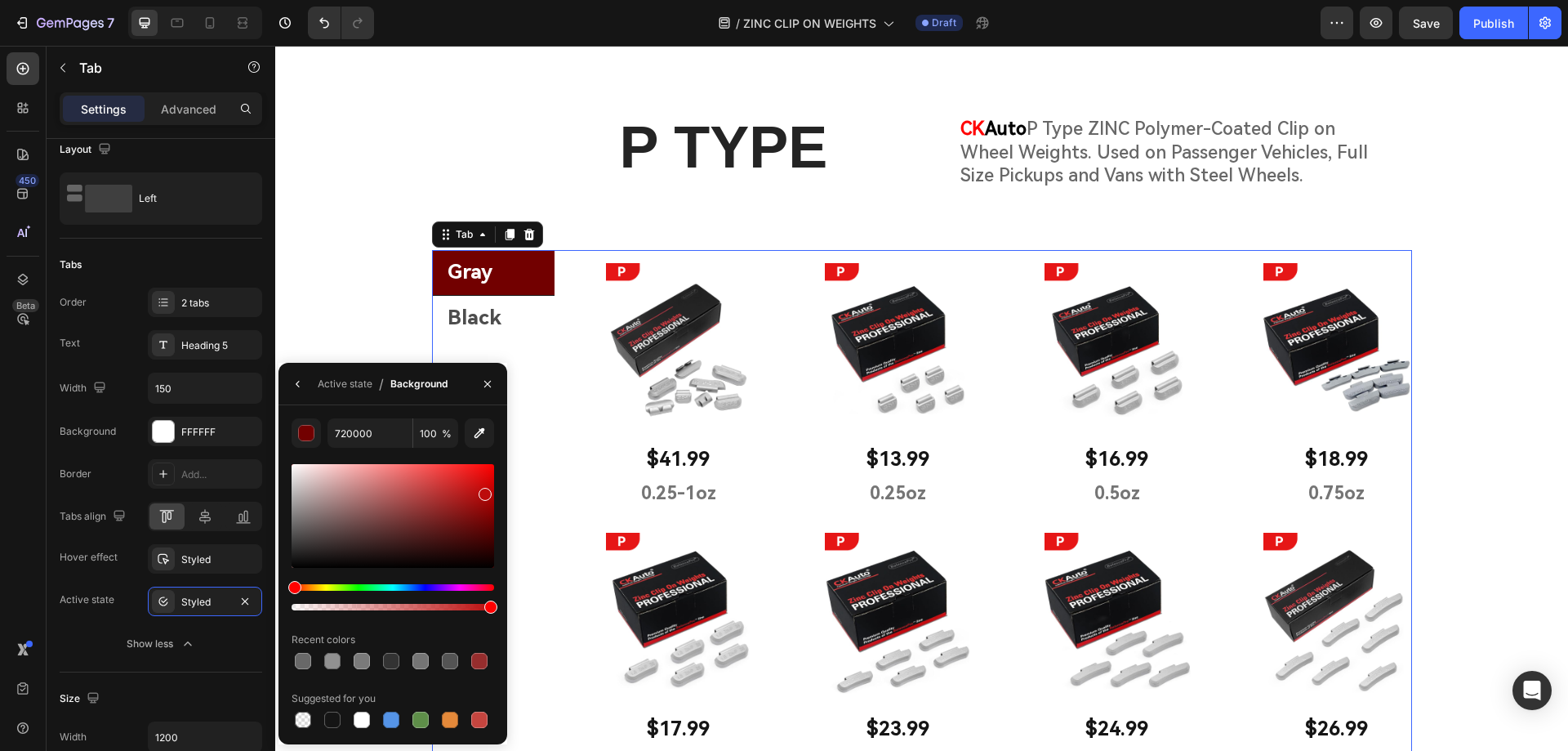
click at [483, 491] on div at bounding box center [393, 516] width 203 height 104
click at [483, 500] on div at bounding box center [486, 494] width 13 height 13
drag, startPoint x: 480, startPoint y: 497, endPoint x: 488, endPoint y: 486, distance: 13.6
click at [488, 486] on div at bounding box center [491, 489] width 13 height 13
type input "C60505"
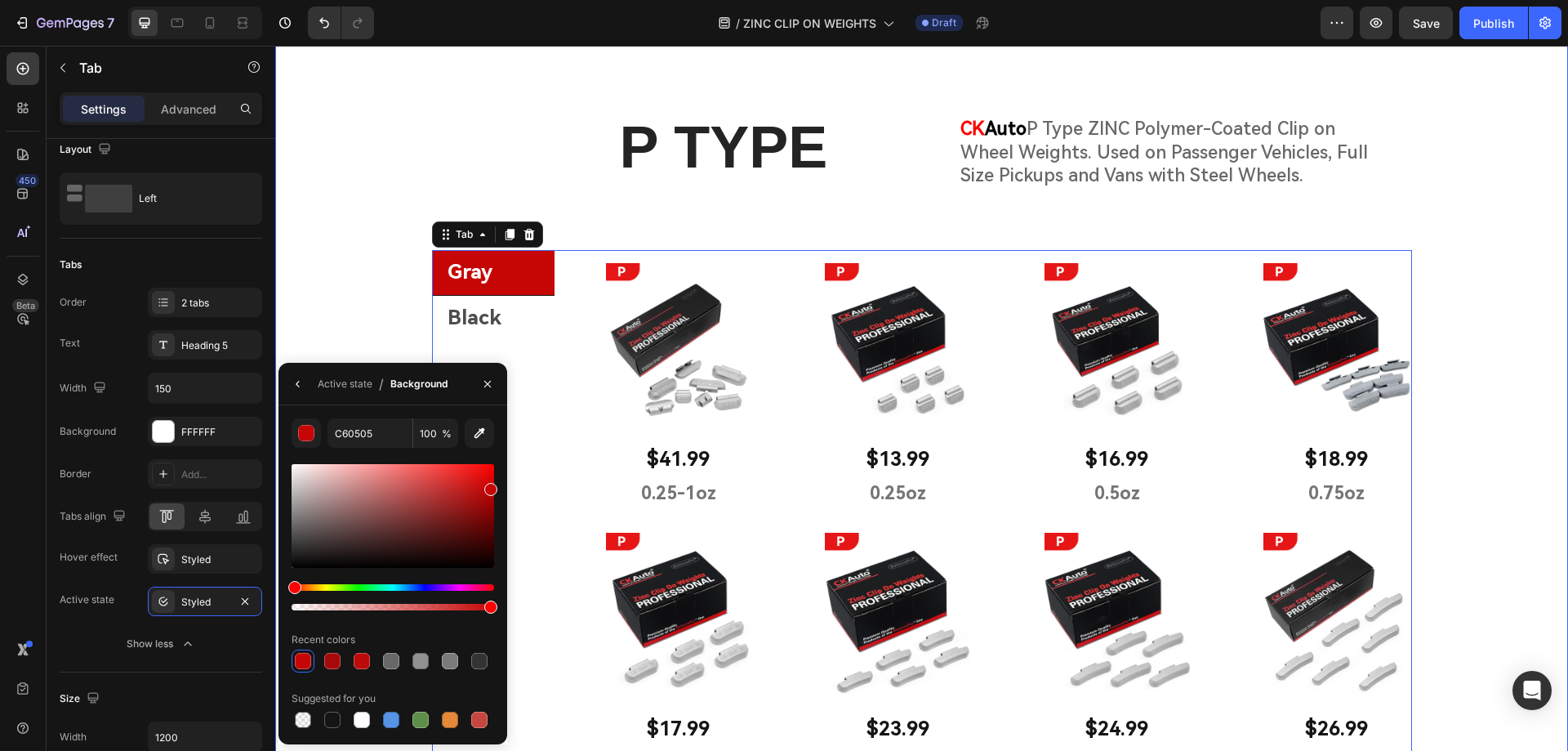
click at [370, 283] on div "P TYPE Heading CK Auto P Type ZINC Polymer-Coated Clip on Wheel Weights. Used o…" at bounding box center [921, 592] width 1293 height 1050
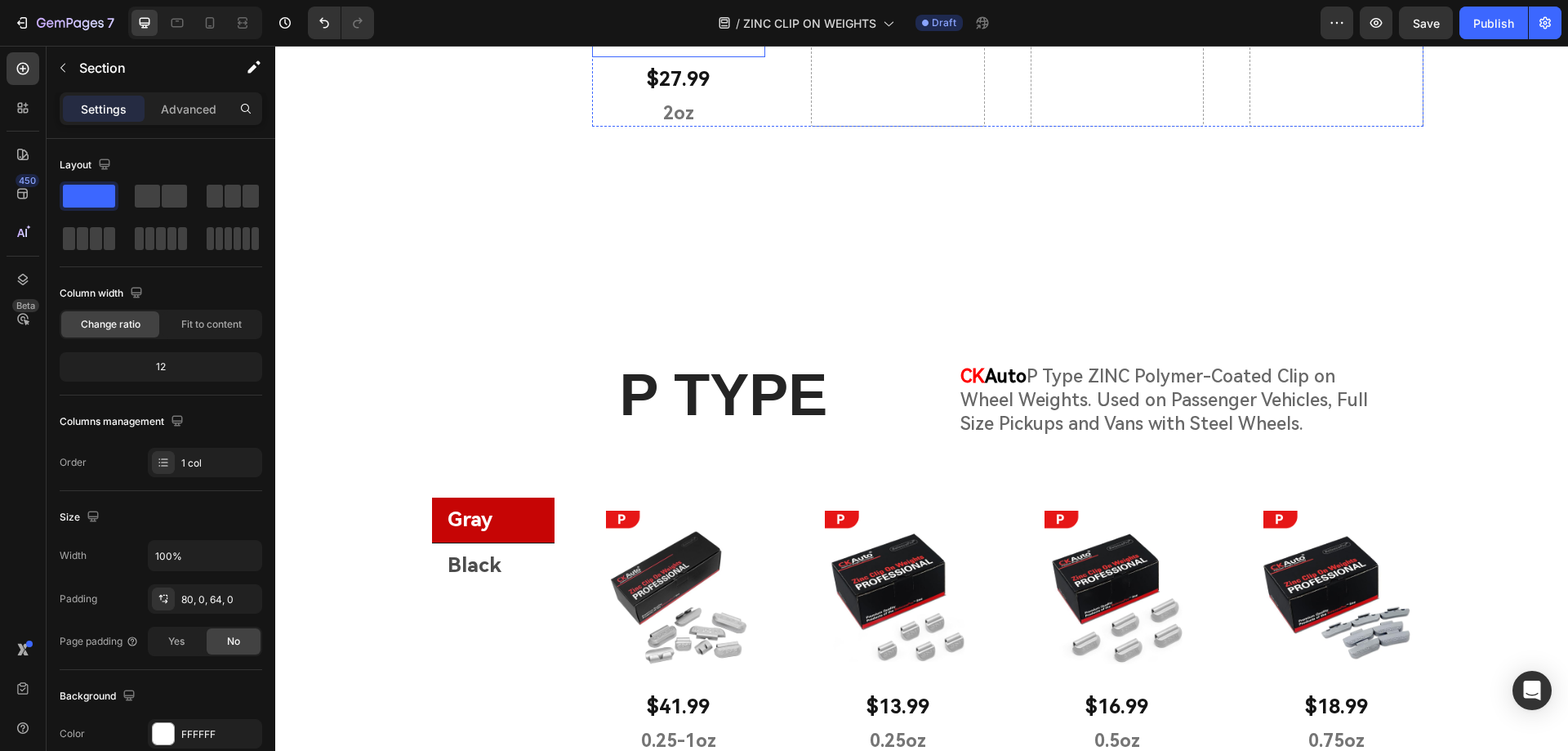
scroll to position [1671, 0]
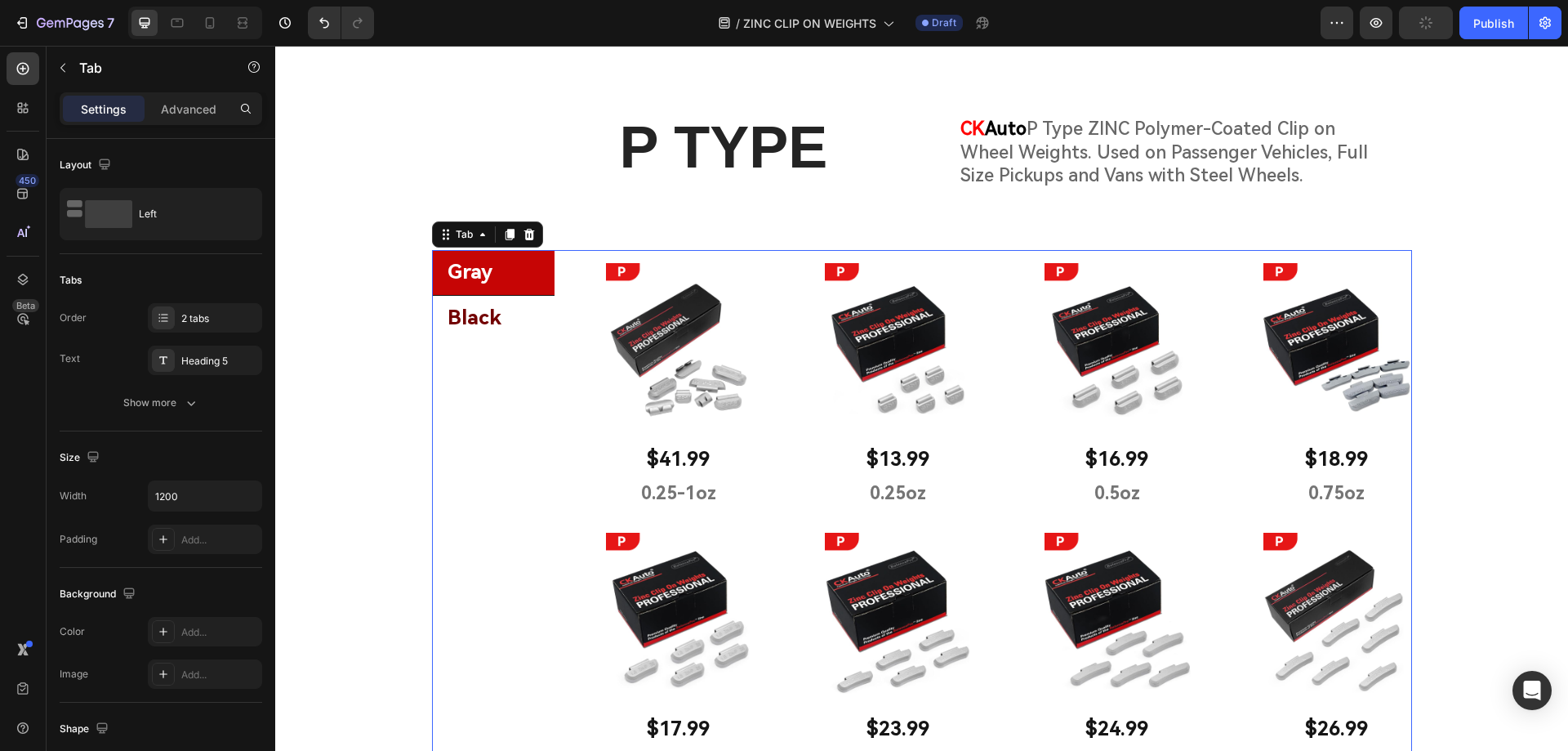
click at [517, 322] on li "Black" at bounding box center [493, 319] width 122 height 45
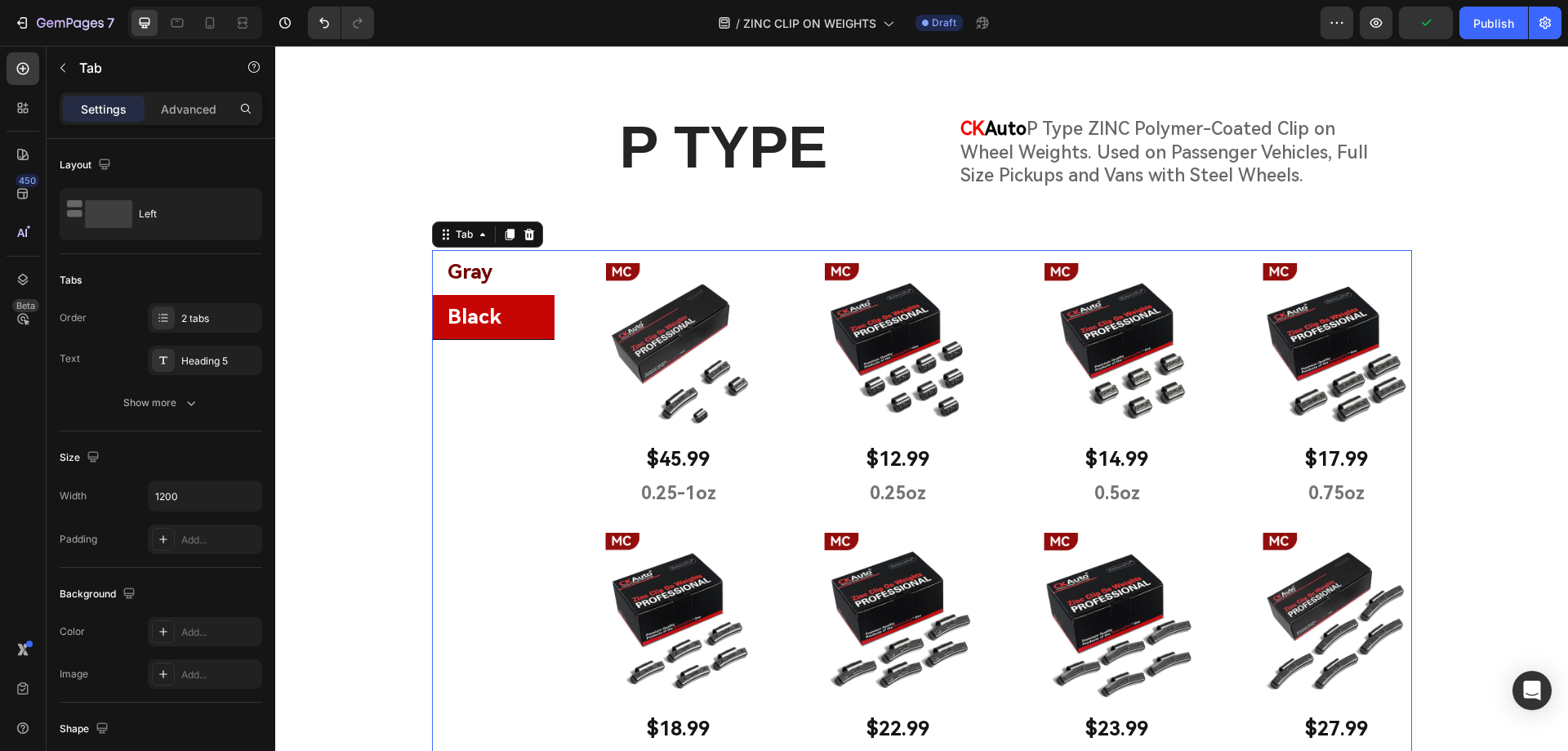
click at [514, 268] on li "Gray" at bounding box center [493, 273] width 122 height 45
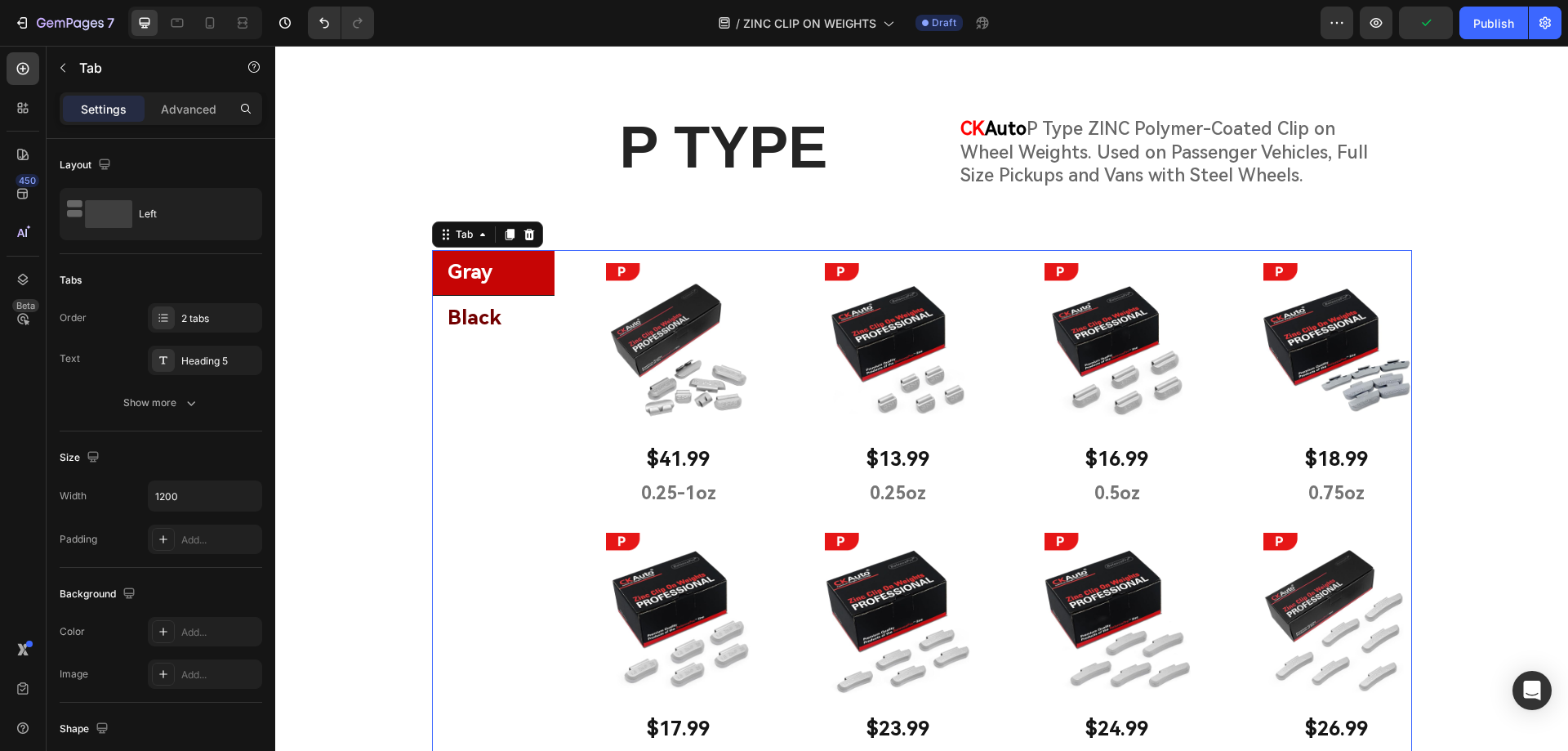
click at [512, 321] on li "Black" at bounding box center [493, 319] width 122 height 45
